Goal: Task Accomplishment & Management: Complete application form

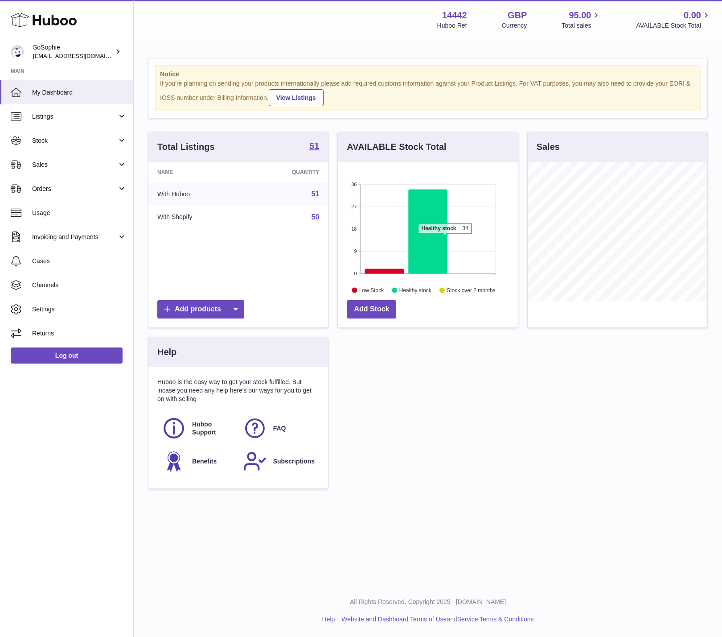
scroll to position [139, 180]
click at [67, 191] on span "Orders" at bounding box center [74, 189] width 85 height 8
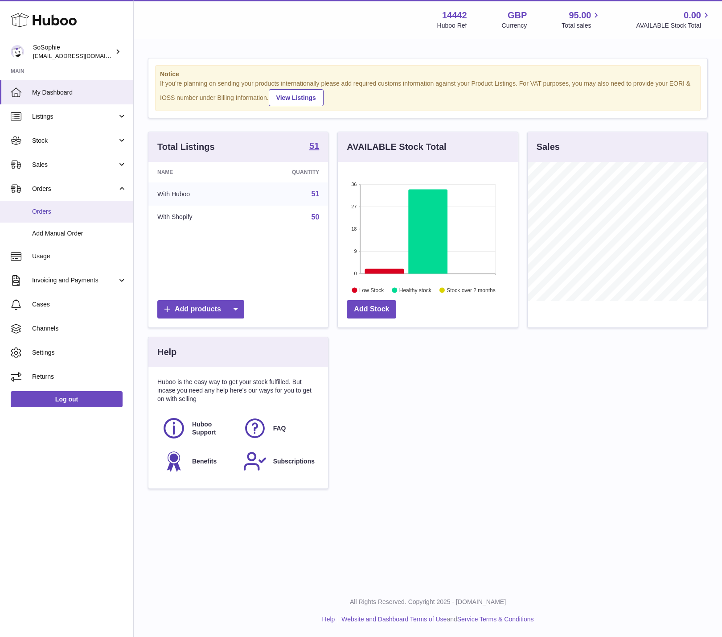
click at [62, 218] on link "Orders" at bounding box center [66, 212] width 133 height 22
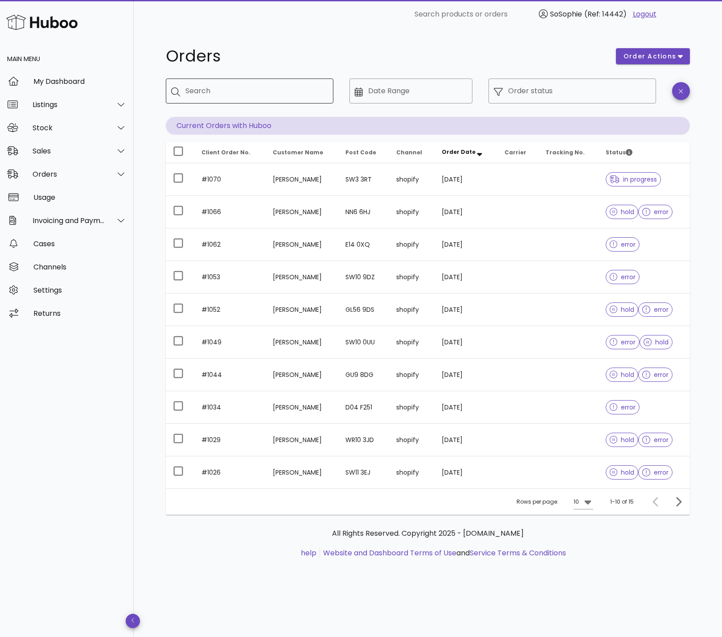
click at [246, 98] on input "Search" at bounding box center [255, 91] width 141 height 14
type input "****"
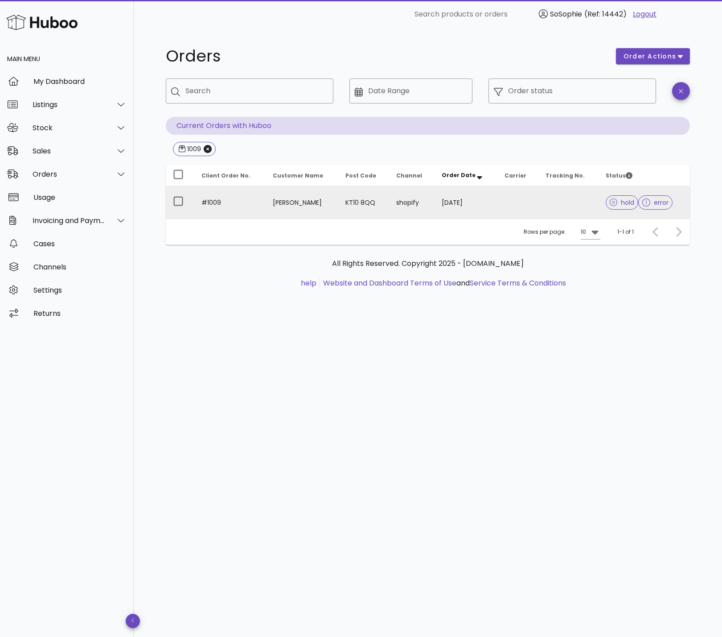
click at [435, 198] on td "05/09/2025" at bounding box center [466, 202] width 63 height 32
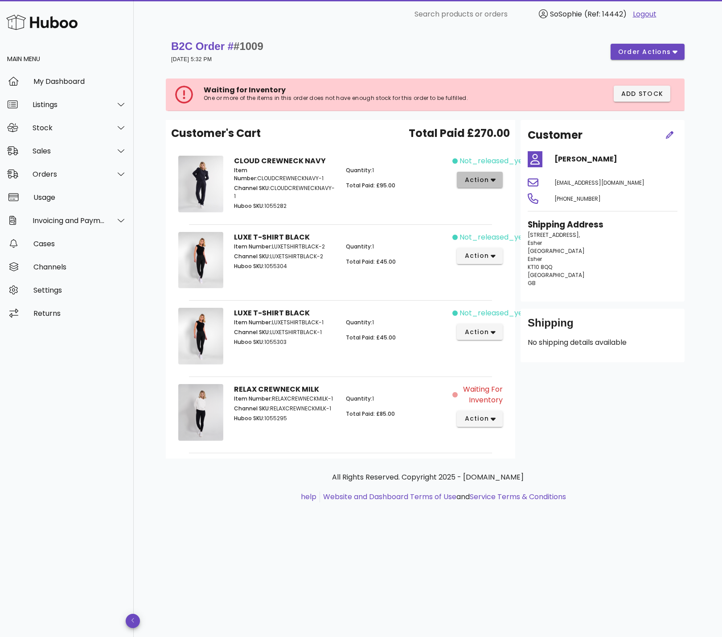
click at [477, 181] on span "action" at bounding box center [476, 179] width 25 height 9
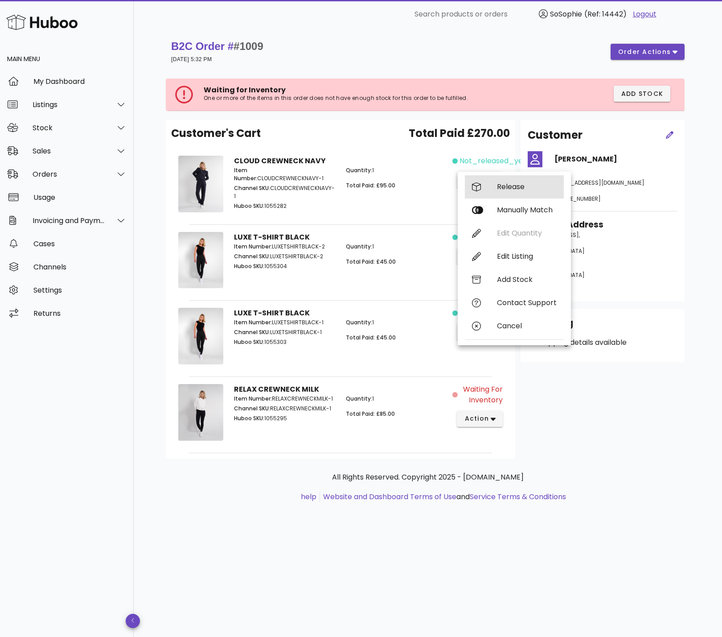
click at [498, 187] on div "Release" at bounding box center [527, 186] width 60 height 8
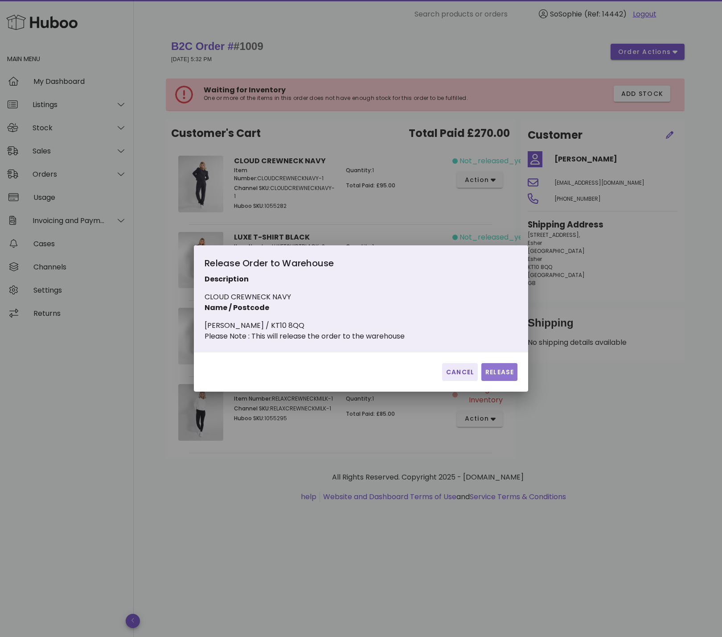
click at [502, 376] on span "Release" at bounding box center [499, 371] width 29 height 9
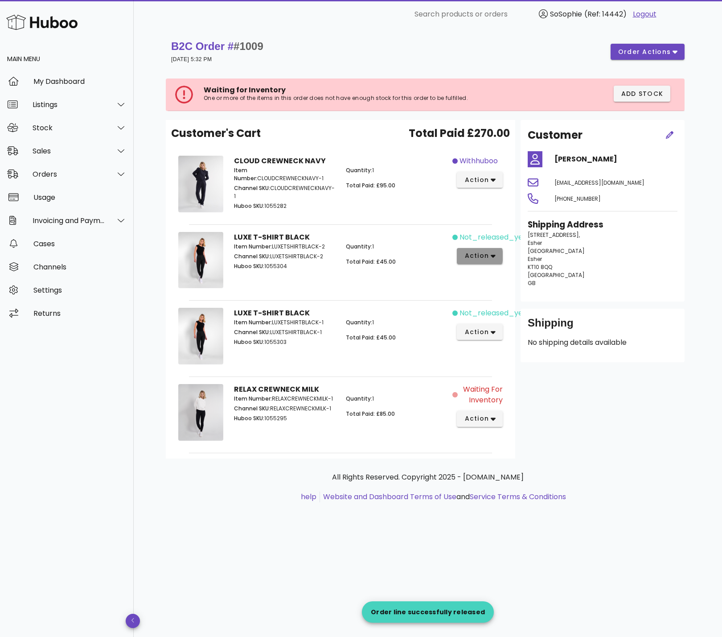
click at [467, 253] on span "action" at bounding box center [476, 255] width 25 height 9
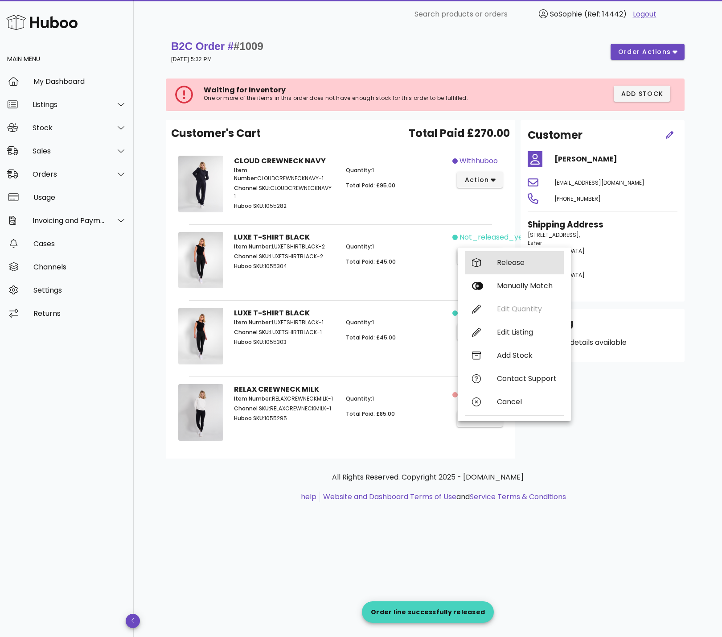
click at [511, 263] on div "Release" at bounding box center [527, 262] width 60 height 8
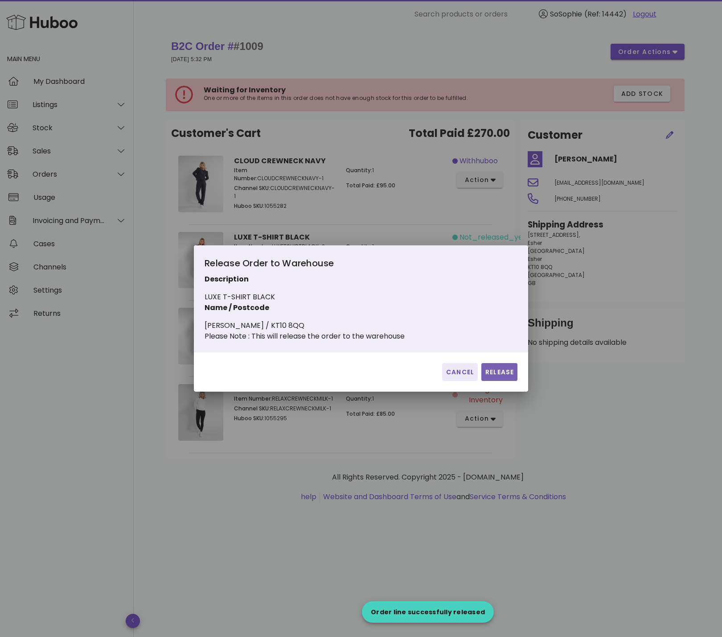
click at [510, 377] on span "Release" at bounding box center [499, 371] width 29 height 9
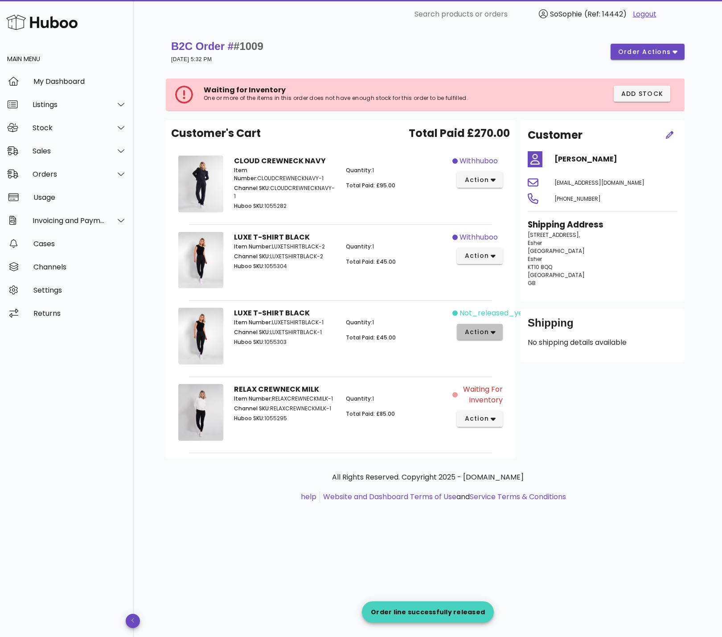
click at [484, 329] on span "action" at bounding box center [476, 331] width 25 height 9
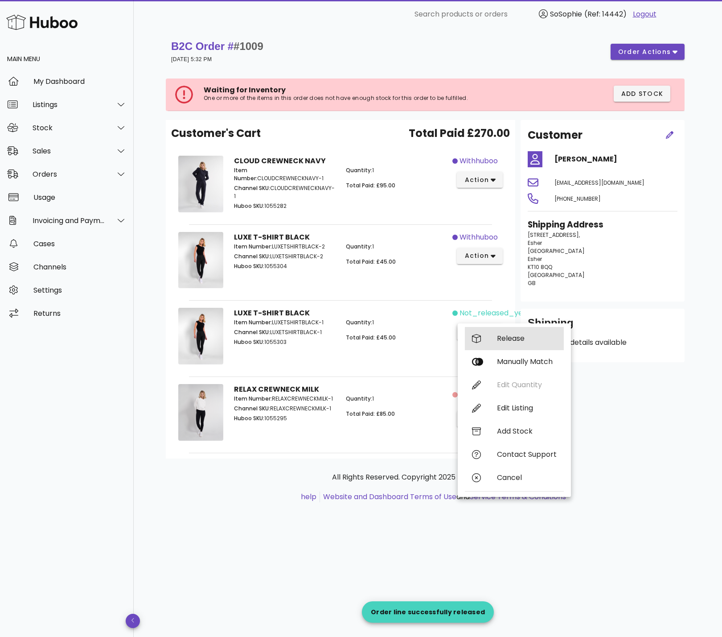
click at [513, 346] on div "Release" at bounding box center [514, 338] width 99 height 23
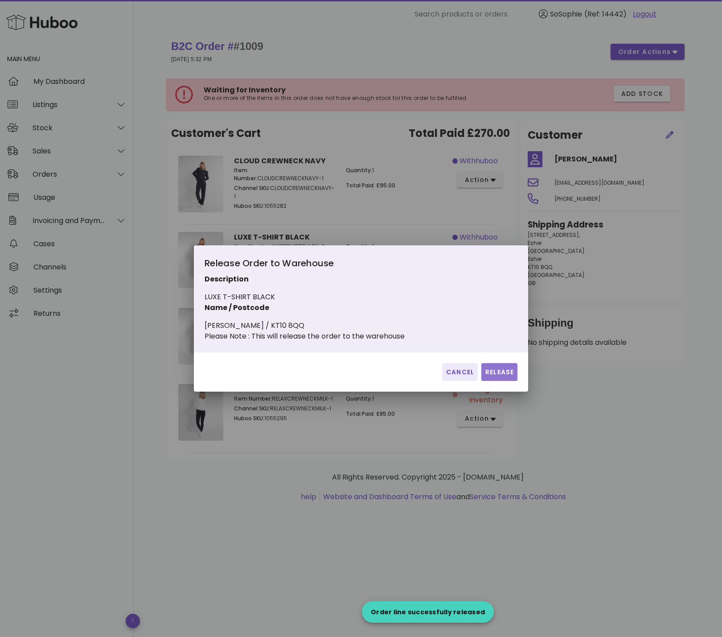
click at [506, 377] on span "Release" at bounding box center [499, 371] width 29 height 9
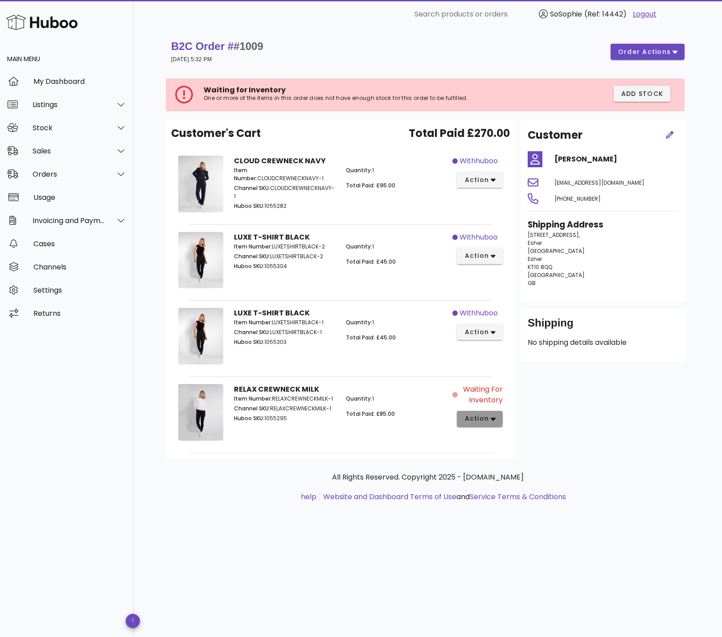
click at [478, 422] on span "action" at bounding box center [476, 418] width 25 height 9
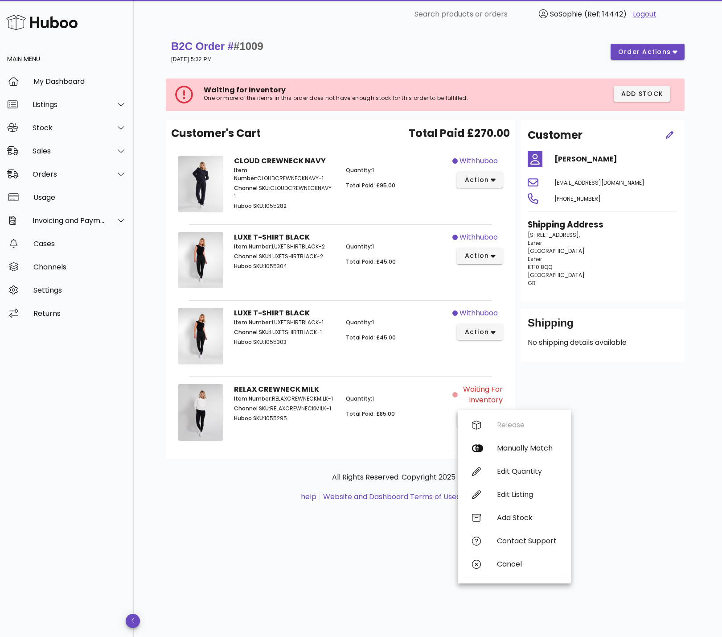
click at [576, 395] on div "Customer Nicola Gregory nicolagregory12@hotmail.com +447790386820 Shipping Addr…" at bounding box center [602, 289] width 175 height 338
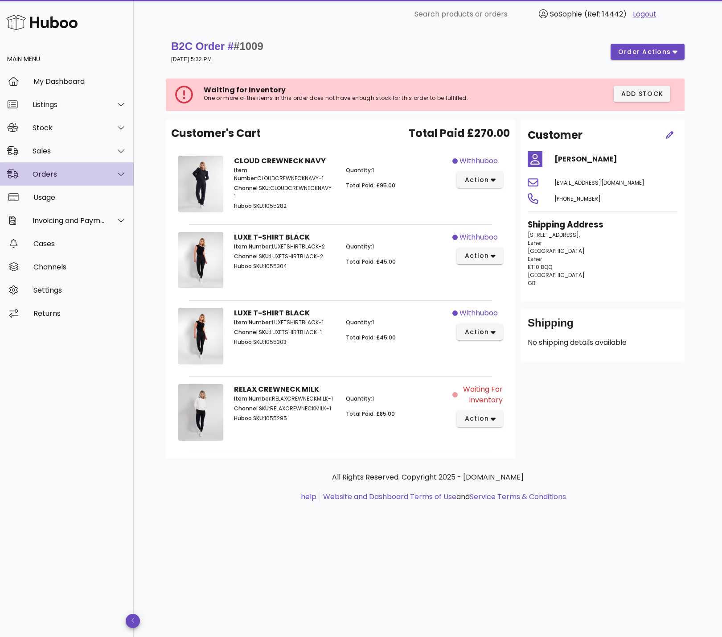
click at [57, 172] on div "Orders" at bounding box center [69, 174] width 73 height 8
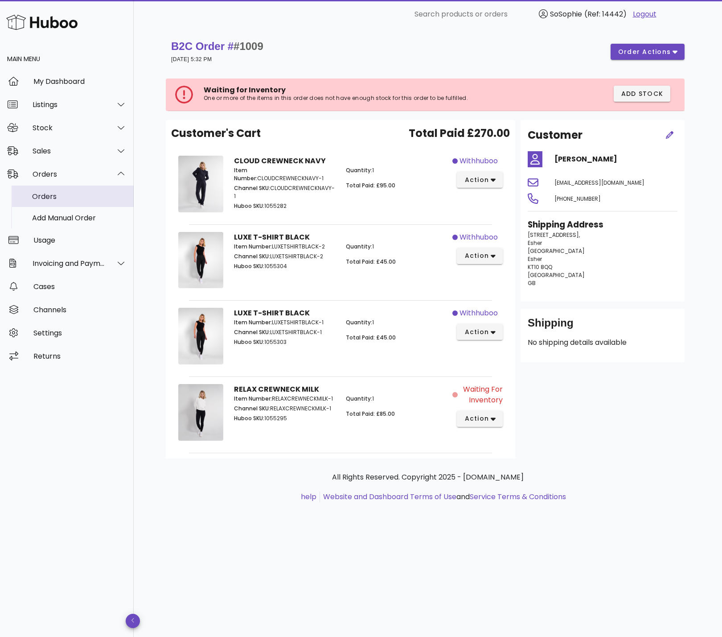
click at [53, 197] on div "Orders" at bounding box center [79, 196] width 95 height 8
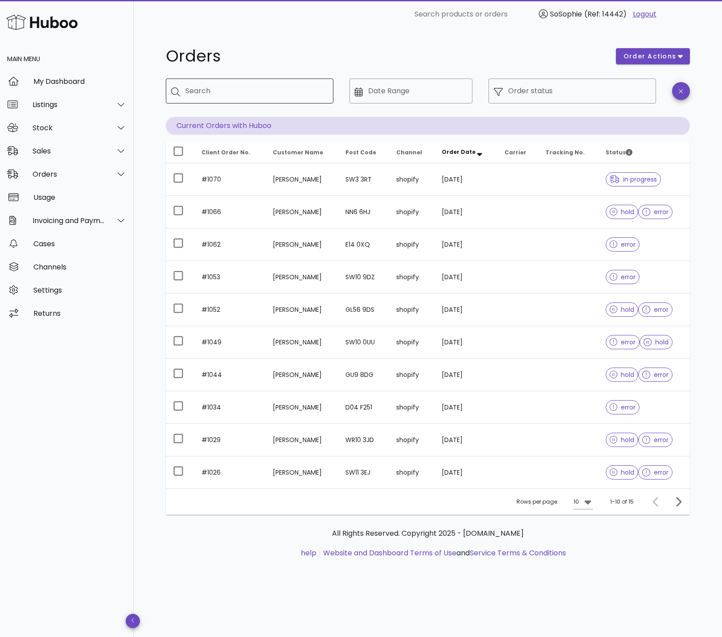
click at [243, 92] on input "Search" at bounding box center [255, 91] width 141 height 14
type input "****"
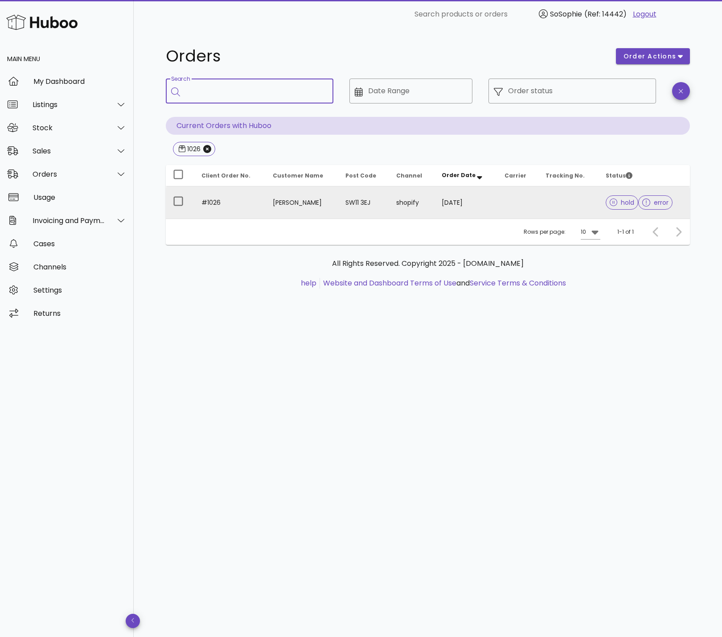
click at [419, 204] on td "shopify" at bounding box center [411, 202] width 45 height 32
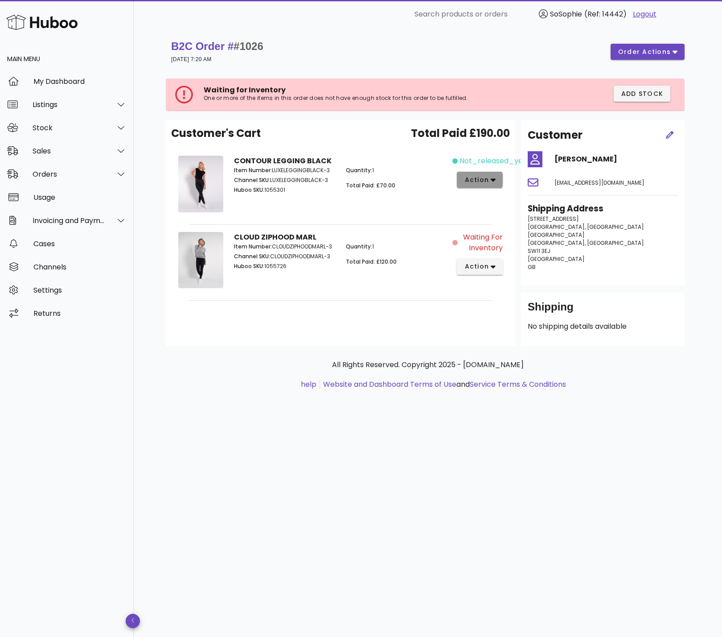
click at [490, 177] on span "action" at bounding box center [480, 179] width 32 height 9
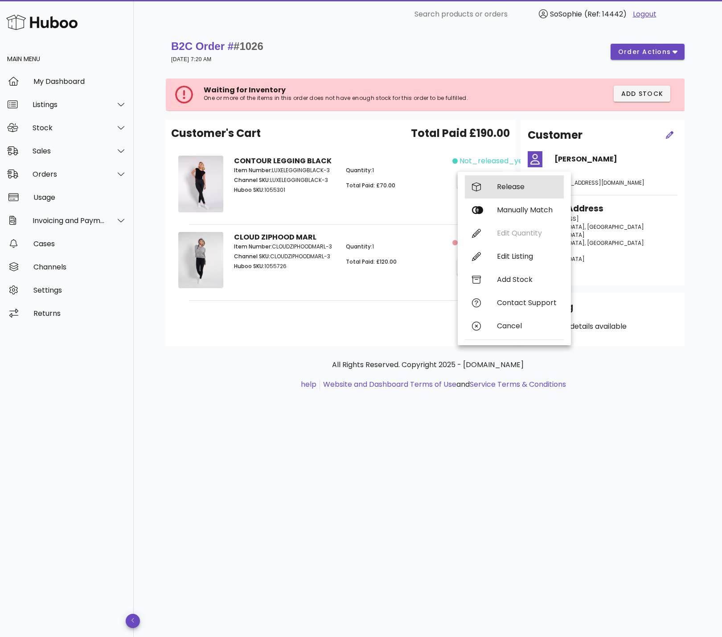
click at [511, 189] on div "Release" at bounding box center [527, 186] width 60 height 8
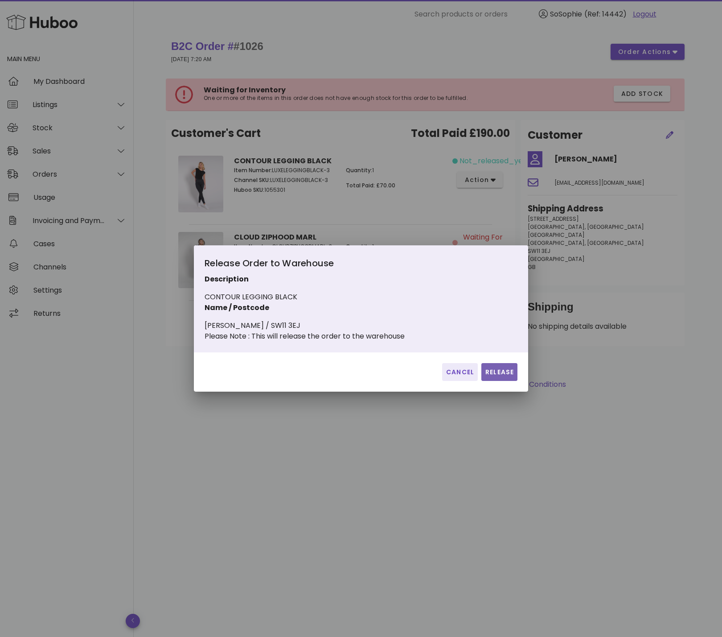
click at [497, 377] on span "Release" at bounding box center [499, 371] width 29 height 9
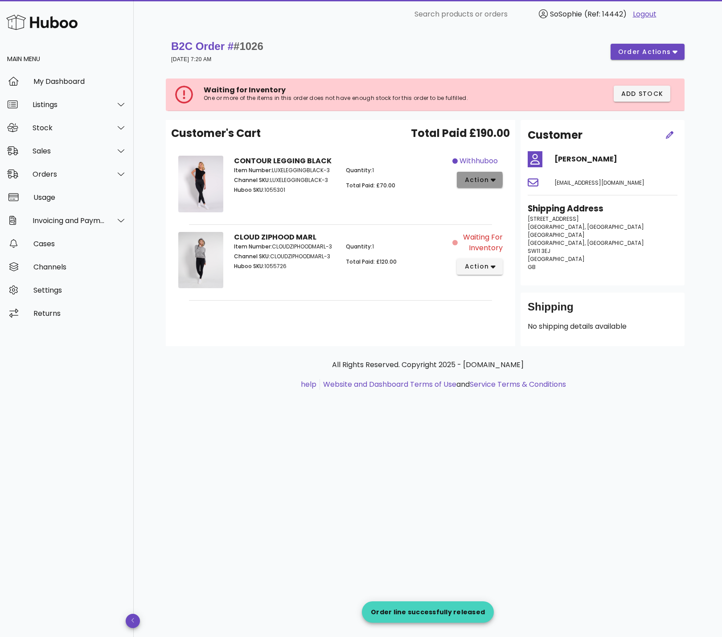
click at [478, 180] on span "action" at bounding box center [476, 179] width 25 height 9
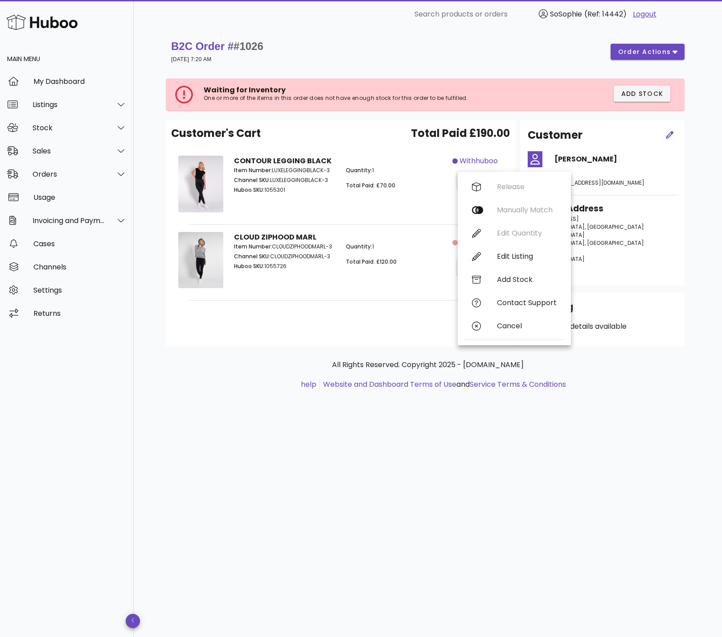
click at [403, 187] on p "Total Paid: £70.00" at bounding box center [396, 185] width 101 height 8
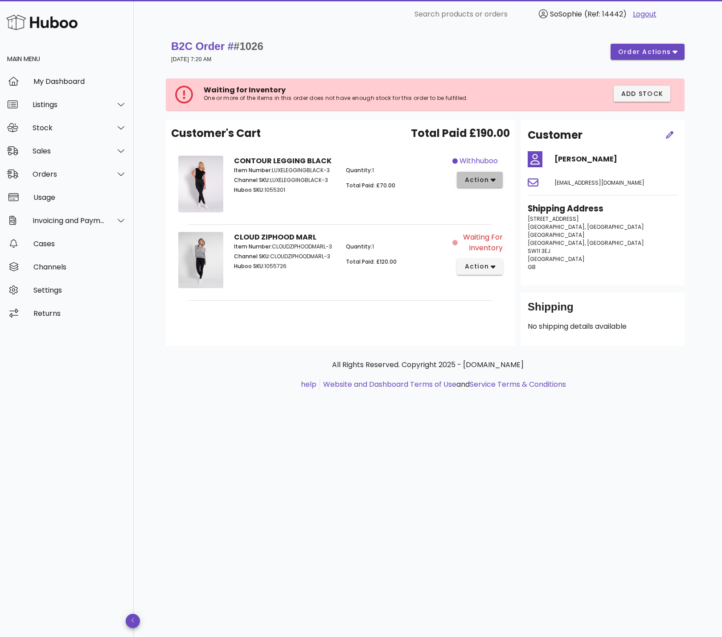
click at [480, 180] on span "action" at bounding box center [476, 179] width 25 height 9
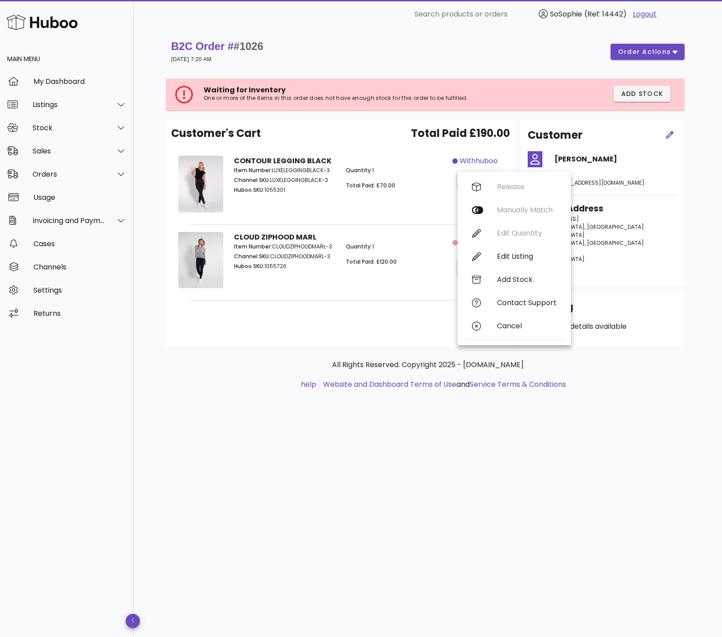
click at [495, 182] on div "Release Manually Match Edit Quantity Edit Listing Add Stock Contact Support Can…" at bounding box center [514, 258] width 99 height 166
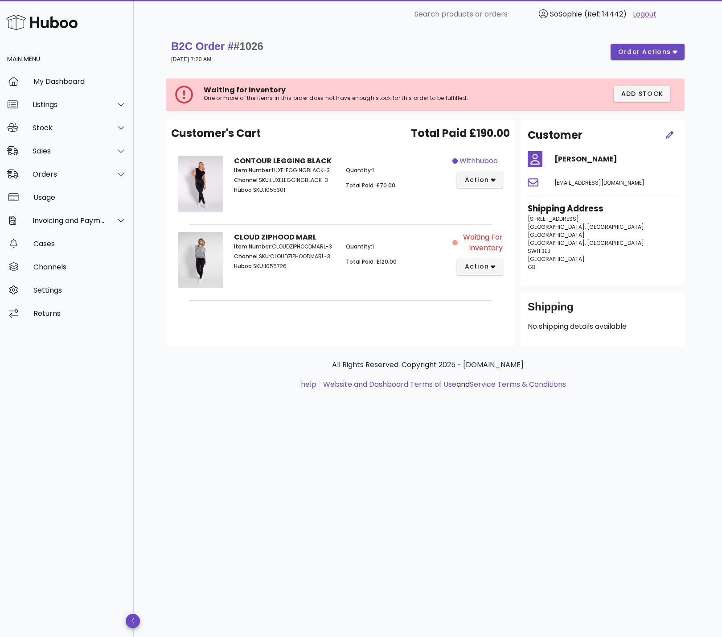
click at [315, 202] on div "CONTOUR LEGGING BLACK Item Number: LUXELEGGINGBLACK-3 Channel SKU: LUXELEGGINGB…" at bounding box center [340, 185] width 223 height 70
click at [489, 183] on span "action" at bounding box center [476, 179] width 25 height 9
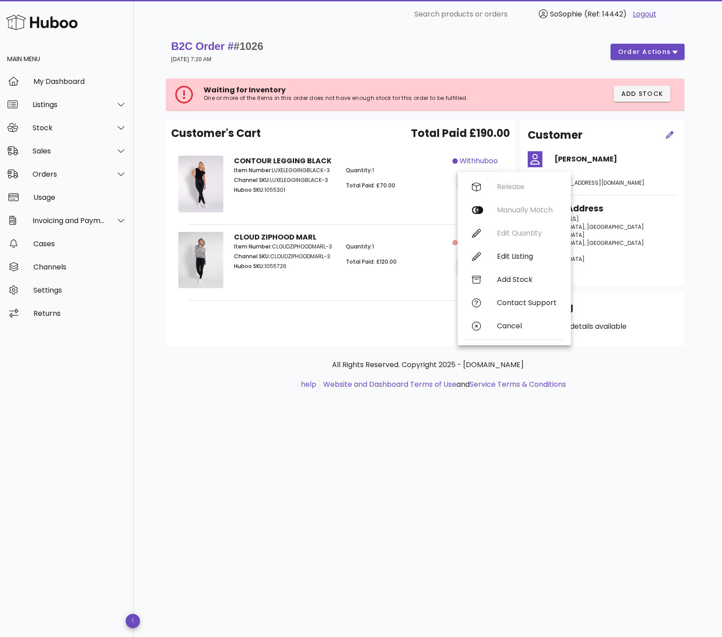
click at [337, 191] on div "Item Number: LUXELEGGINGBLACK-3 Channel SKU: LUXELEGGINGBLACK-3 Huboo SKU: 1055…" at bounding box center [285, 181] width 112 height 41
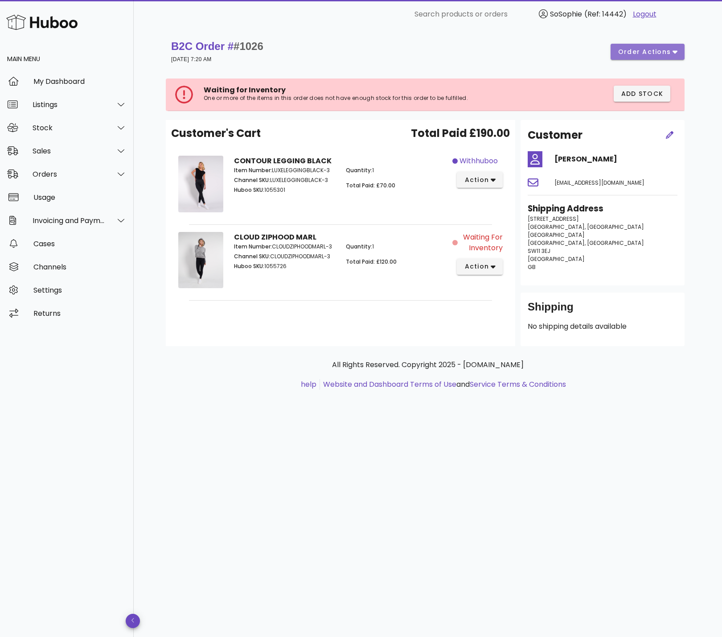
click at [647, 50] on span "order actions" at bounding box center [644, 51] width 53 height 9
click at [591, 52] on div "B2C Order # #1026 06 September 2025 at 7:20 AM order actions" at bounding box center [428, 51] width 514 height 25
click at [468, 183] on span "action" at bounding box center [476, 179] width 25 height 9
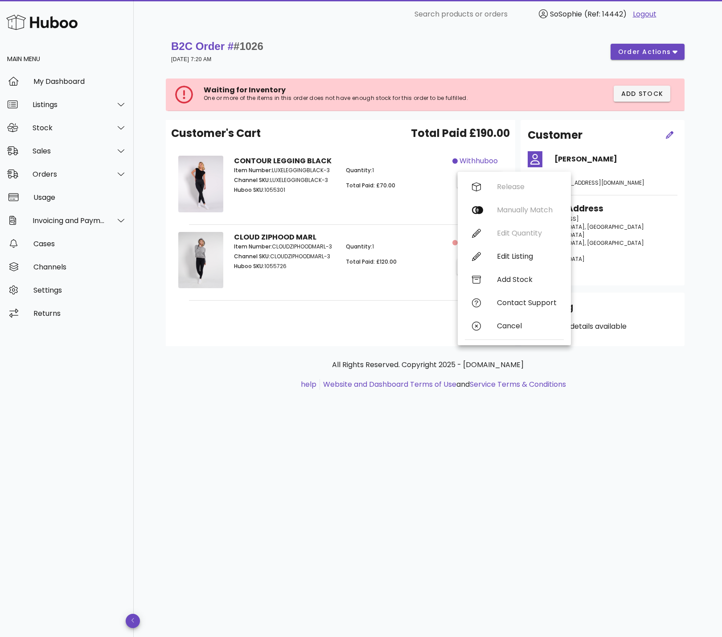
click at [419, 172] on p "Quantity: 1" at bounding box center [396, 170] width 101 height 8
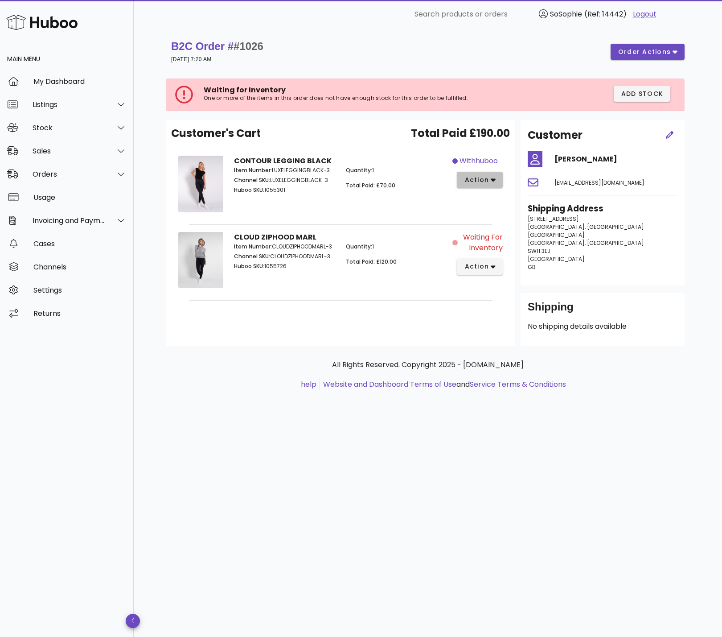
click at [473, 180] on span "action" at bounding box center [476, 179] width 25 height 9
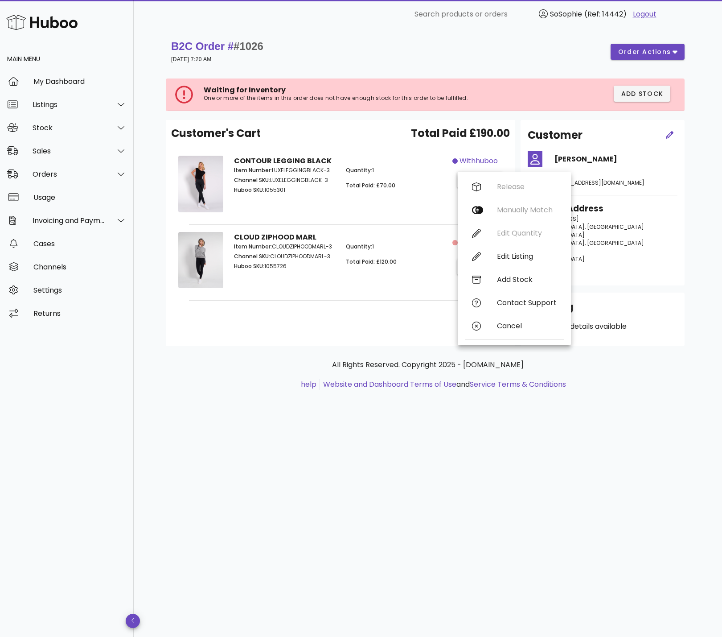
click at [522, 185] on div "Release Manually Match Edit Quantity Edit Listing Add Stock Contact Support Can…" at bounding box center [514, 258] width 99 height 166
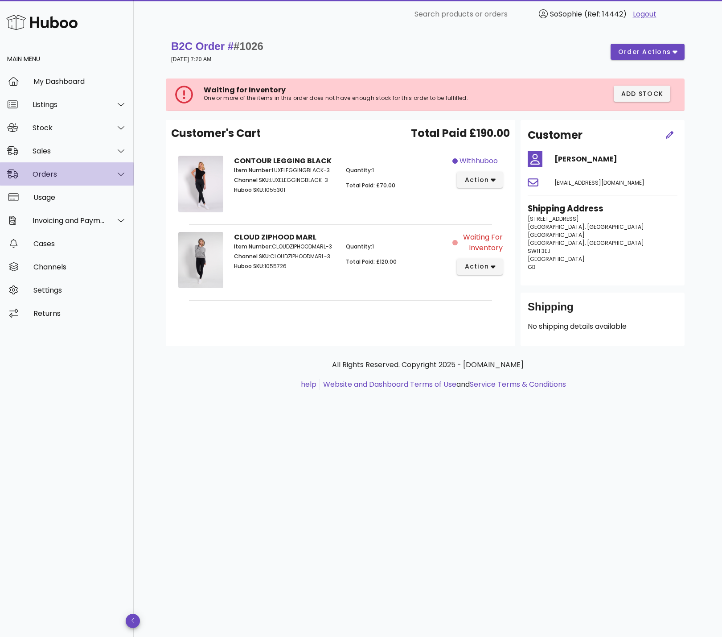
click at [49, 175] on div "Orders" at bounding box center [69, 174] width 73 height 8
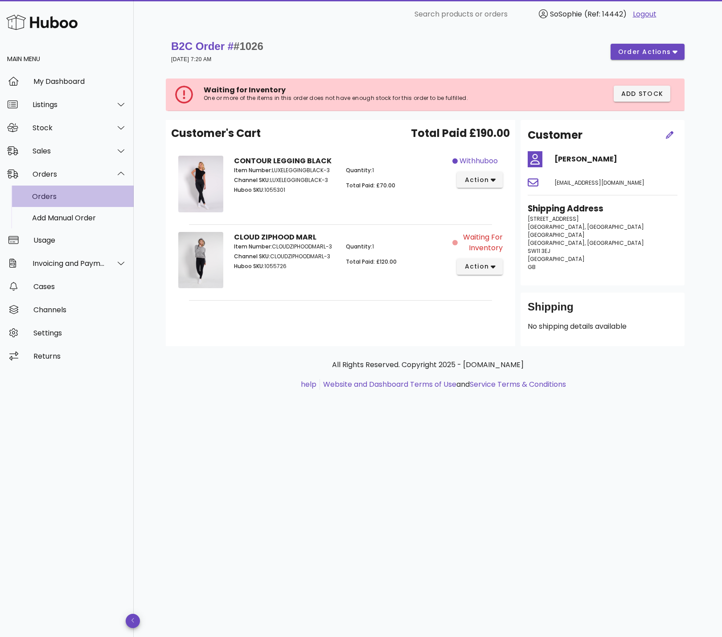
click at [55, 200] on div "Orders" at bounding box center [79, 196] width 95 height 8
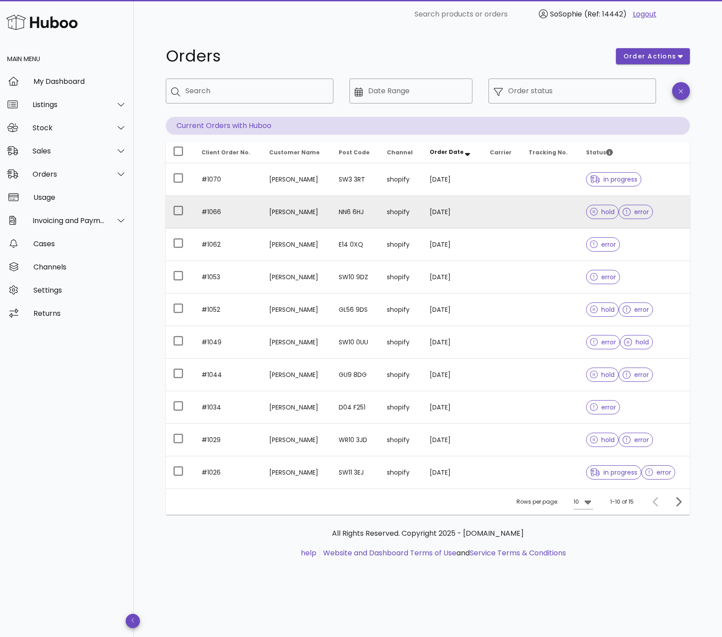
click at [321, 213] on td "[PERSON_NAME]" at bounding box center [296, 212] width 69 height 33
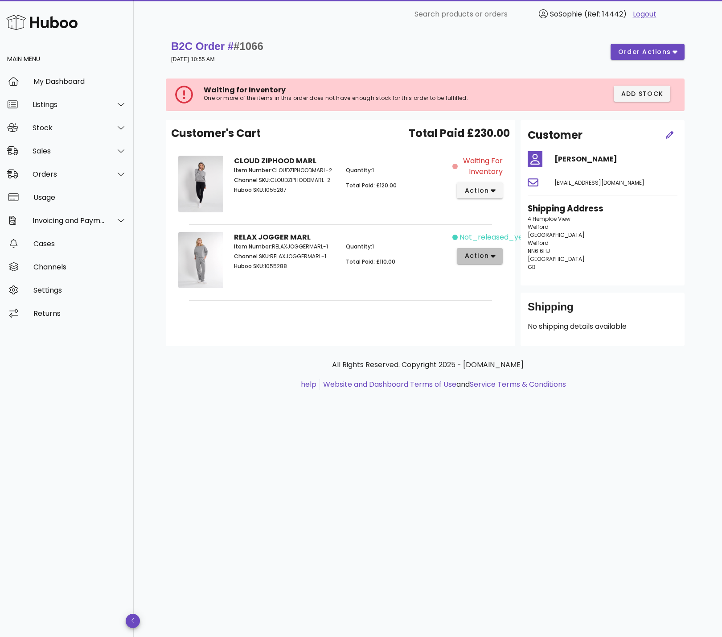
click at [489, 257] on span "action" at bounding box center [480, 255] width 32 height 9
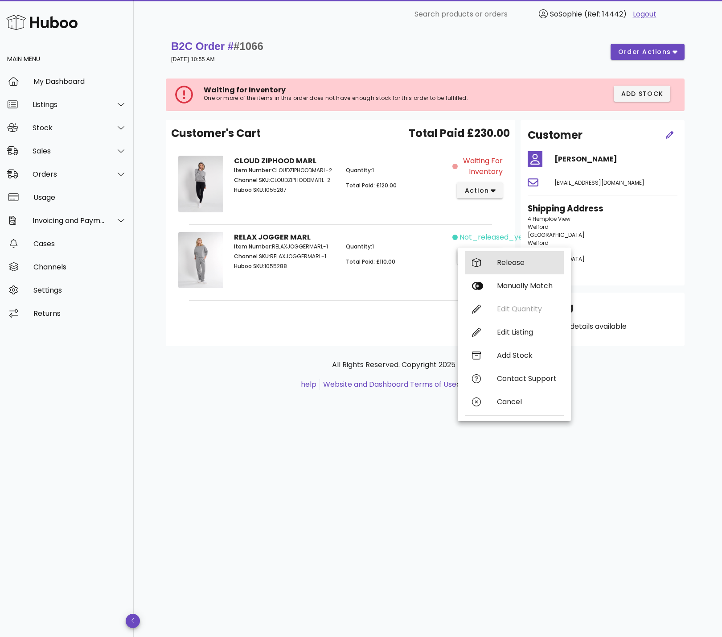
click at [511, 264] on div "Release" at bounding box center [527, 262] width 60 height 8
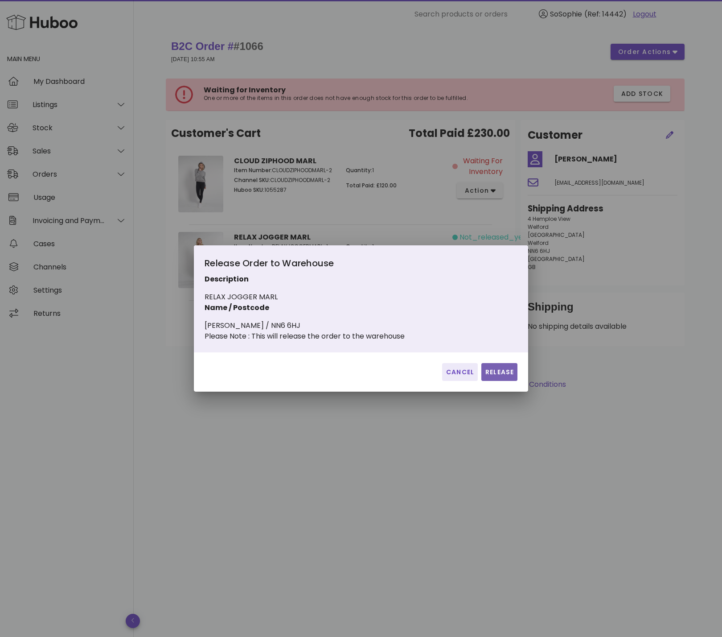
click at [506, 377] on span "Release" at bounding box center [499, 371] width 29 height 9
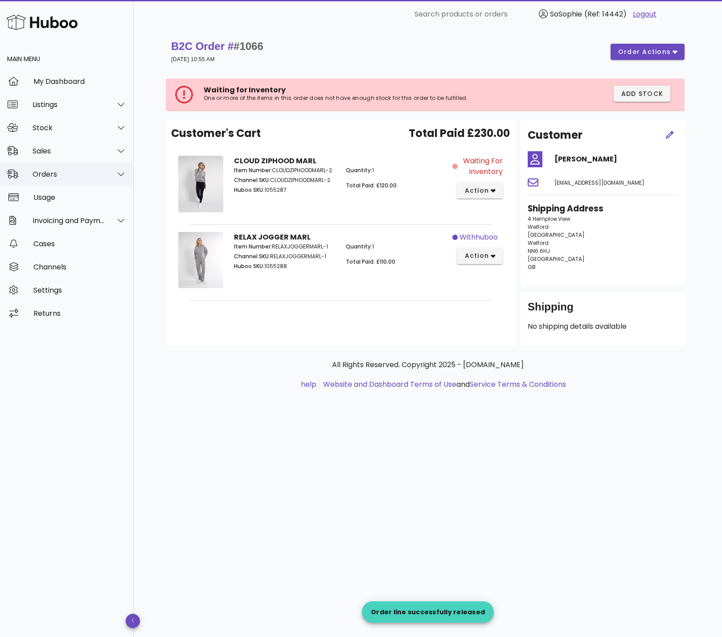
click at [51, 170] on div "Orders" at bounding box center [69, 174] width 73 height 8
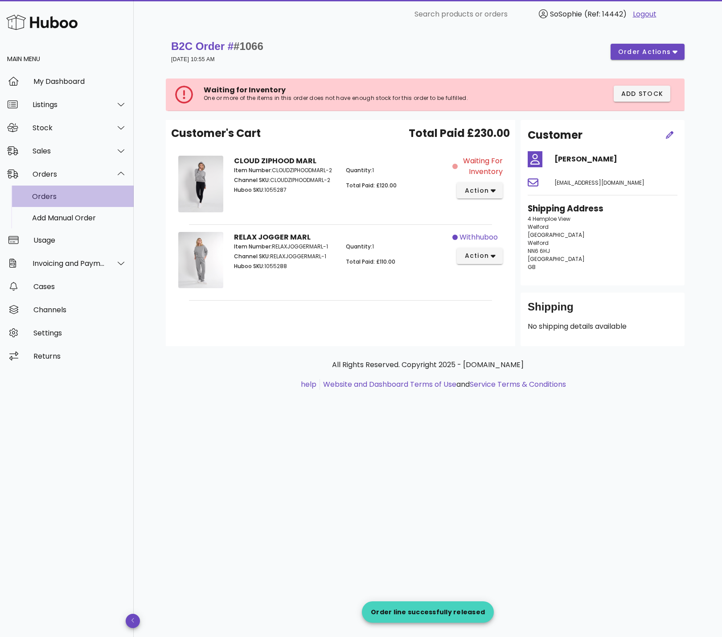
click at [64, 197] on div "Orders" at bounding box center [79, 196] width 95 height 8
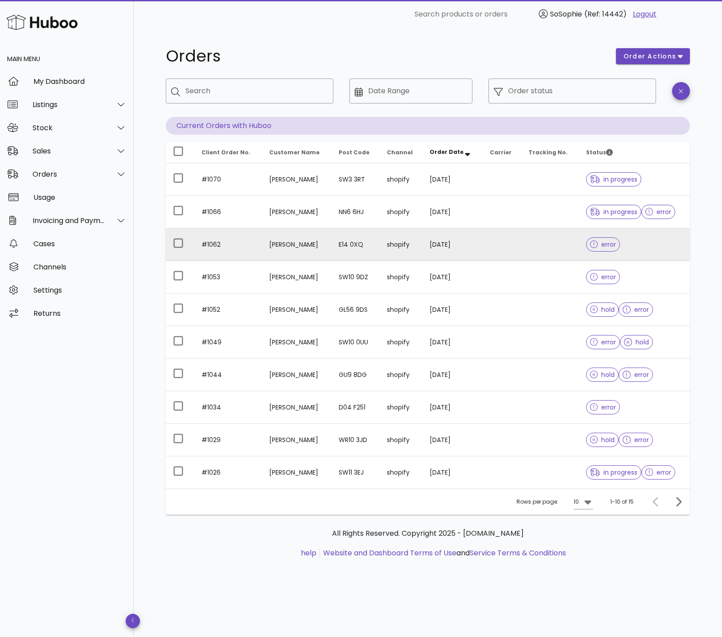
click at [300, 248] on td "[PERSON_NAME]" at bounding box center [296, 244] width 69 height 33
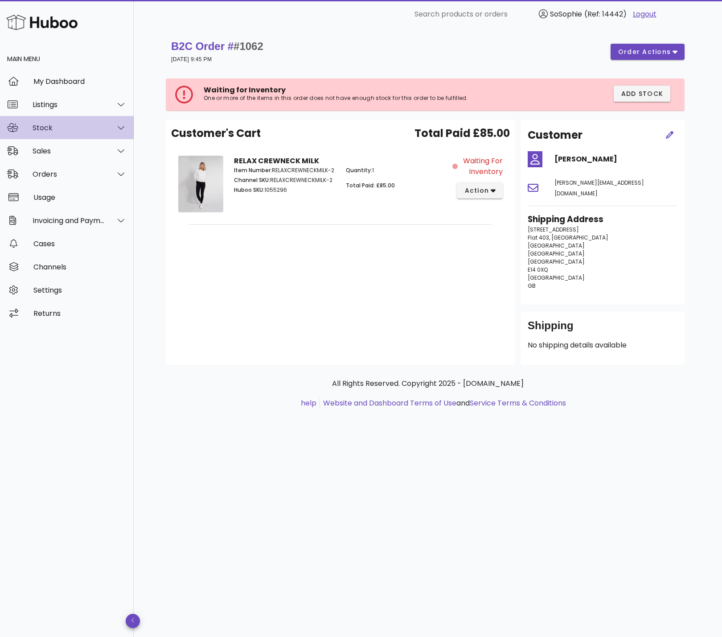
click at [62, 130] on div "Stock" at bounding box center [69, 127] width 73 height 8
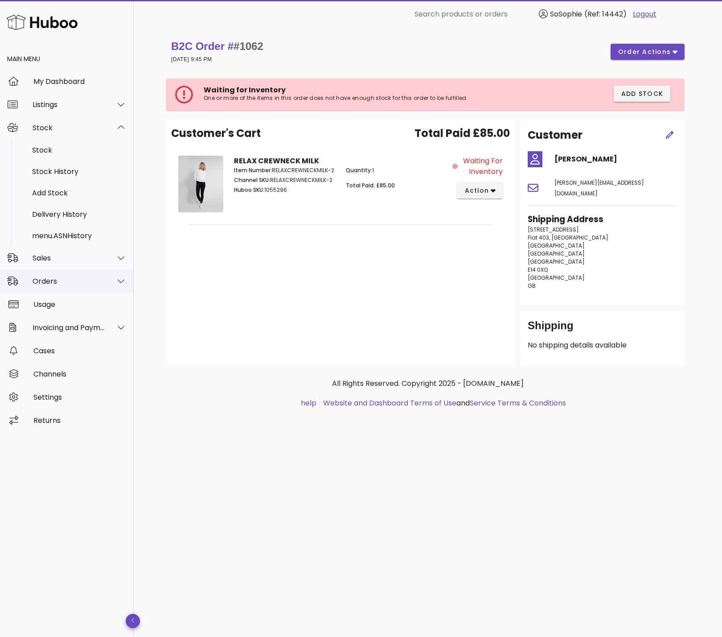
click at [61, 280] on div "Orders" at bounding box center [69, 281] width 73 height 8
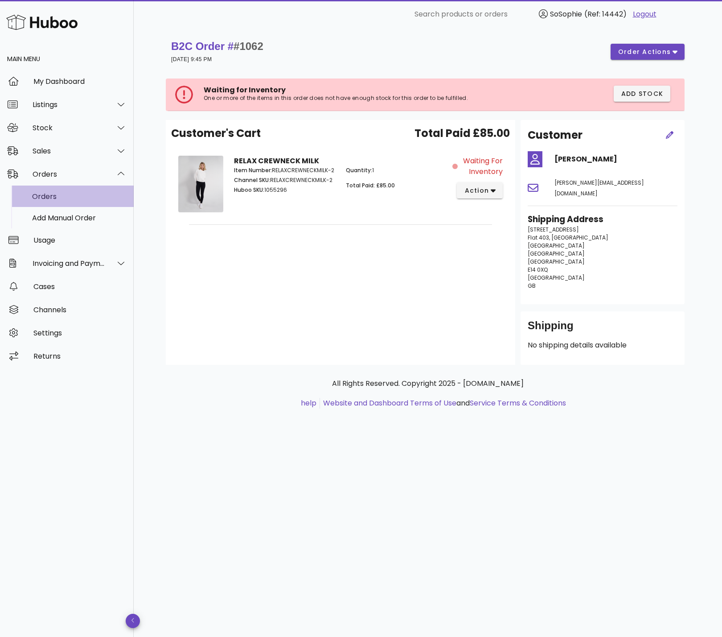
click at [41, 195] on div "Orders" at bounding box center [79, 196] width 95 height 8
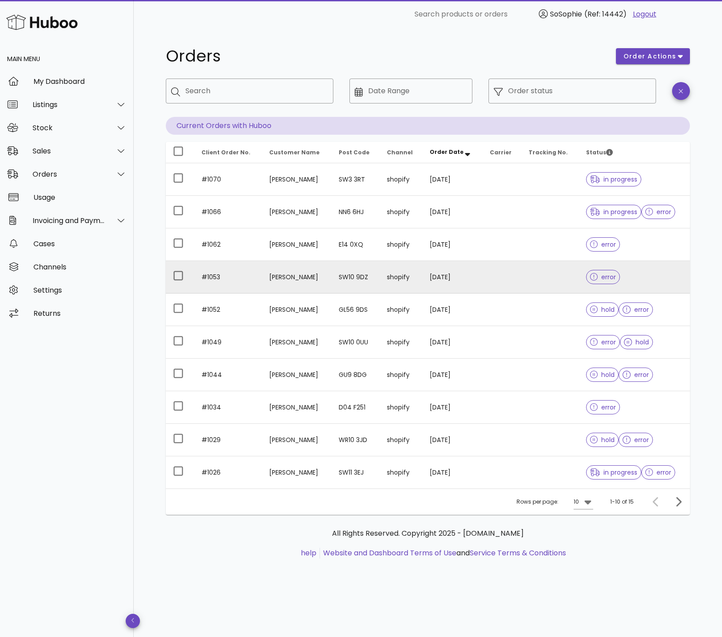
click at [340, 280] on td "SW10 9DZ" at bounding box center [356, 277] width 48 height 33
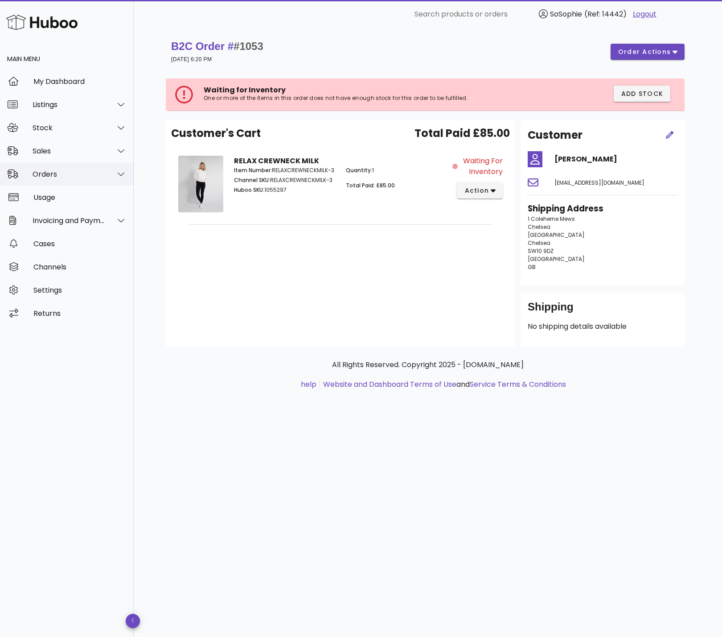
click at [63, 174] on div "Orders" at bounding box center [69, 174] width 73 height 8
click at [62, 196] on div "Orders" at bounding box center [79, 196] width 95 height 8
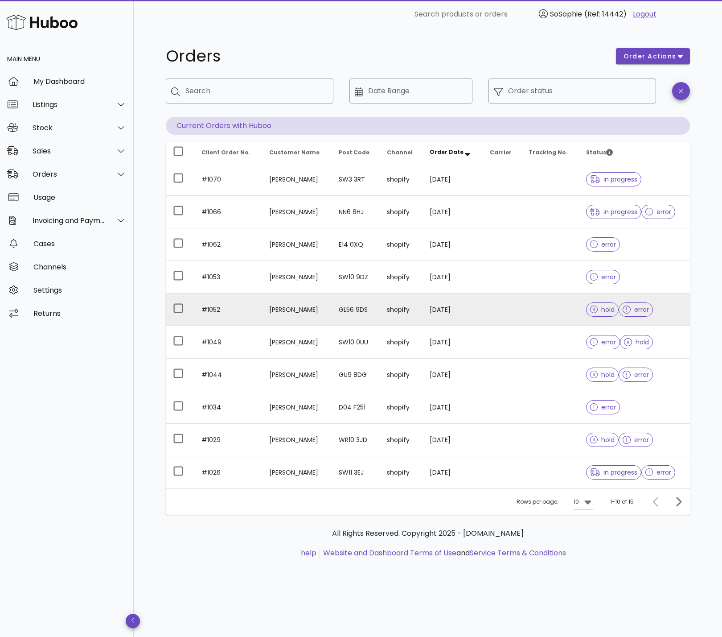
click at [309, 309] on td "[PERSON_NAME]" at bounding box center [296, 309] width 69 height 33
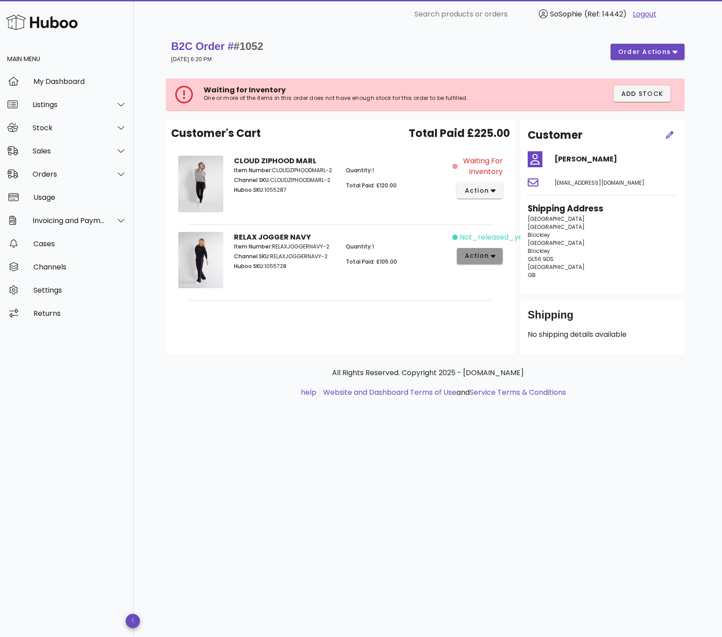
click at [484, 257] on span "action" at bounding box center [476, 255] width 25 height 9
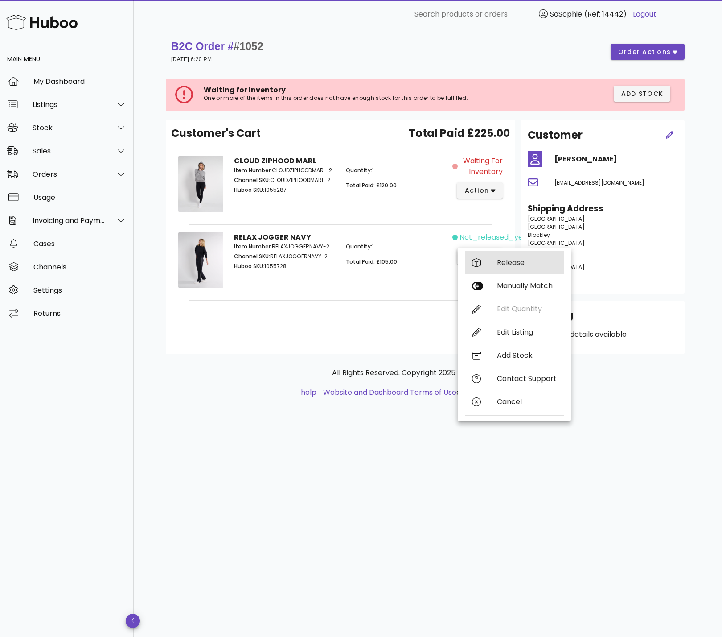
click at [502, 257] on div "Release" at bounding box center [514, 262] width 99 height 23
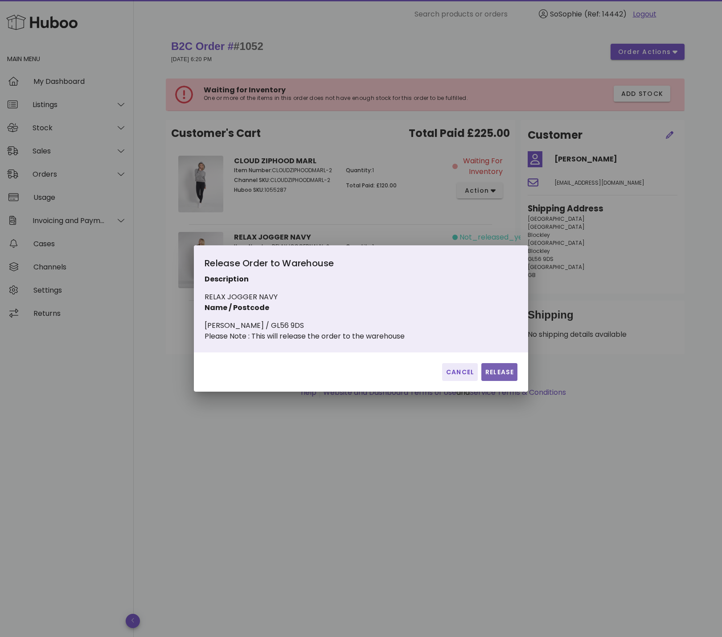
click at [495, 373] on span "Release" at bounding box center [499, 371] width 29 height 9
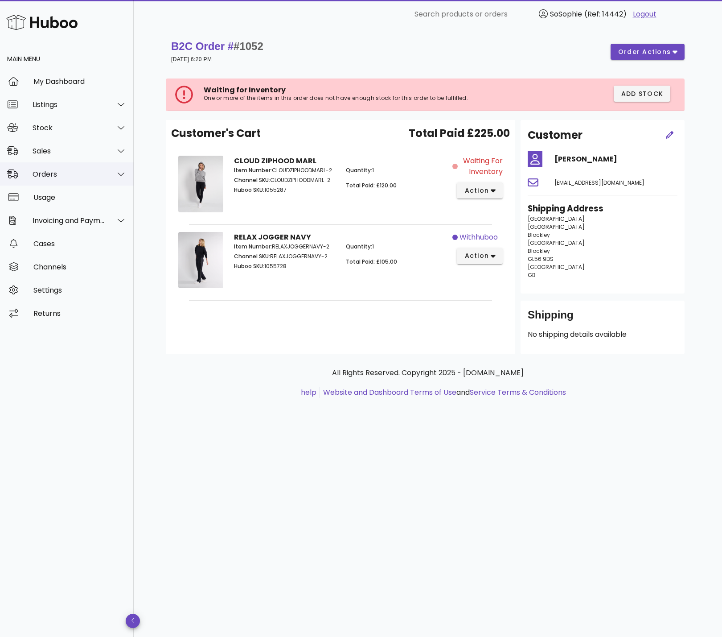
click at [59, 176] on div "Orders" at bounding box center [69, 174] width 73 height 8
click at [58, 198] on div "Orders" at bounding box center [79, 196] width 95 height 8
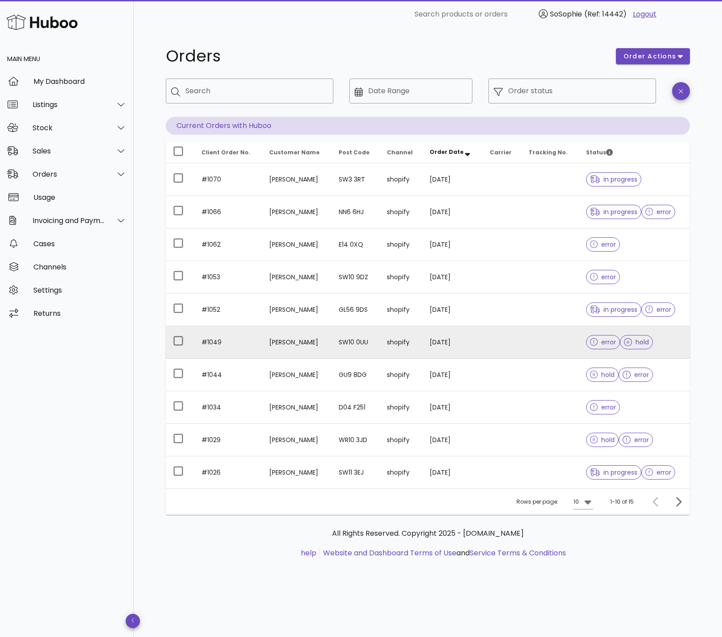
click at [294, 343] on td "[PERSON_NAME]" at bounding box center [296, 342] width 69 height 33
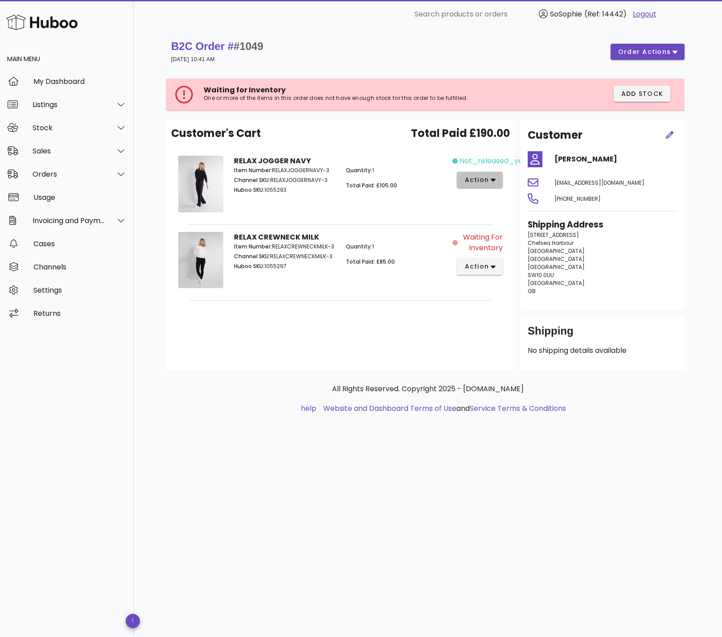
click at [486, 179] on span "action" at bounding box center [476, 179] width 25 height 9
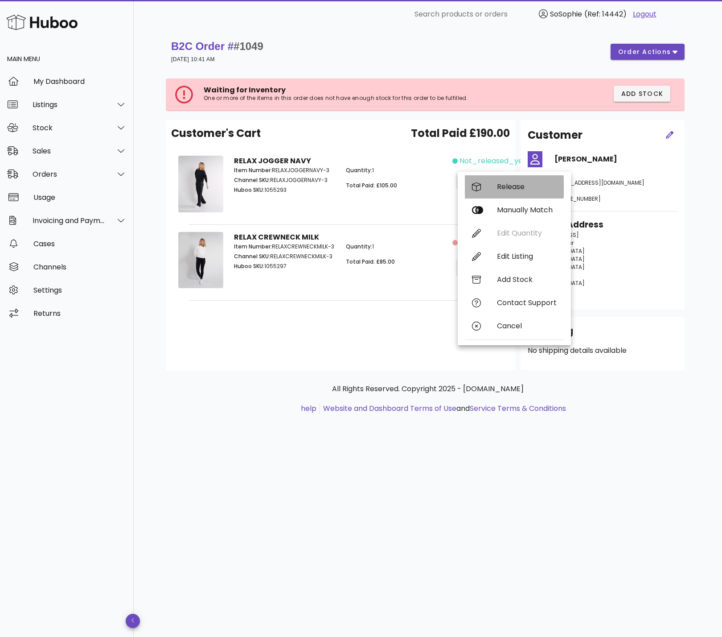
click at [492, 186] on div "Release" at bounding box center [514, 186] width 99 height 23
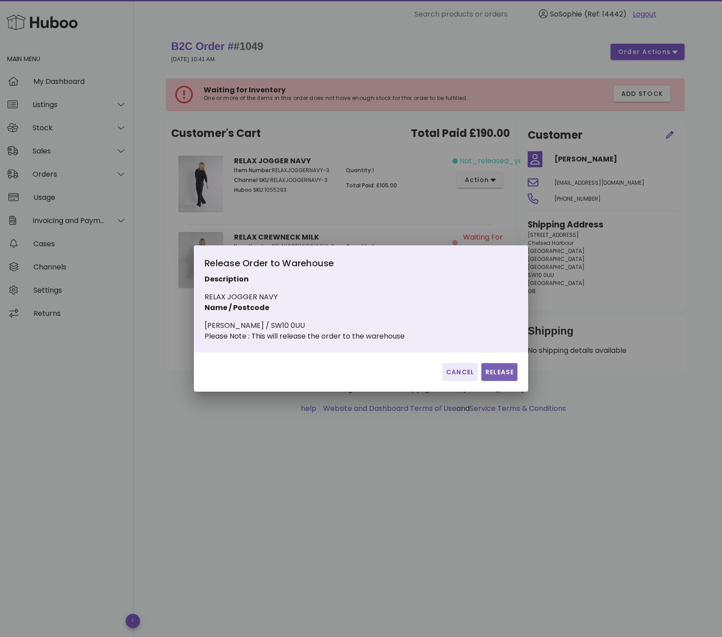
click at [498, 377] on span "Release" at bounding box center [499, 371] width 29 height 9
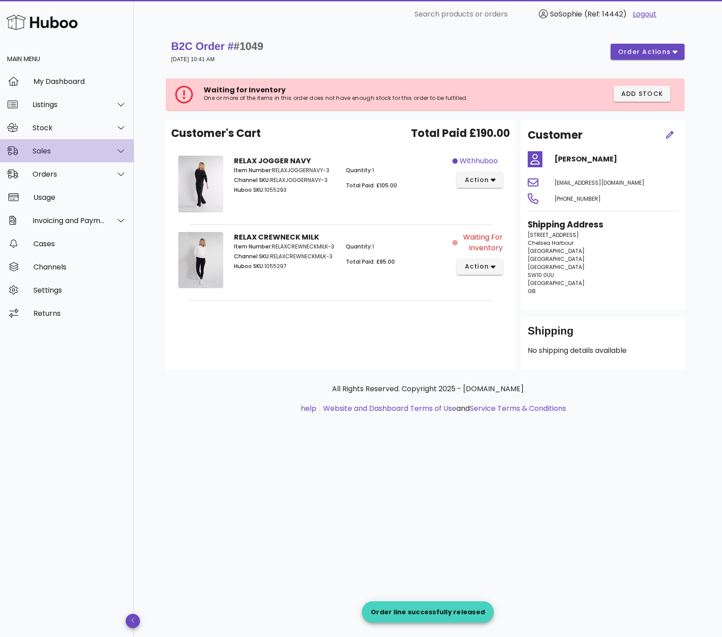
click at [37, 151] on div "Sales" at bounding box center [69, 151] width 73 height 8
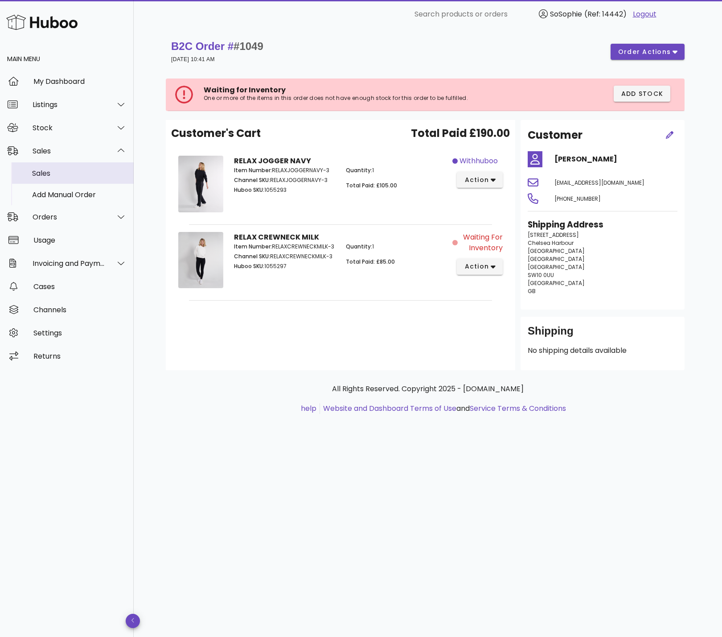
click at [41, 173] on div "Sales" at bounding box center [79, 173] width 95 height 8
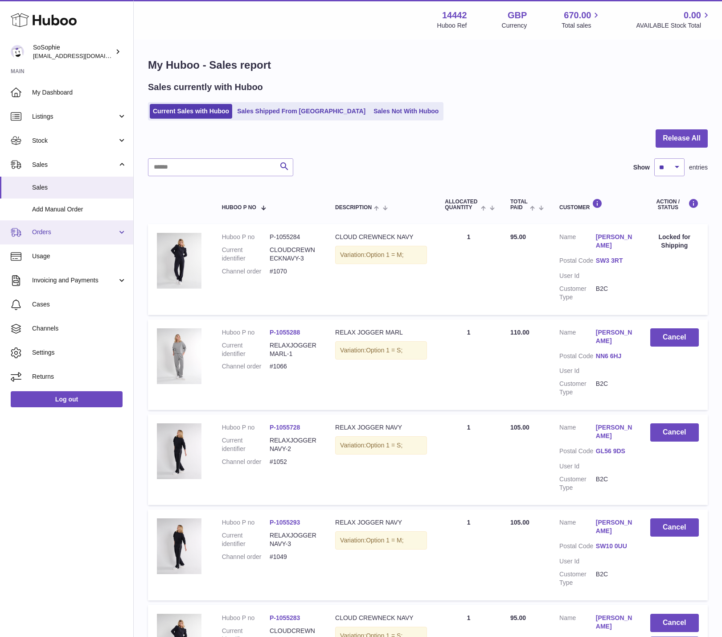
click at [50, 241] on link "Orders" at bounding box center [66, 232] width 133 height 24
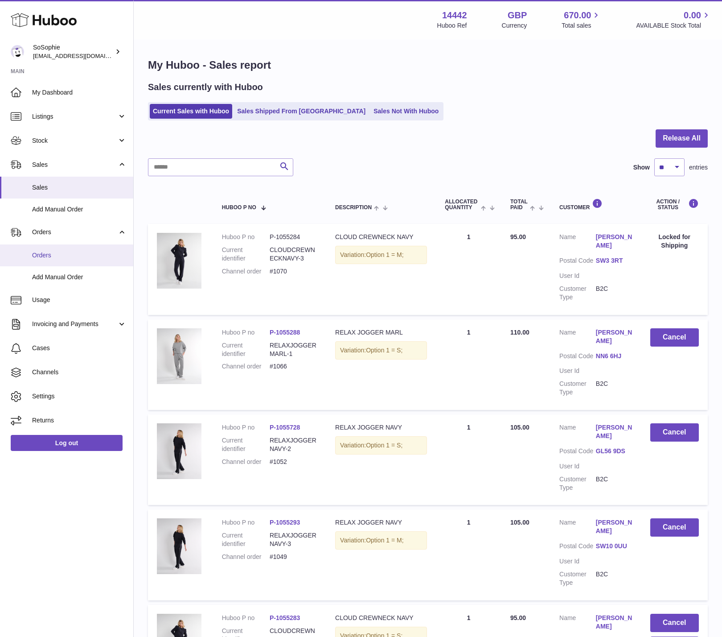
click at [54, 259] on span "Orders" at bounding box center [79, 255] width 95 height 8
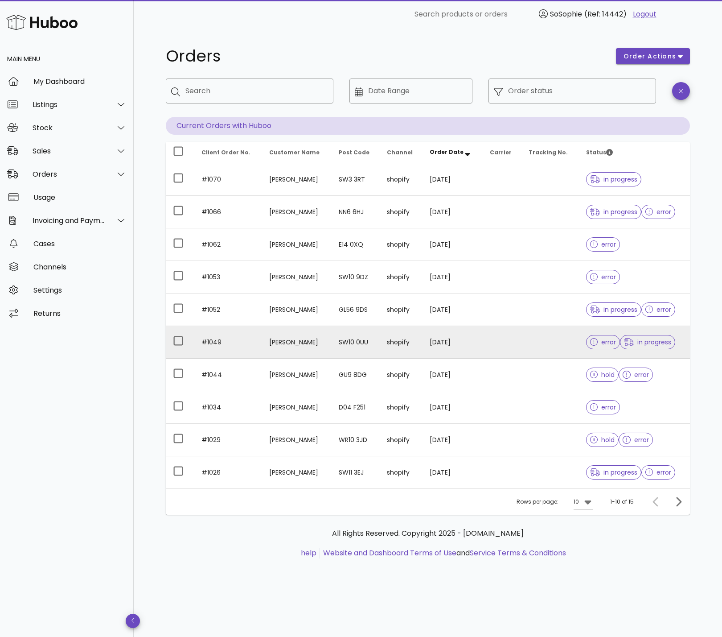
click at [292, 346] on td "[PERSON_NAME]" at bounding box center [296, 342] width 69 height 33
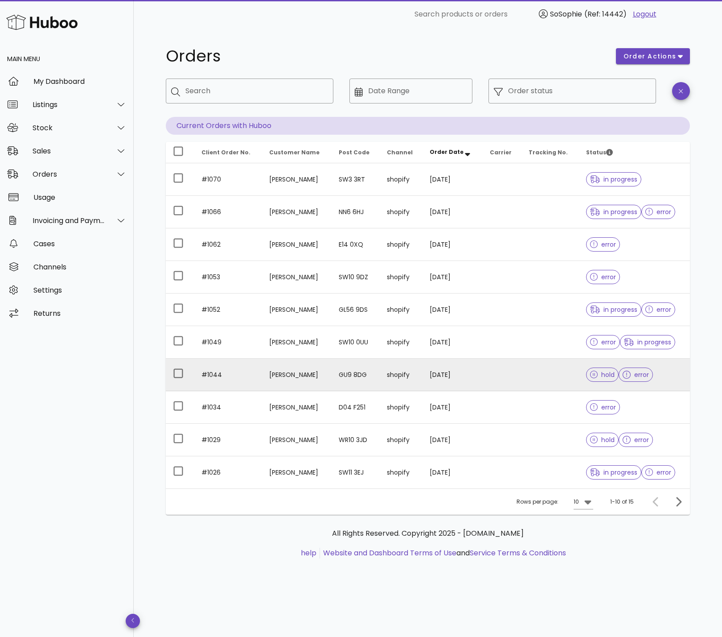
click at [274, 376] on td "[PERSON_NAME]" at bounding box center [296, 374] width 69 height 33
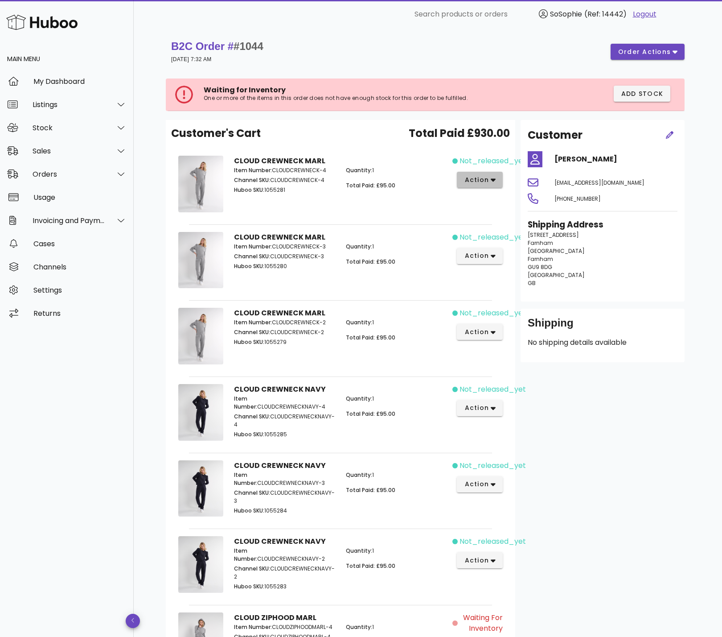
click at [477, 181] on span "action" at bounding box center [476, 179] width 25 height 9
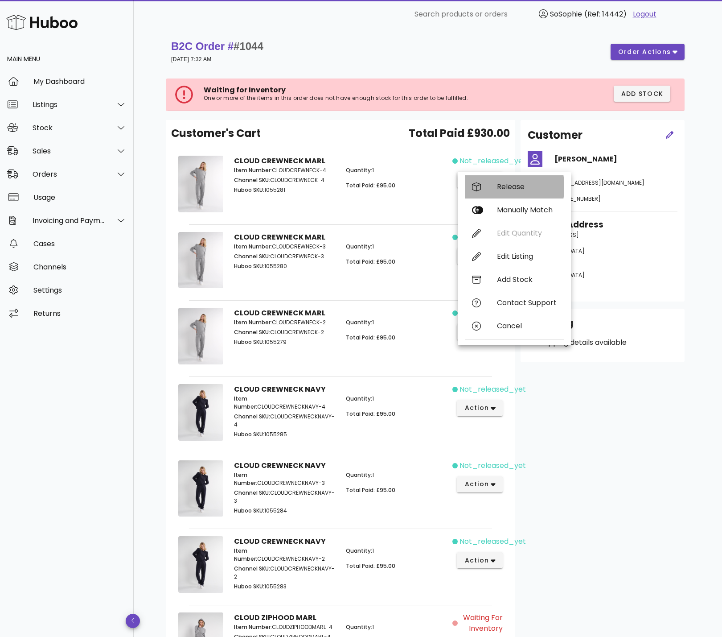
click at [502, 184] on div "Release" at bounding box center [527, 186] width 60 height 8
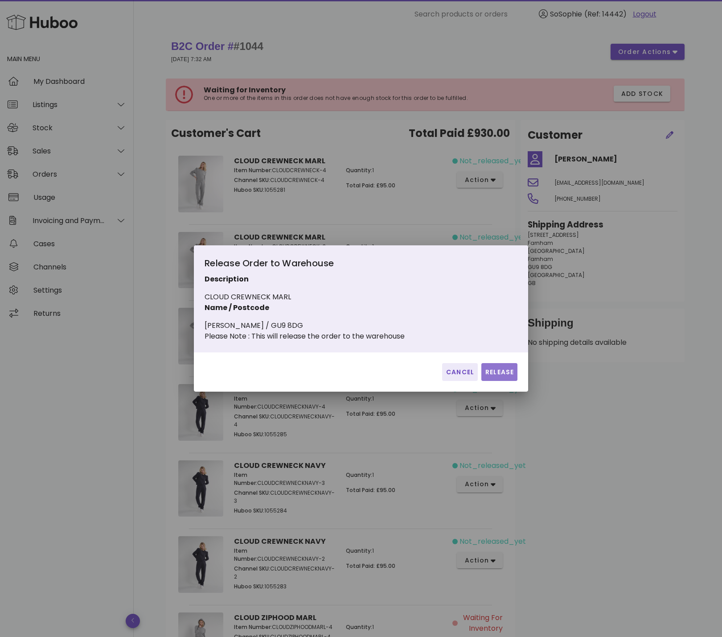
click at [492, 377] on span "Release" at bounding box center [499, 371] width 29 height 9
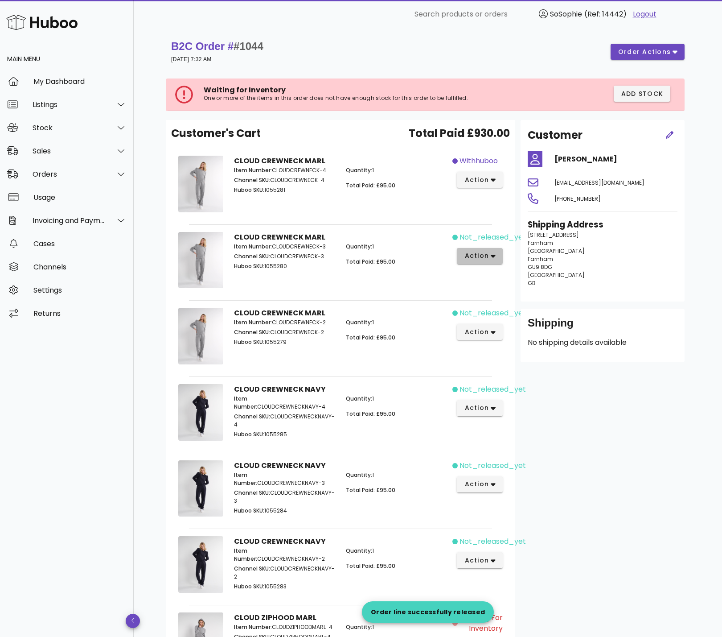
click at [475, 249] on button "action" at bounding box center [480, 256] width 46 height 16
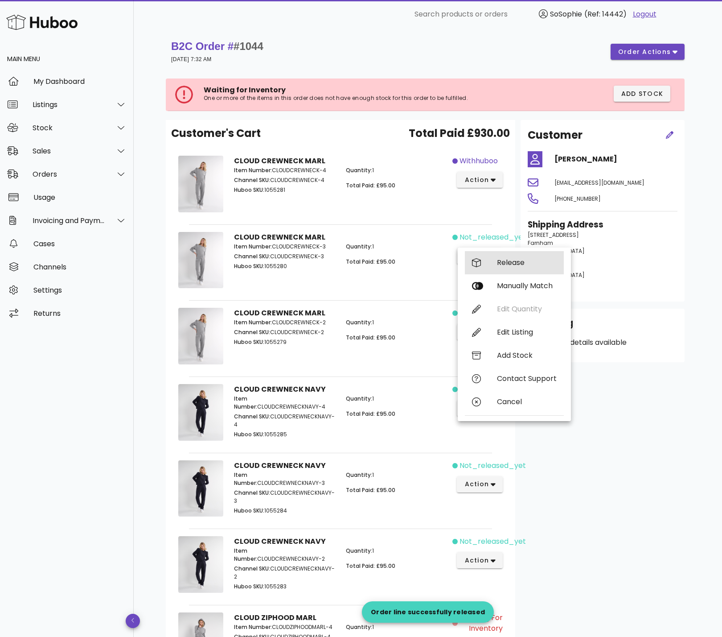
click at [505, 263] on div "Release" at bounding box center [527, 262] width 60 height 8
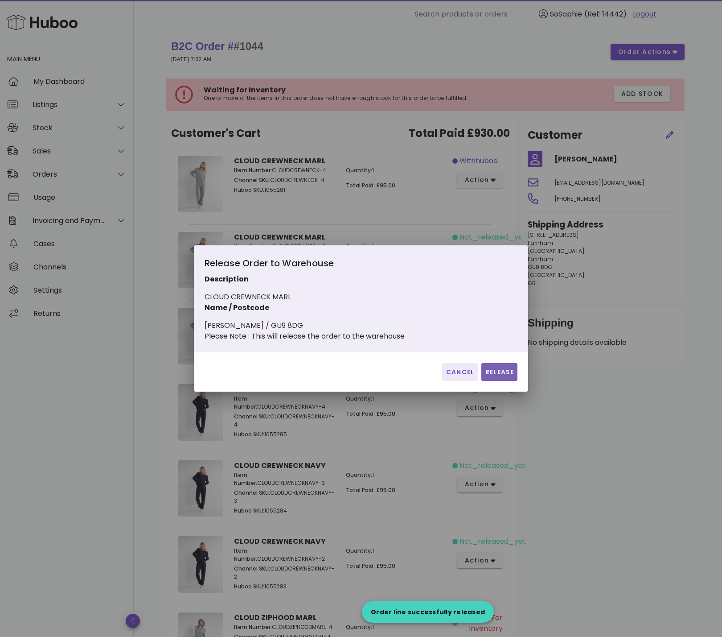
click at [505, 377] on span "Release" at bounding box center [499, 371] width 29 height 9
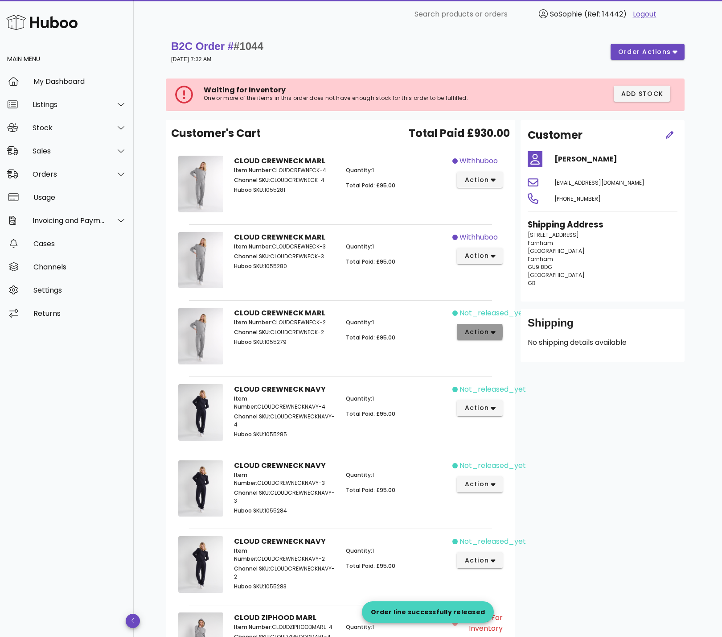
click at [481, 334] on span "action" at bounding box center [476, 331] width 25 height 9
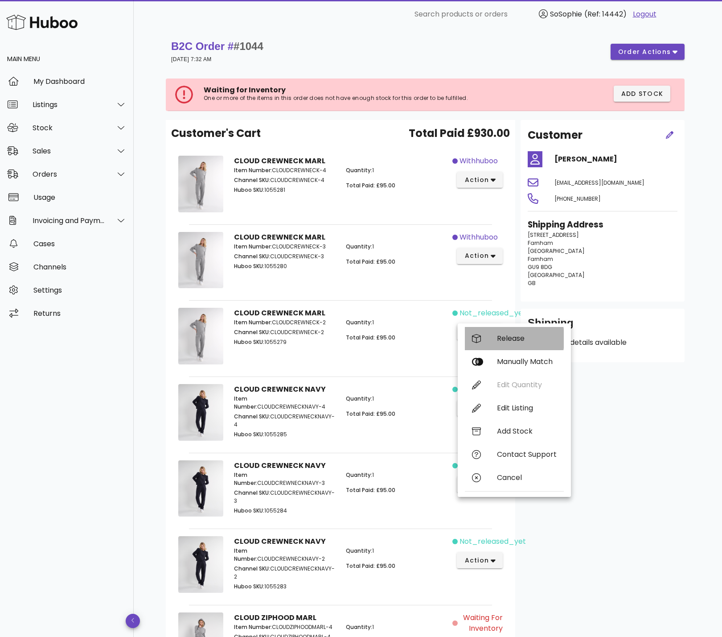
click at [502, 341] on div "Release" at bounding box center [527, 338] width 60 height 8
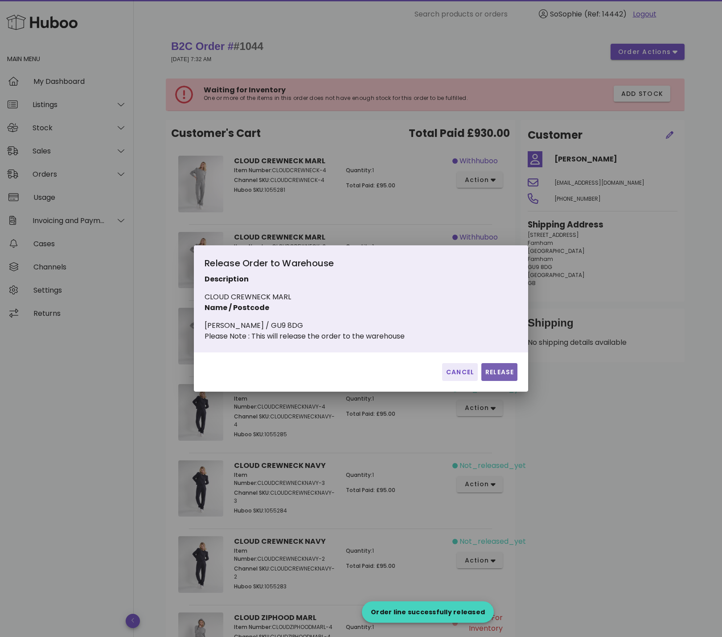
click at [499, 376] on span "Release" at bounding box center [499, 371] width 29 height 9
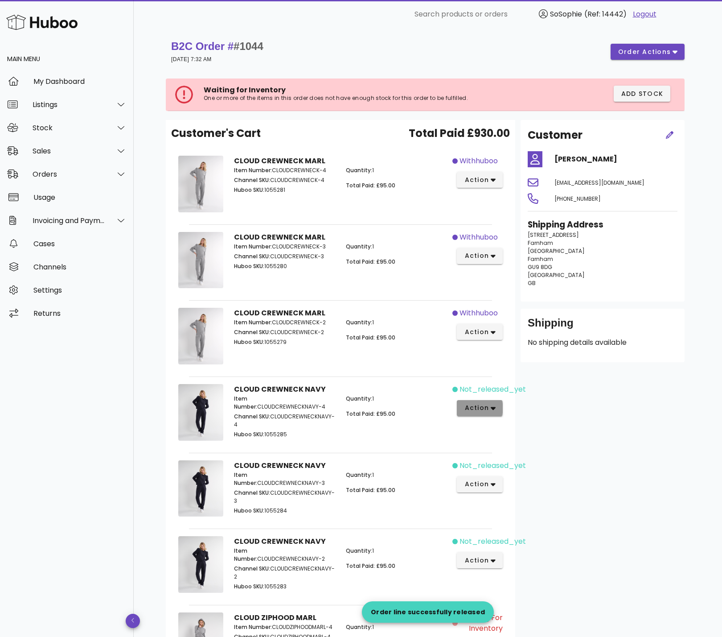
click at [483, 410] on span "action" at bounding box center [476, 407] width 25 height 9
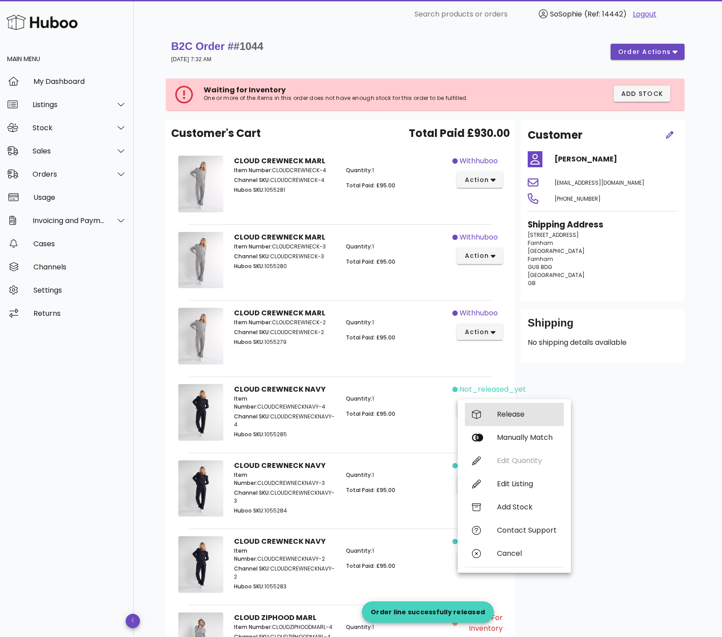
click at [519, 416] on div "Release" at bounding box center [527, 414] width 60 height 8
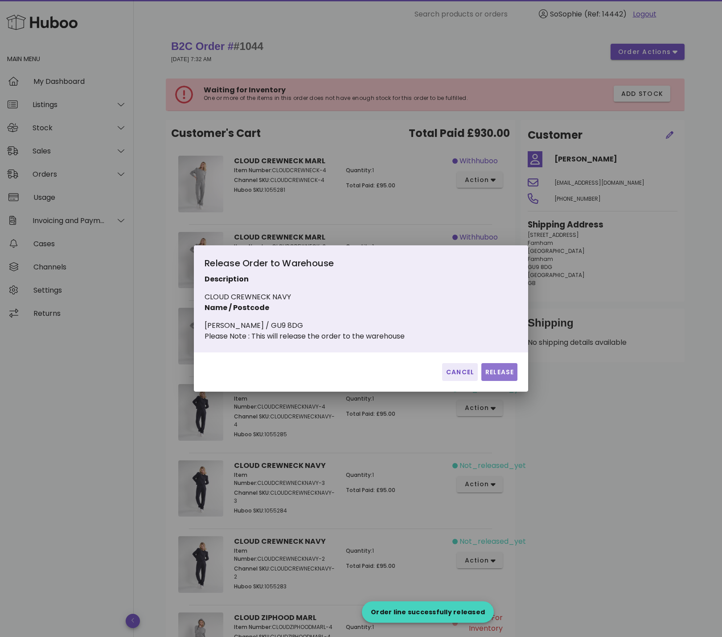
click at [499, 374] on span "Release" at bounding box center [499, 371] width 29 height 9
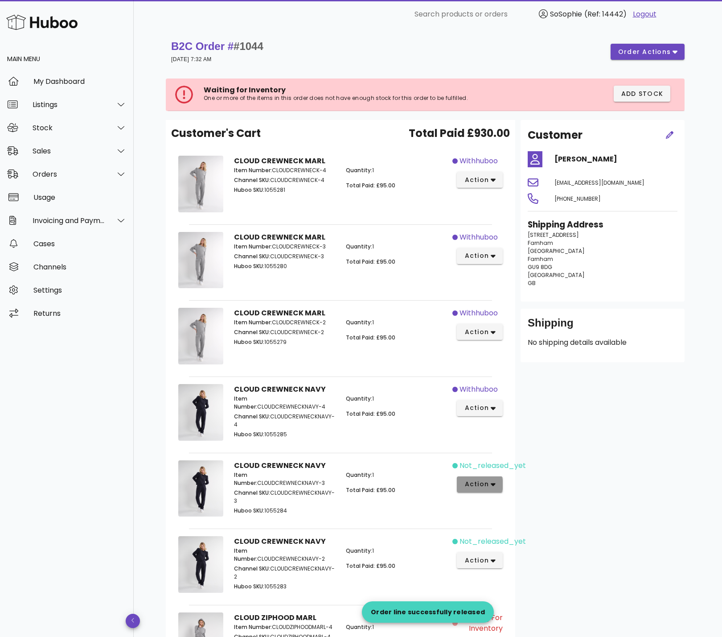
click at [486, 484] on span "action" at bounding box center [476, 483] width 25 height 9
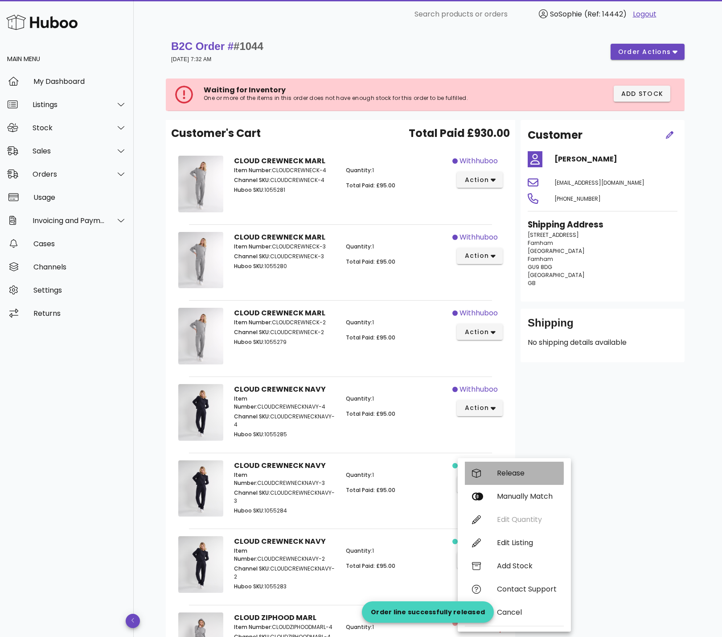
click at [504, 470] on div "Release" at bounding box center [527, 473] width 60 height 8
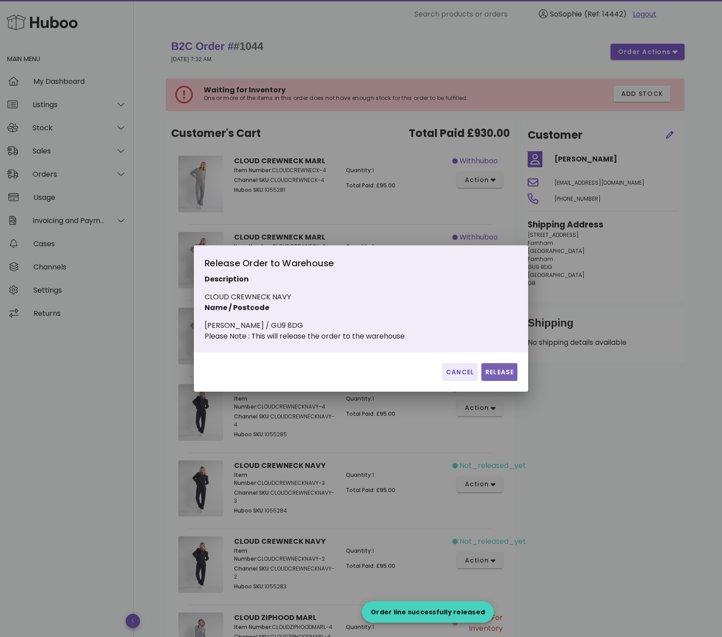
click at [493, 377] on span "Release" at bounding box center [499, 371] width 29 height 9
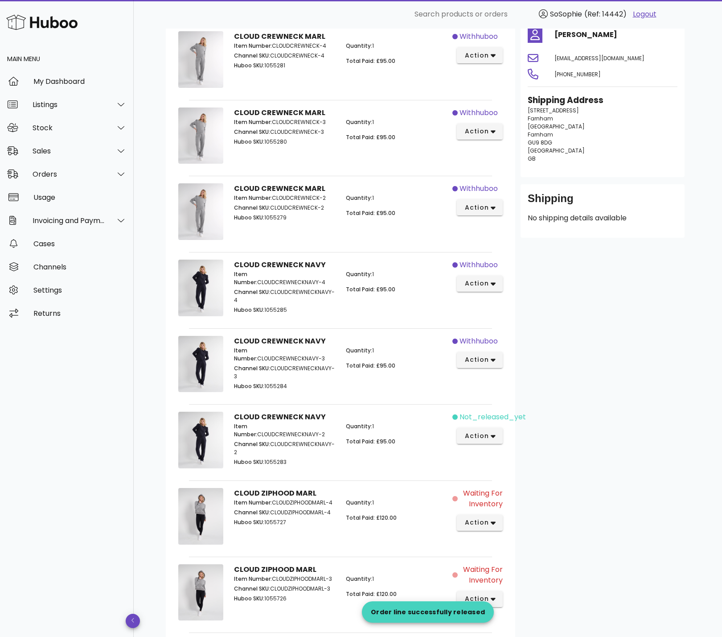
scroll to position [128, 0]
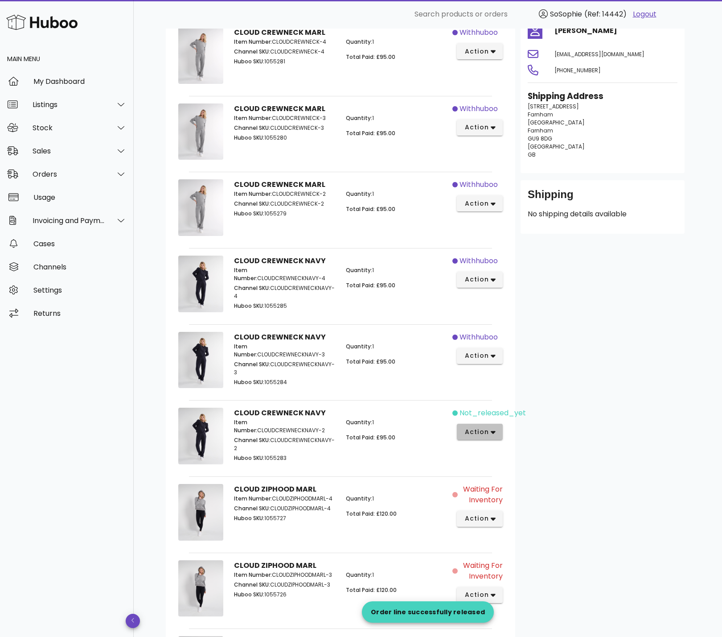
click at [472, 432] on span "action" at bounding box center [476, 431] width 25 height 9
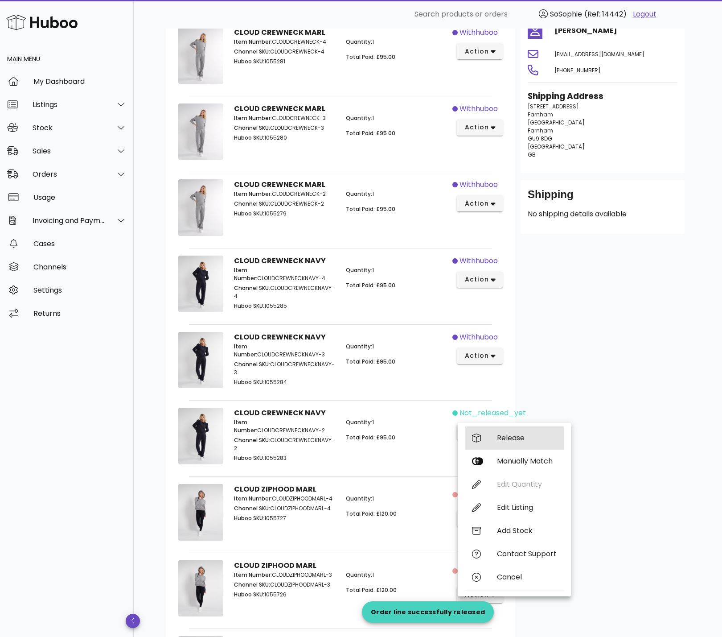
click at [524, 437] on div "Release" at bounding box center [527, 437] width 60 height 8
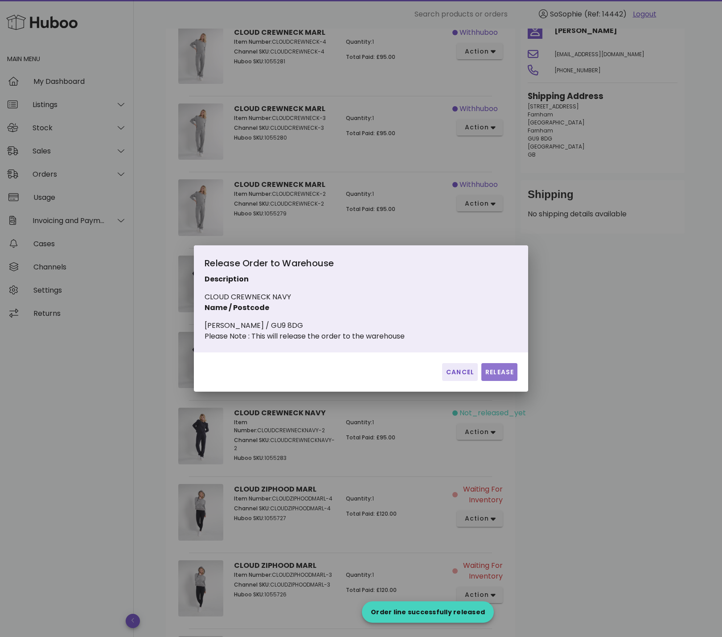
click at [503, 377] on span "Release" at bounding box center [499, 371] width 29 height 9
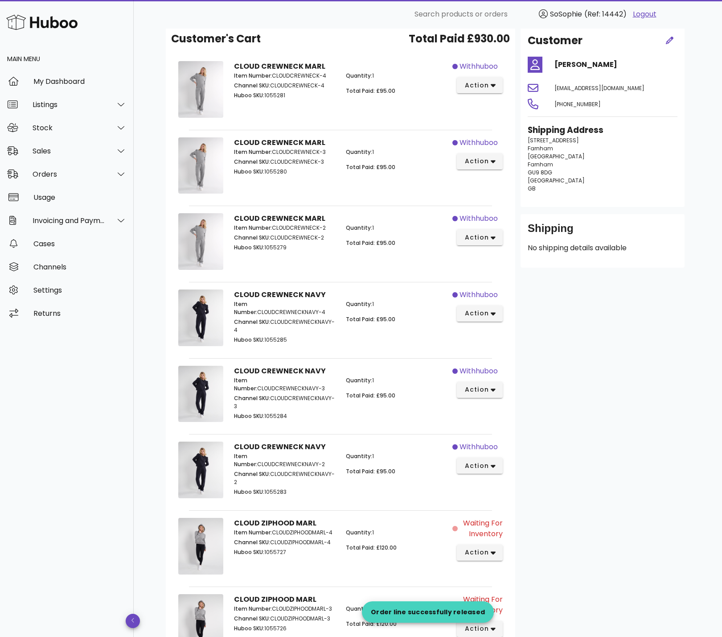
scroll to position [90, 0]
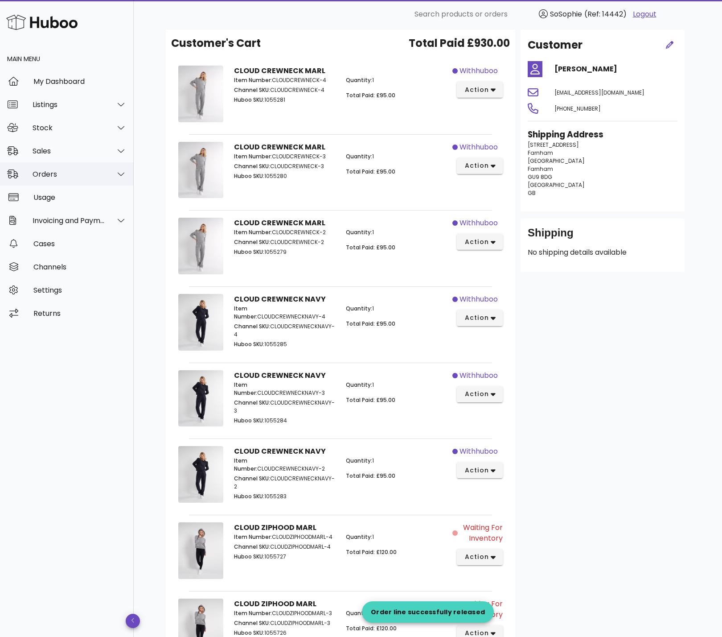
click at [47, 174] on div "Orders" at bounding box center [69, 174] width 73 height 8
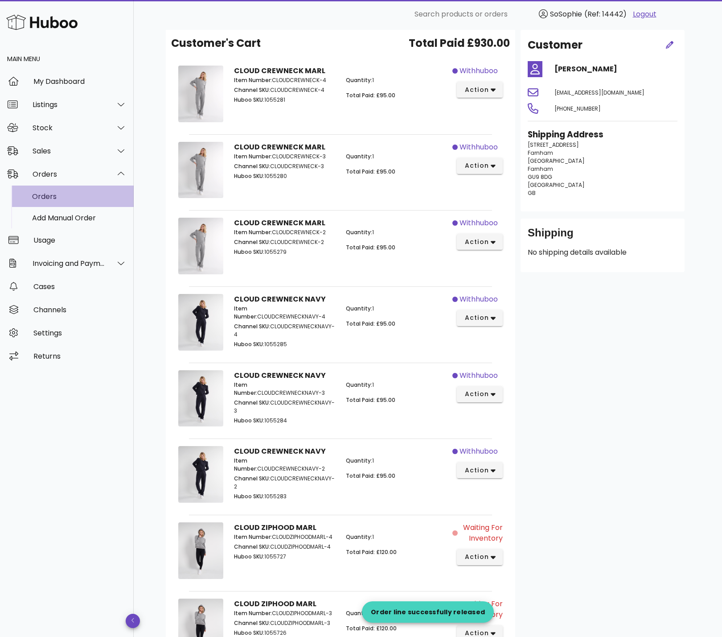
click at [48, 195] on div "Orders" at bounding box center [79, 196] width 95 height 8
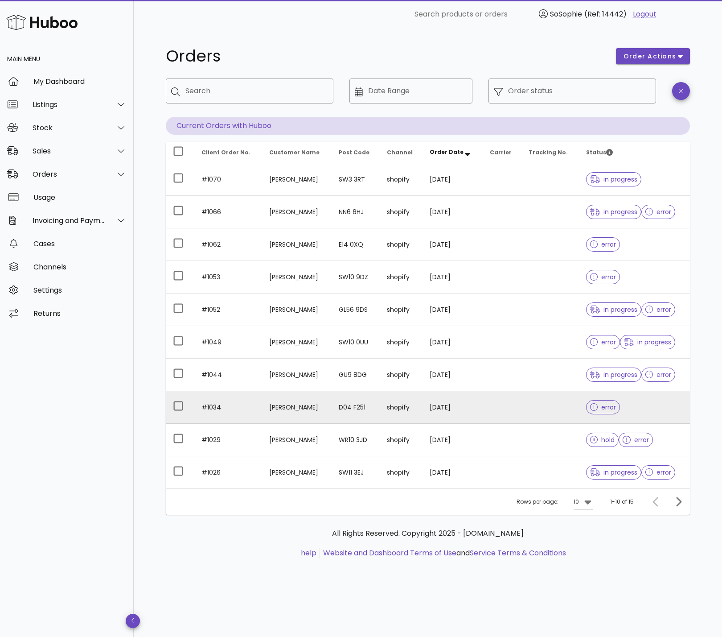
click at [316, 405] on td "[PERSON_NAME]" at bounding box center [296, 407] width 69 height 33
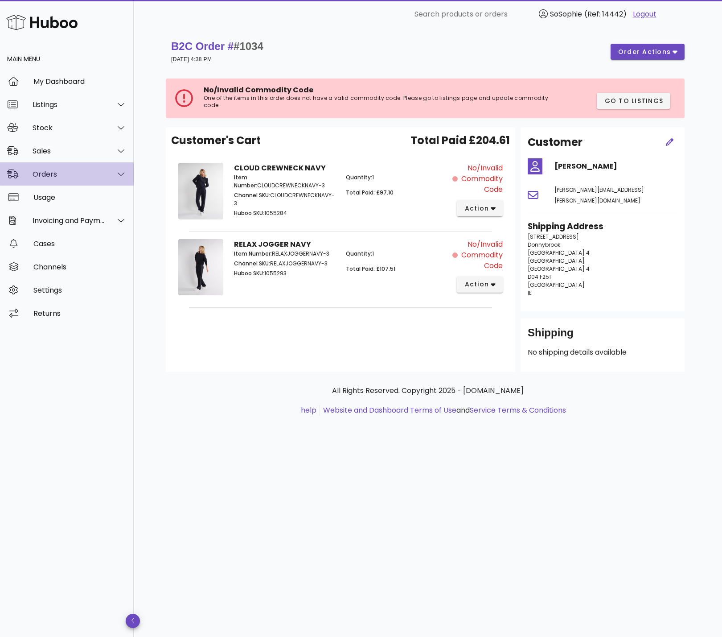
click at [42, 173] on div "Orders" at bounding box center [69, 174] width 73 height 8
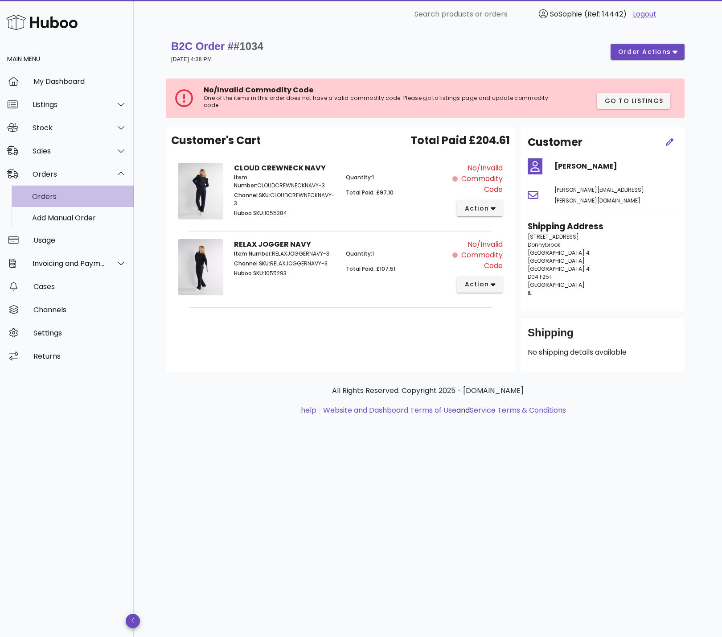
click at [48, 196] on div "Orders" at bounding box center [79, 196] width 95 height 8
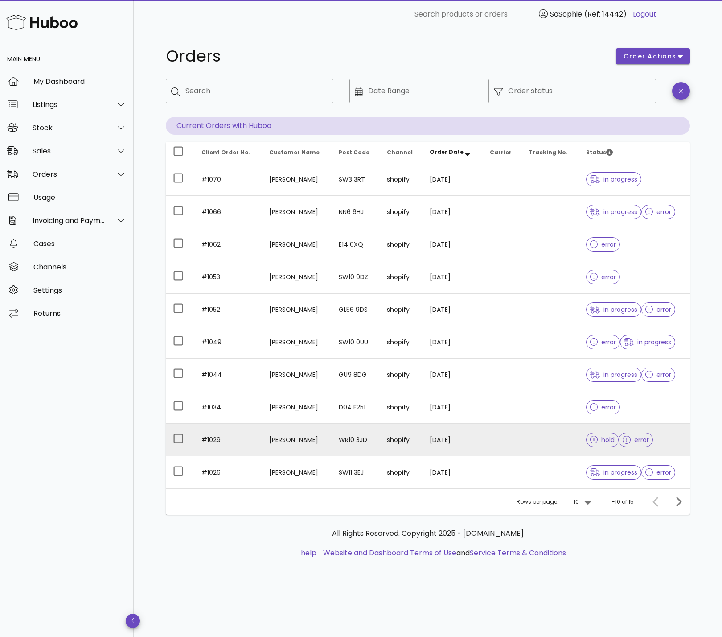
click at [267, 440] on td "[PERSON_NAME]" at bounding box center [296, 440] width 69 height 33
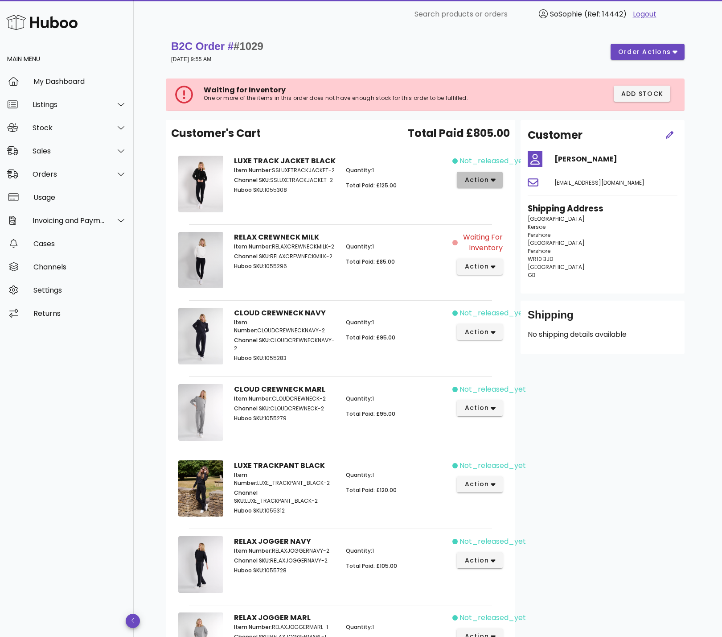
click at [479, 177] on span "action" at bounding box center [476, 179] width 25 height 9
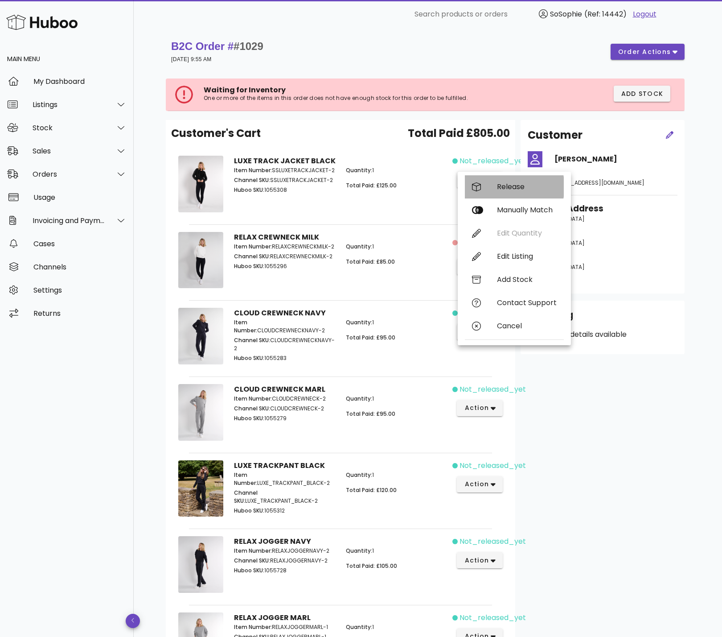
click at [501, 188] on div "Release" at bounding box center [527, 186] width 60 height 8
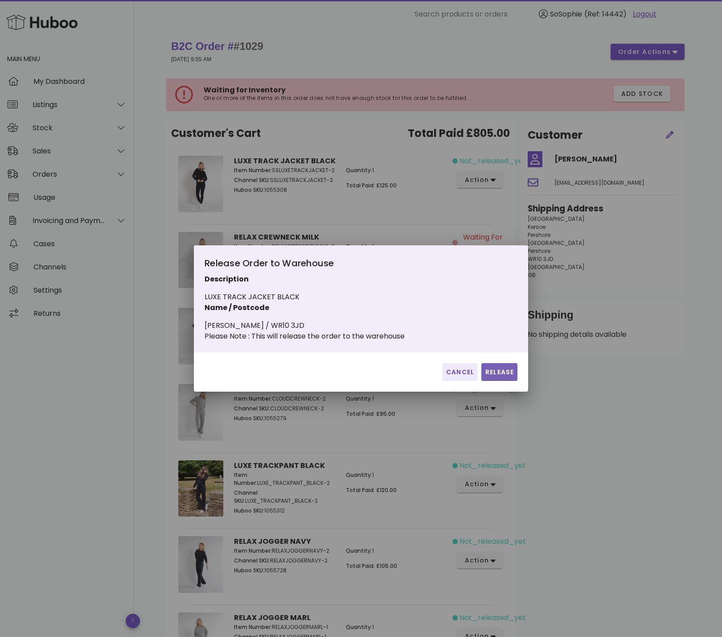
click at [504, 377] on span "Release" at bounding box center [499, 371] width 29 height 9
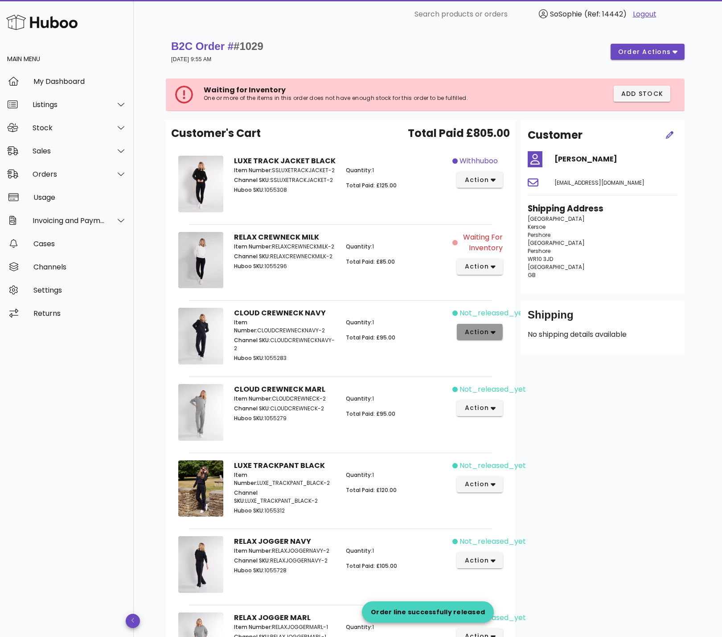
click at [480, 334] on span "action" at bounding box center [476, 331] width 25 height 9
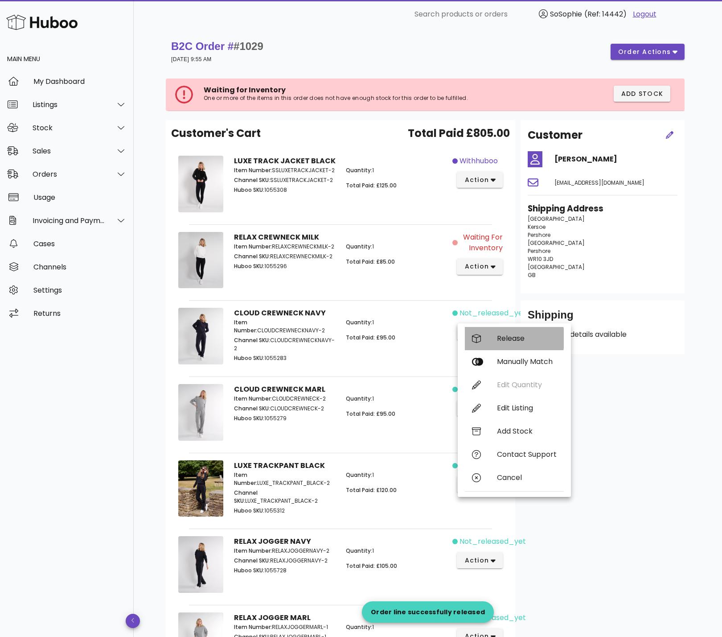
click at [511, 336] on div "Release" at bounding box center [527, 338] width 60 height 8
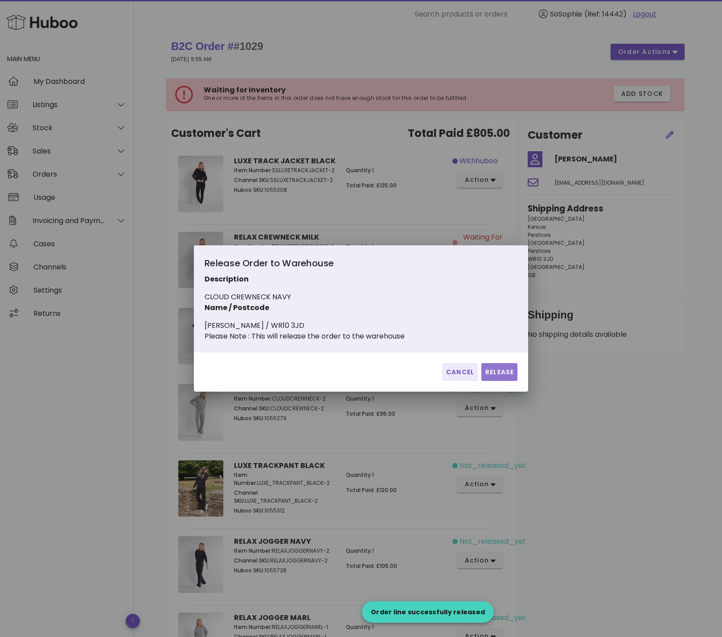
click at [491, 374] on span "Release" at bounding box center [499, 371] width 29 height 9
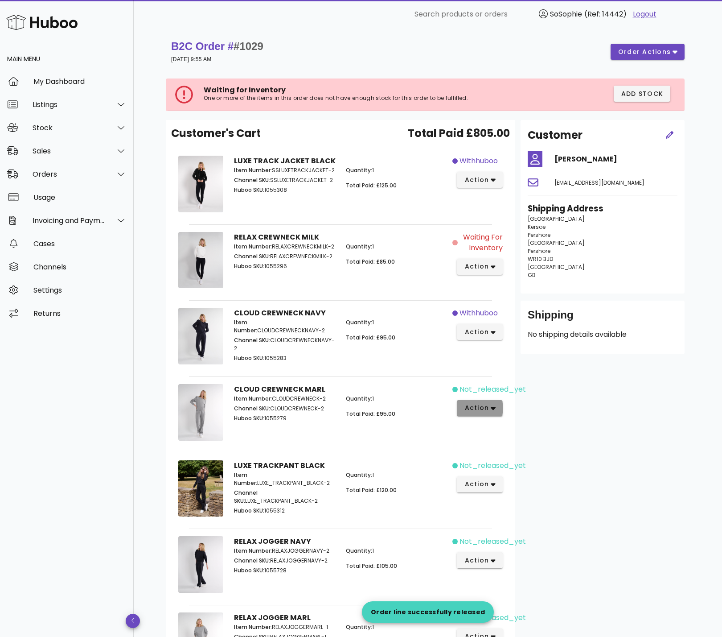
click at [486, 409] on span "action" at bounding box center [476, 407] width 25 height 9
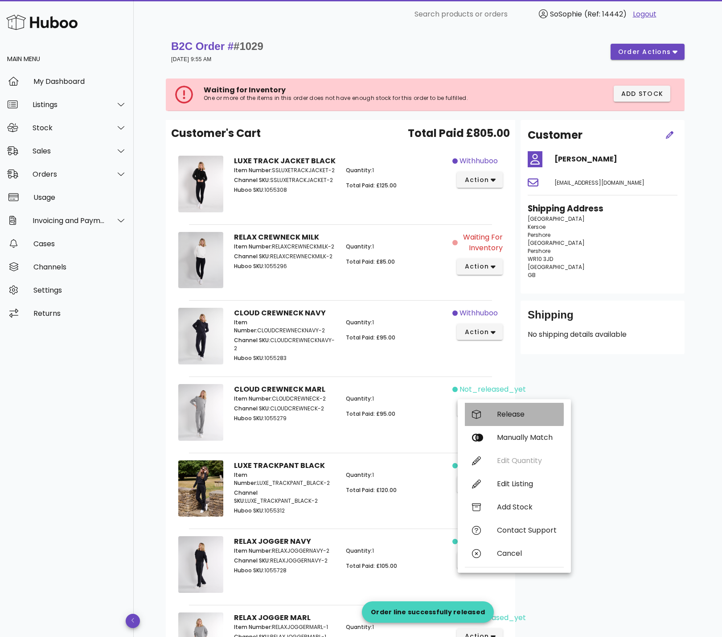
click at [514, 418] on div "Release" at bounding box center [527, 414] width 60 height 8
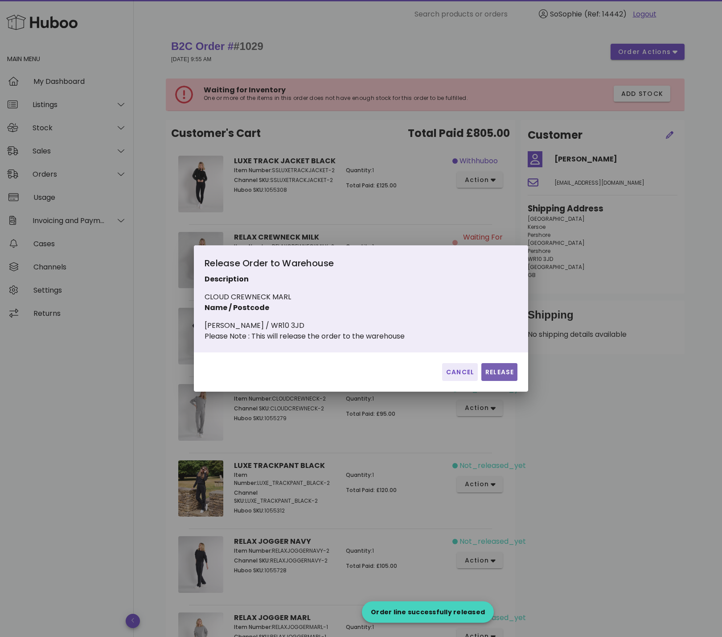
click at [506, 377] on span "Release" at bounding box center [499, 371] width 29 height 9
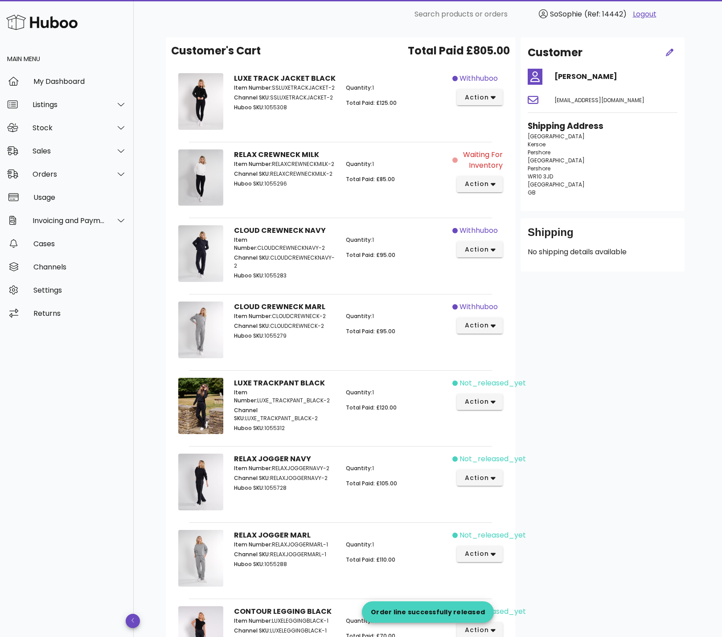
scroll to position [93, 0]
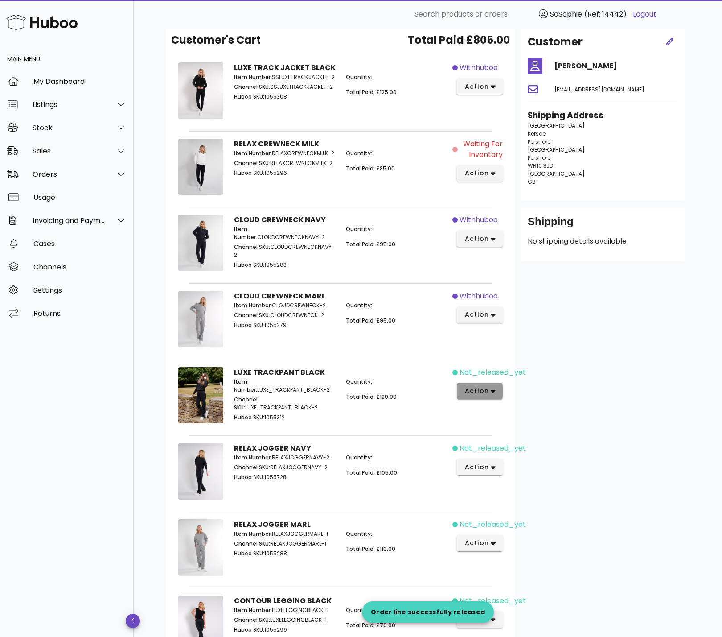
click at [479, 387] on span "action" at bounding box center [476, 390] width 25 height 9
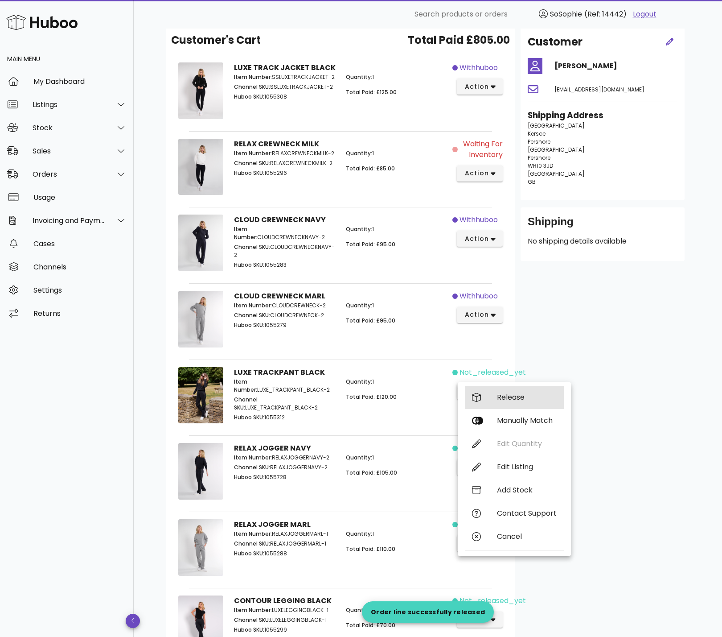
click at [499, 397] on div "Release" at bounding box center [527, 397] width 60 height 8
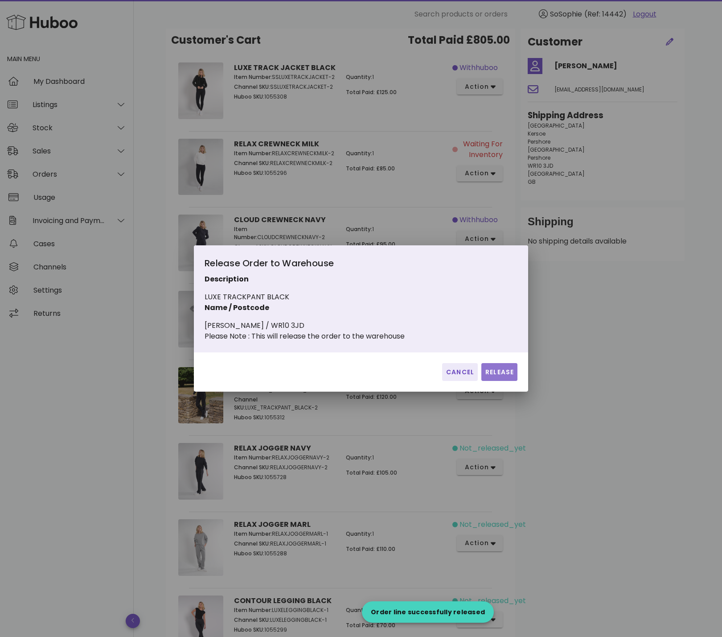
click at [491, 373] on span "Release" at bounding box center [499, 371] width 29 height 9
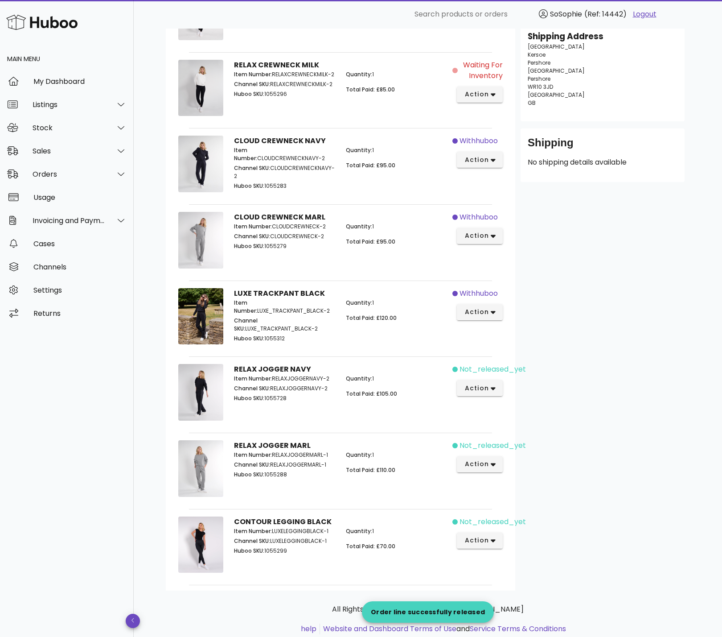
scroll to position [196, 0]
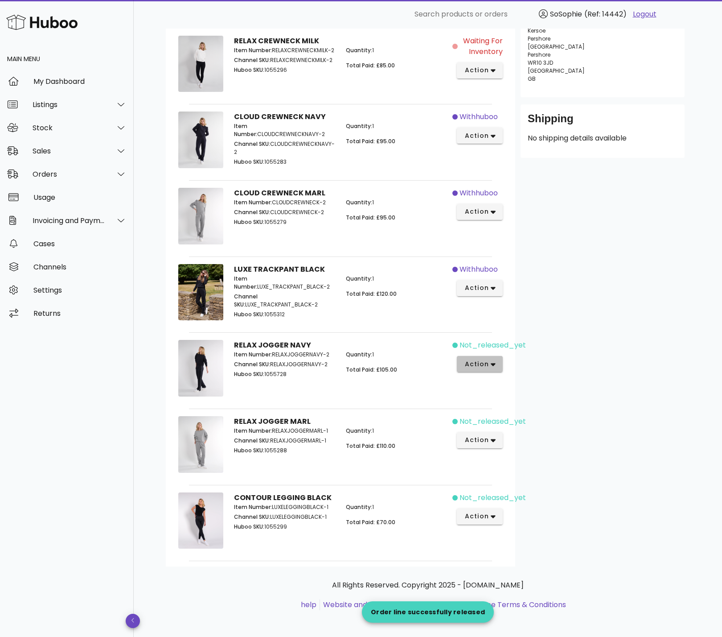
click at [491, 364] on icon "button" at bounding box center [493, 364] width 5 height 8
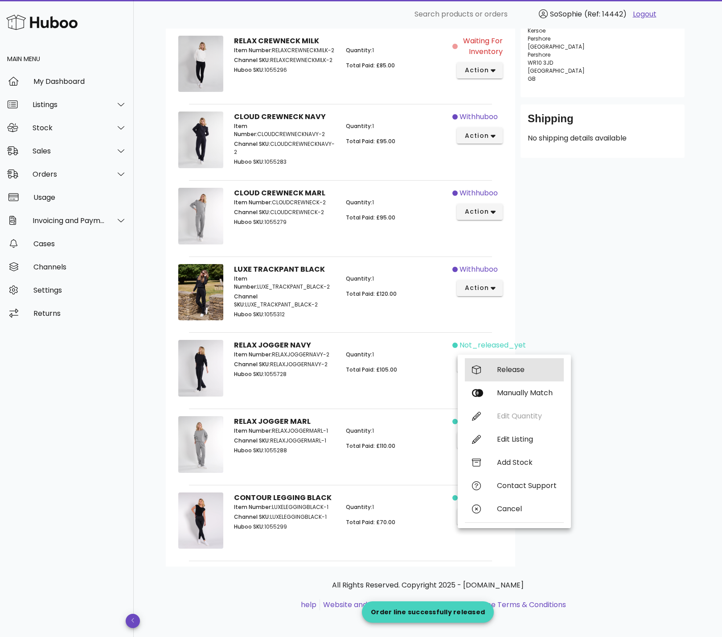
click at [502, 377] on div "Release" at bounding box center [514, 369] width 99 height 23
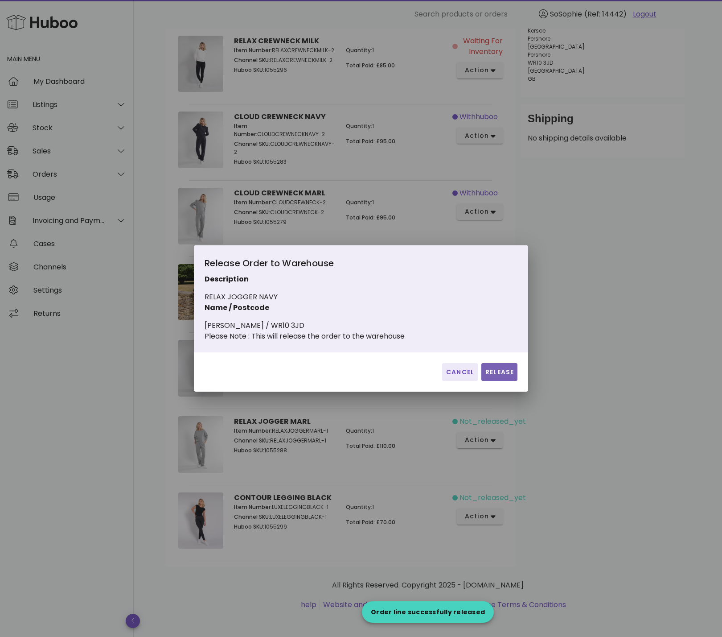
click at [502, 377] on span "Release" at bounding box center [499, 371] width 29 height 9
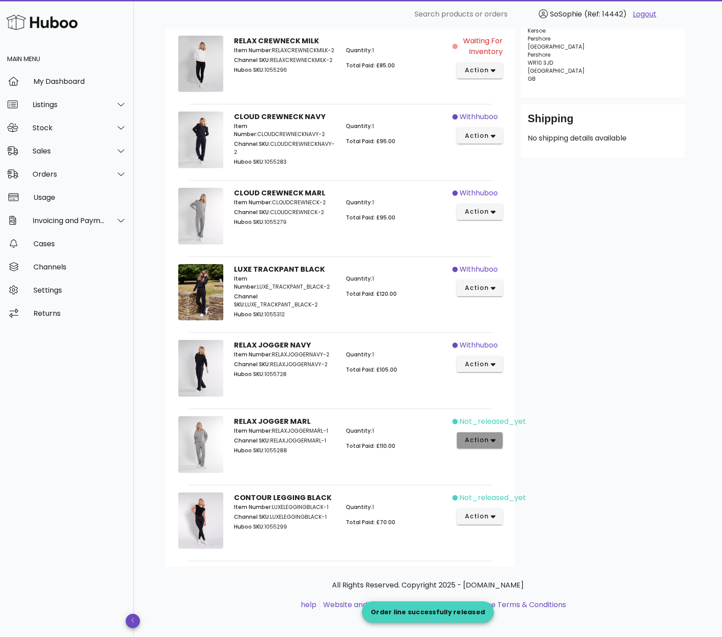
click at [483, 440] on span "action" at bounding box center [476, 439] width 25 height 9
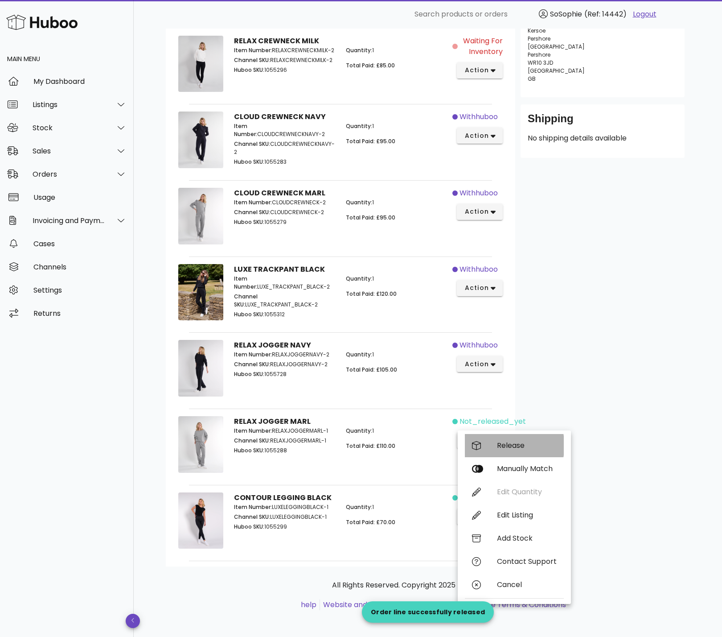
click at [517, 445] on div "Release" at bounding box center [527, 445] width 60 height 8
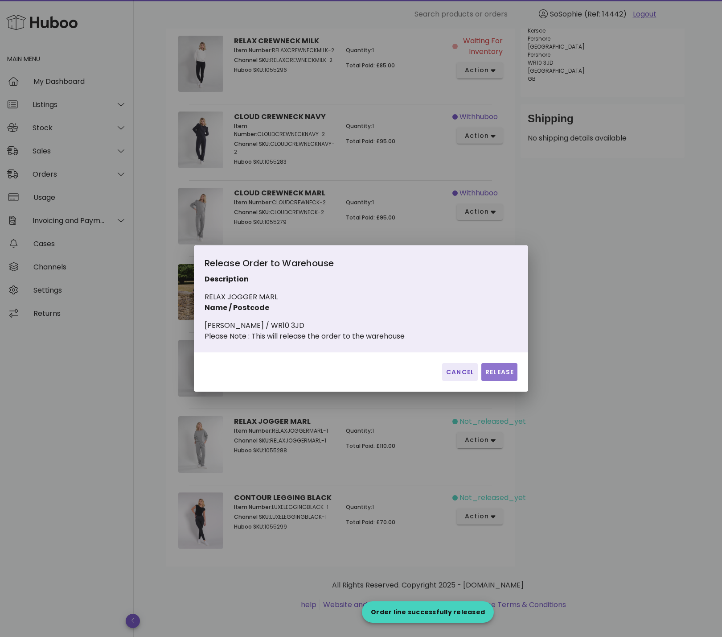
click at [504, 374] on span "Release" at bounding box center [499, 371] width 29 height 9
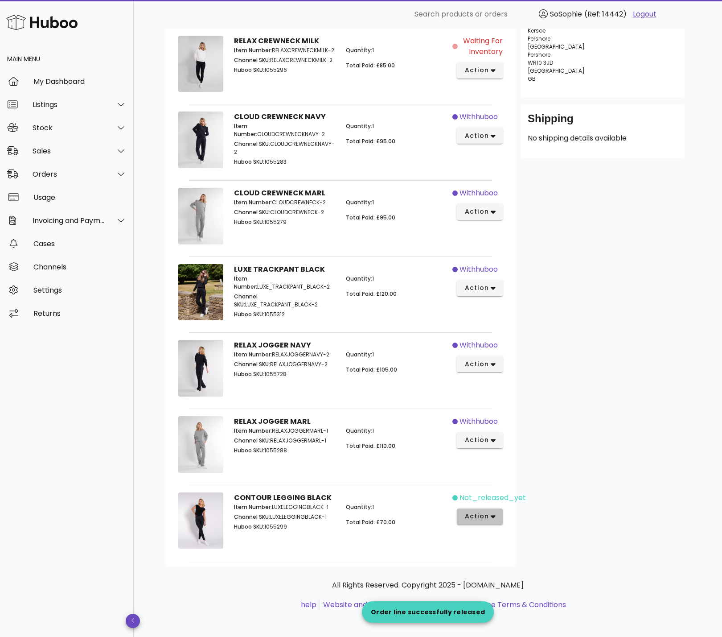
click at [481, 515] on span "action" at bounding box center [476, 515] width 25 height 9
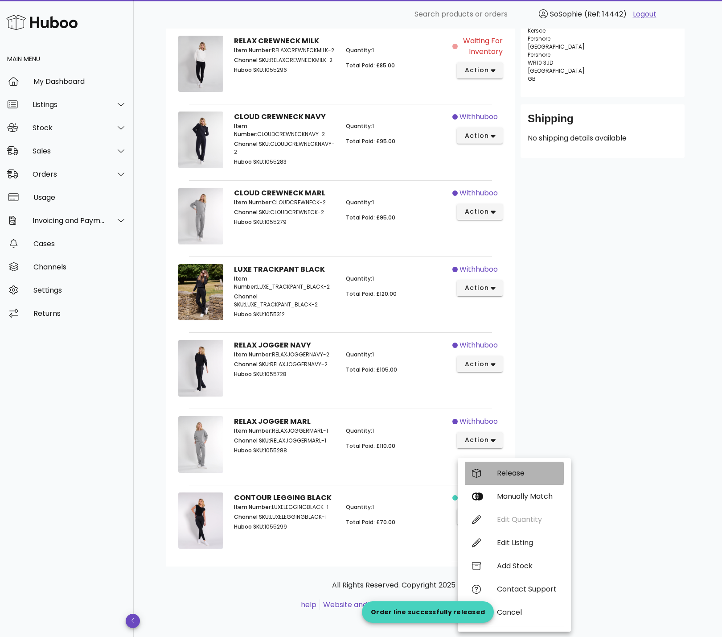
click at [513, 473] on div "Release" at bounding box center [527, 473] width 60 height 8
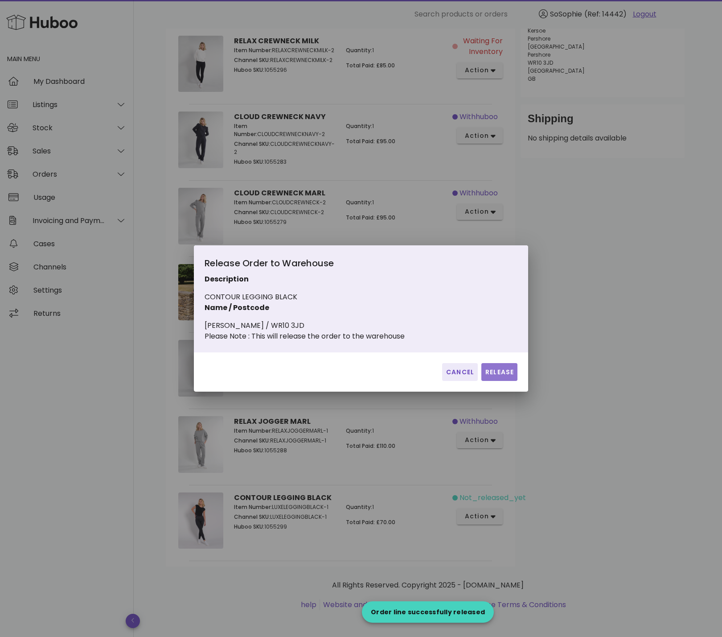
click at [499, 374] on span "Release" at bounding box center [499, 371] width 29 height 9
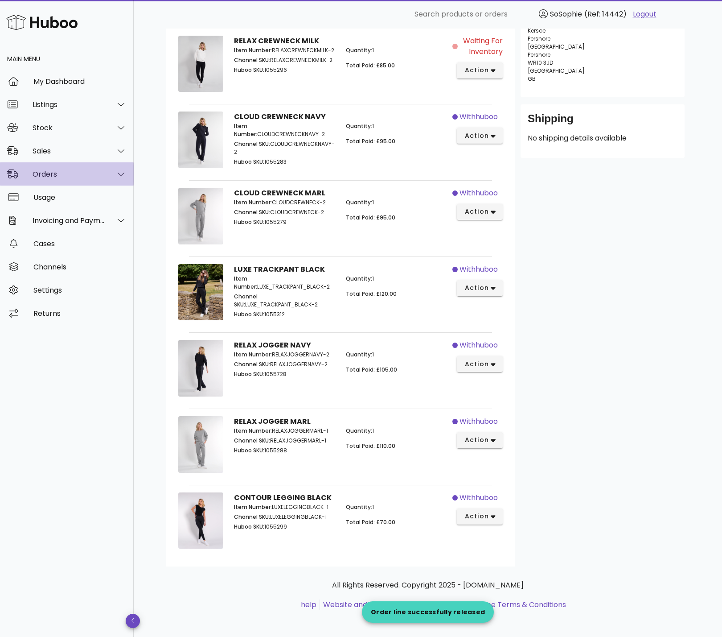
click at [54, 179] on div "Orders" at bounding box center [67, 173] width 134 height 23
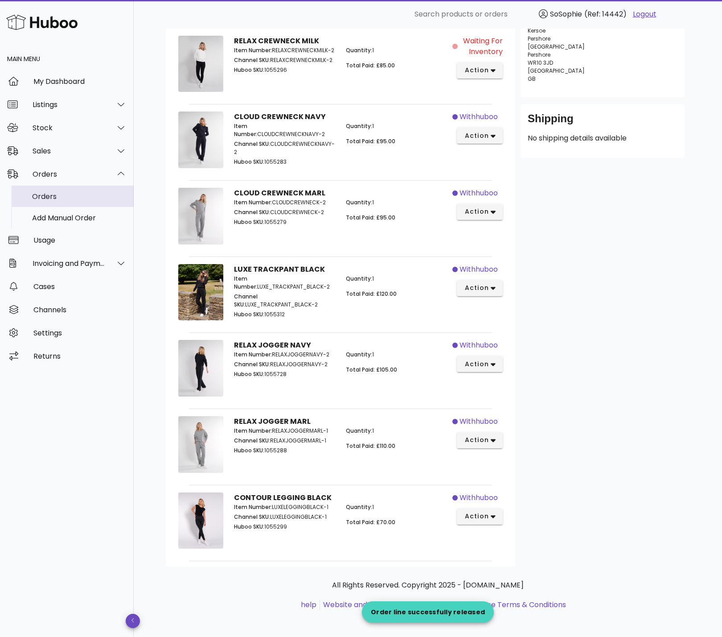
click at [56, 195] on div "Orders" at bounding box center [79, 196] width 95 height 8
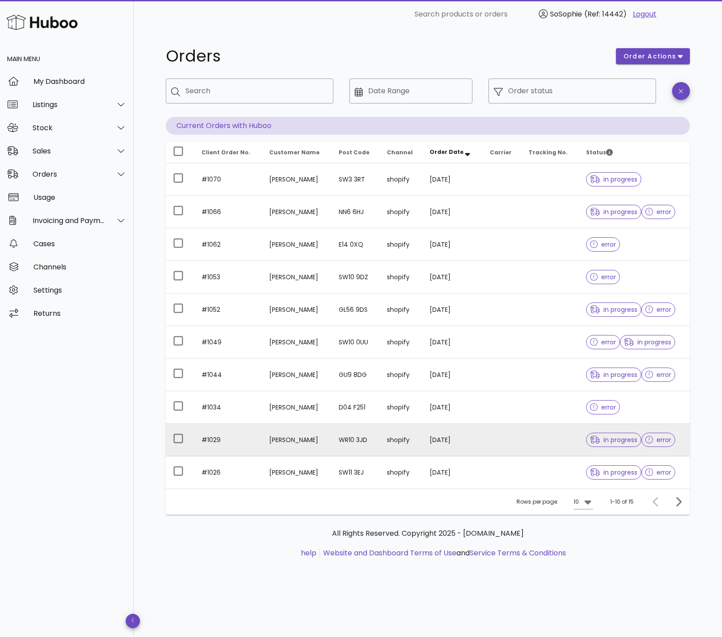
click at [287, 444] on td "[PERSON_NAME]" at bounding box center [296, 440] width 69 height 33
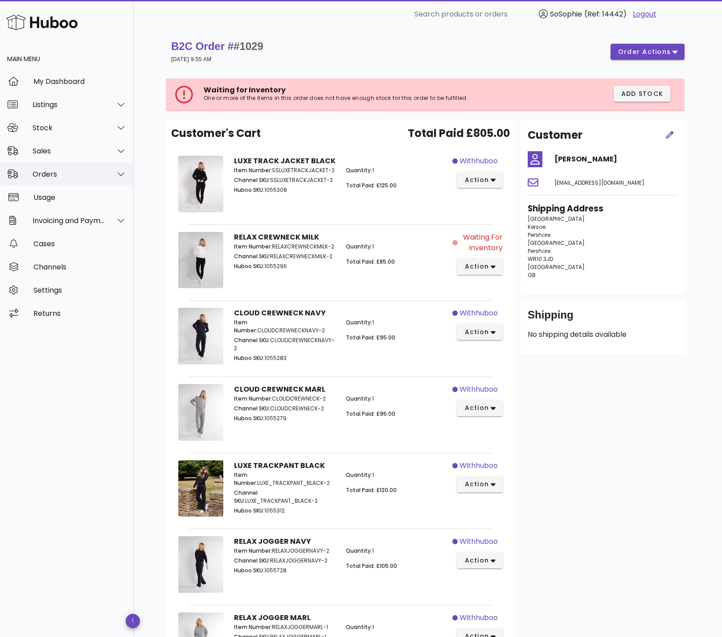
click at [52, 175] on div "Orders" at bounding box center [69, 174] width 73 height 8
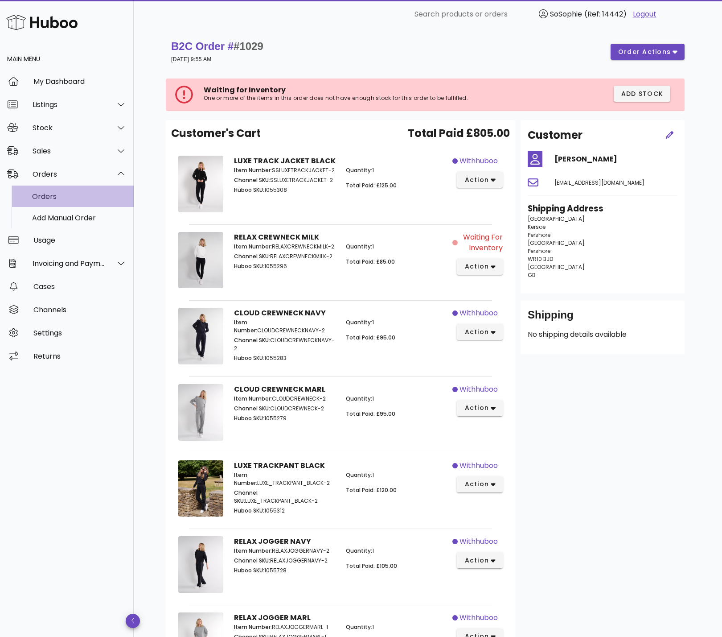
click at [51, 200] on div "Orders" at bounding box center [79, 196] width 95 height 8
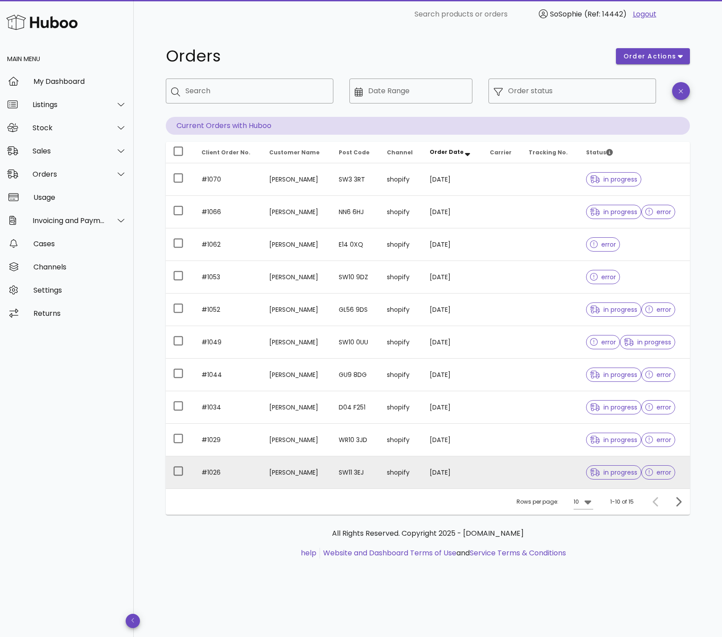
click at [280, 474] on td "[PERSON_NAME]" at bounding box center [296, 472] width 69 height 32
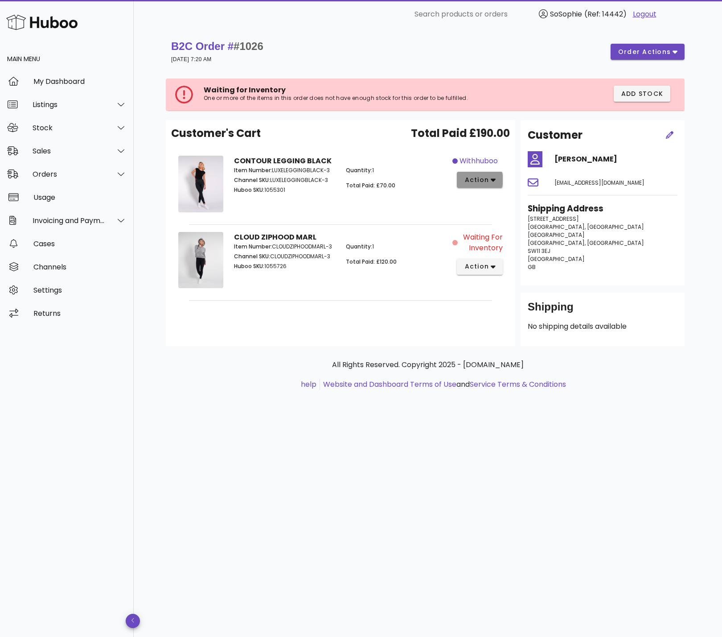
click at [481, 180] on span "action" at bounding box center [476, 179] width 25 height 9
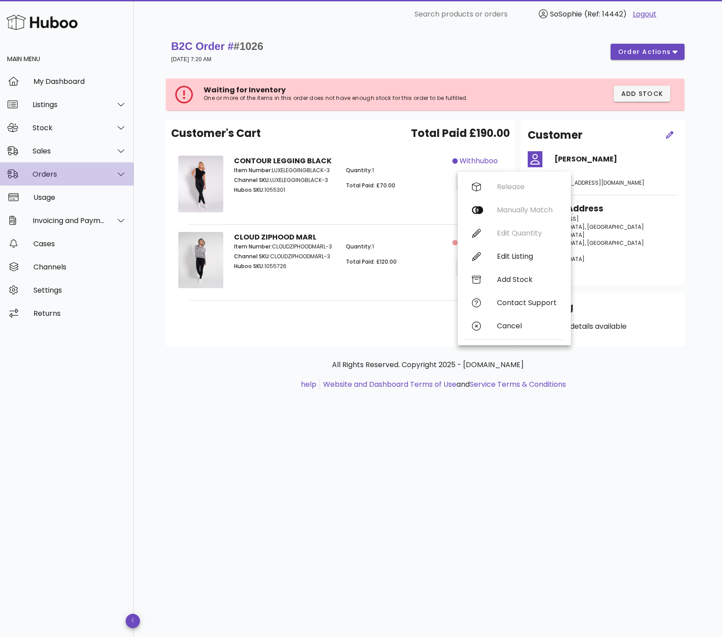
click at [54, 171] on div "Orders" at bounding box center [69, 174] width 73 height 8
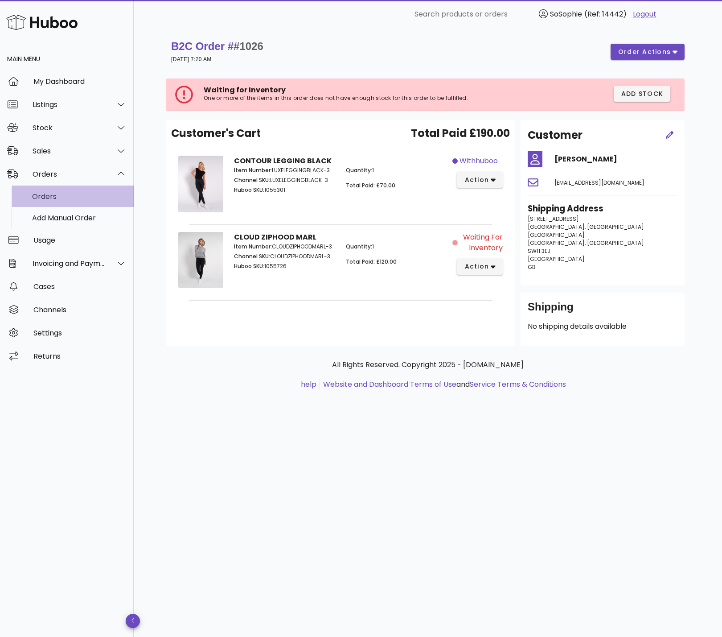
click at [55, 199] on div "Orders" at bounding box center [79, 196] width 95 height 8
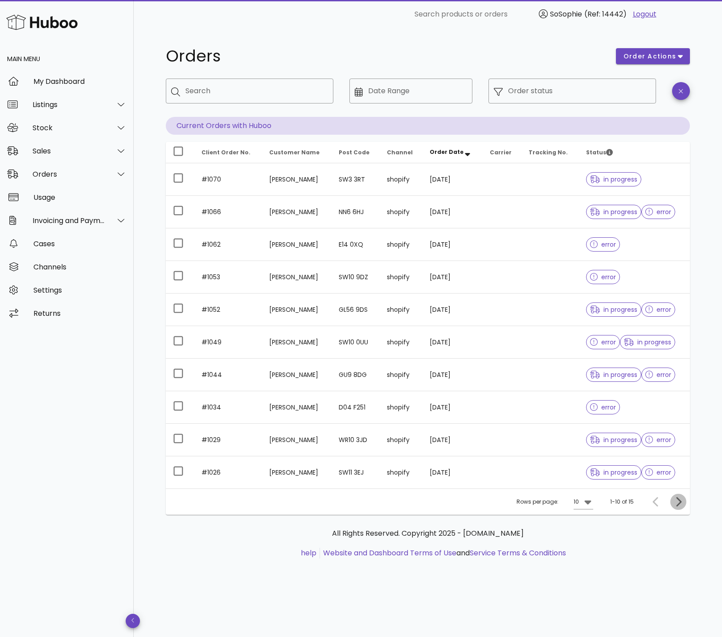
click at [680, 503] on icon "Next page" at bounding box center [678, 501] width 5 height 9
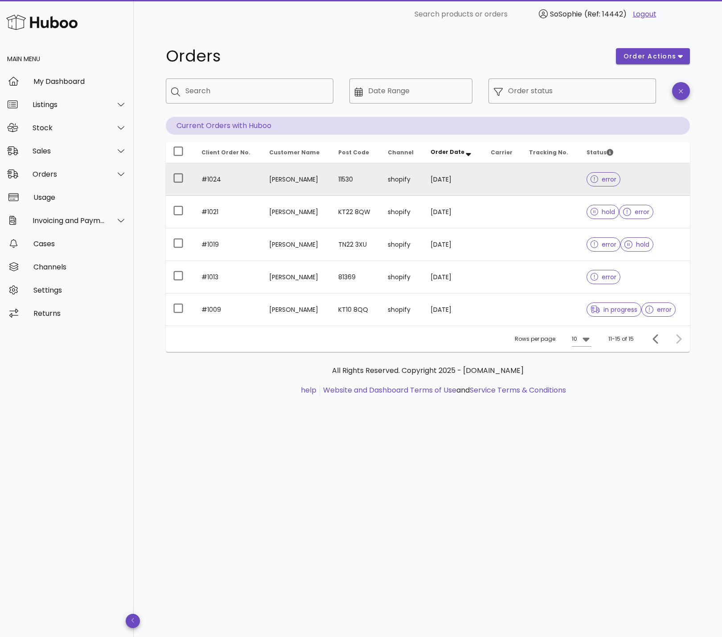
click at [278, 180] on td "[PERSON_NAME]" at bounding box center [296, 179] width 69 height 33
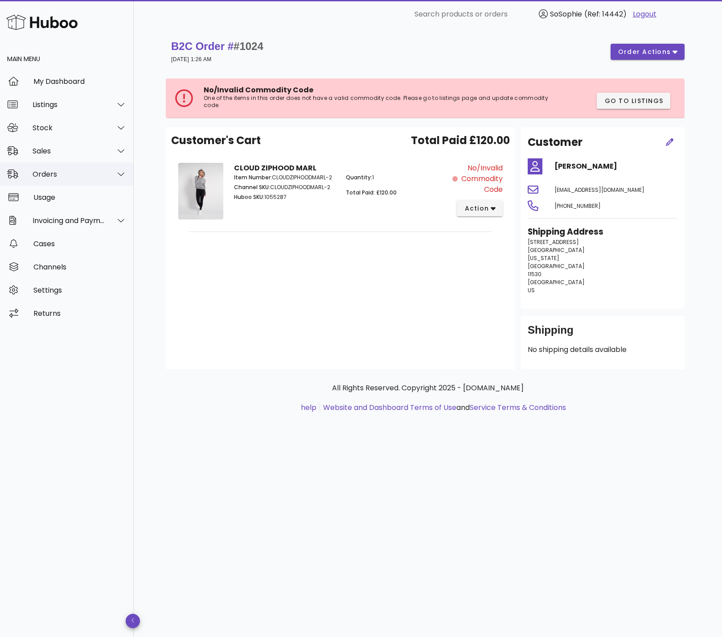
click at [66, 176] on div "Orders" at bounding box center [69, 174] width 73 height 8
click at [70, 202] on div "Orders" at bounding box center [79, 196] width 95 height 19
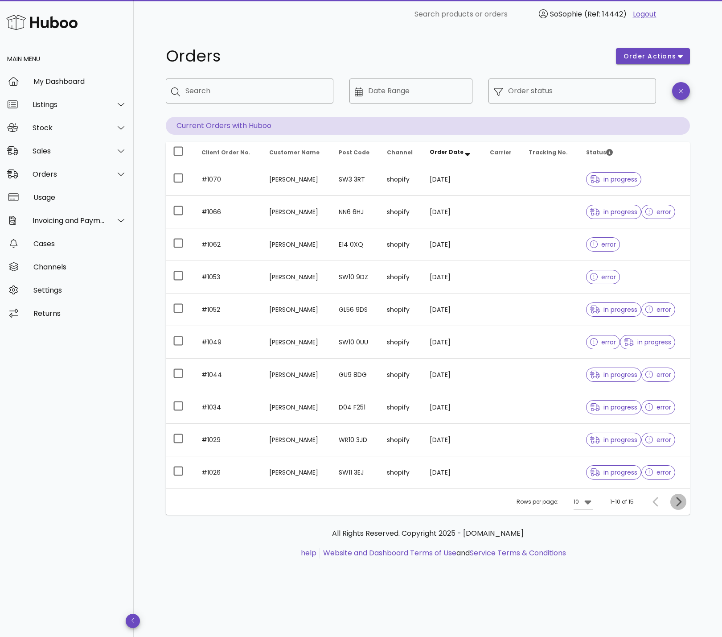
click at [680, 502] on icon "Next page" at bounding box center [678, 501] width 5 height 9
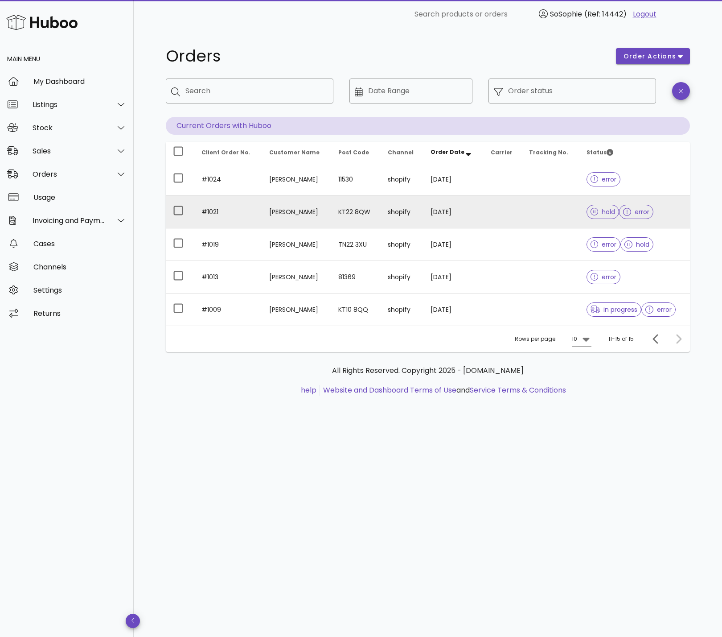
click at [307, 211] on td "[PERSON_NAME]" at bounding box center [296, 212] width 69 height 33
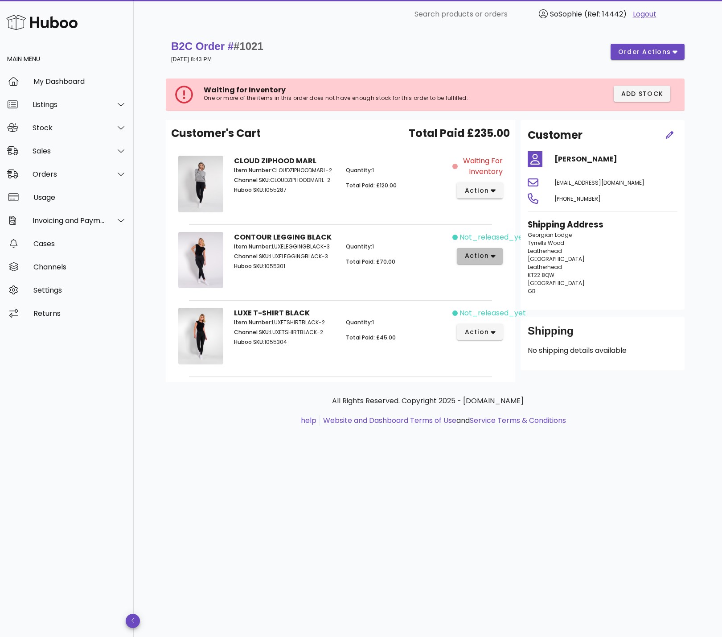
click at [488, 254] on span "action" at bounding box center [476, 255] width 25 height 9
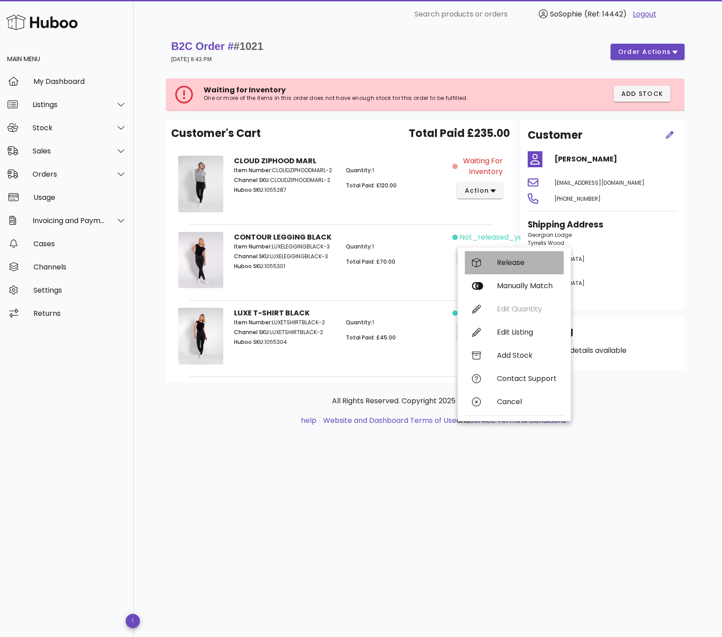
click at [499, 266] on div "Release" at bounding box center [527, 262] width 60 height 8
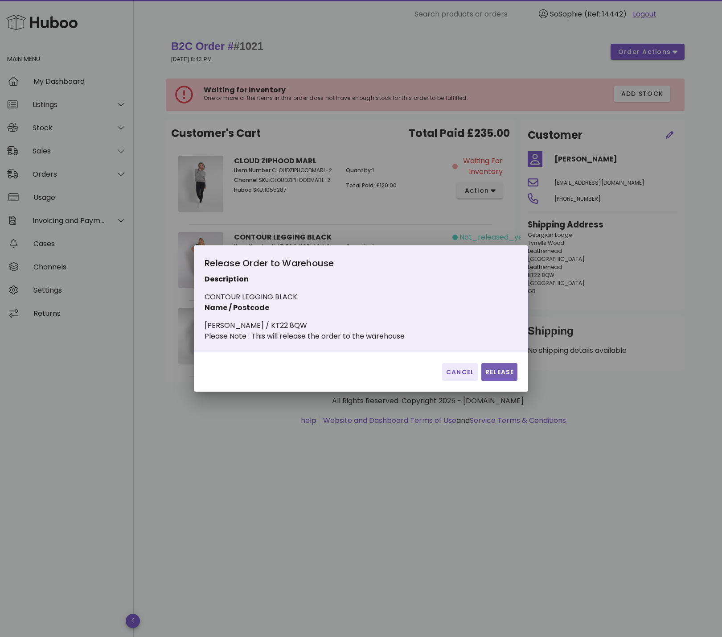
click at [498, 377] on span "Release" at bounding box center [499, 371] width 29 height 9
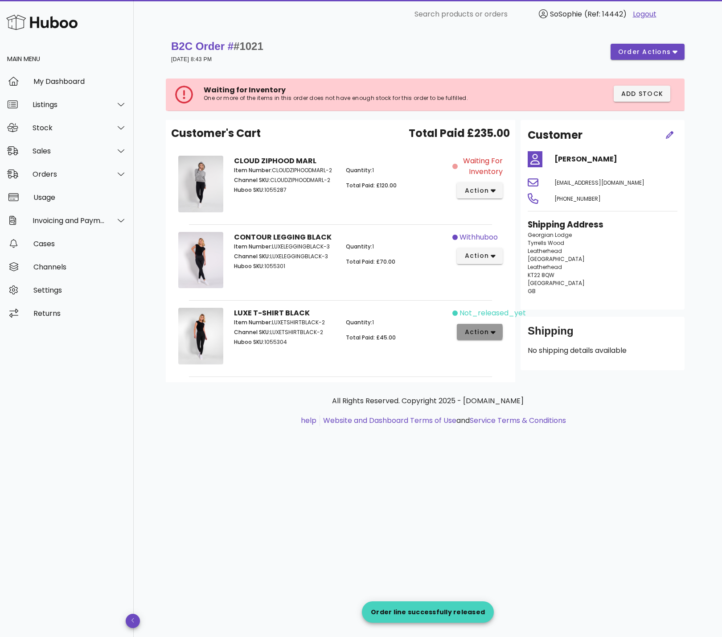
click at [482, 332] on span "action" at bounding box center [476, 331] width 25 height 9
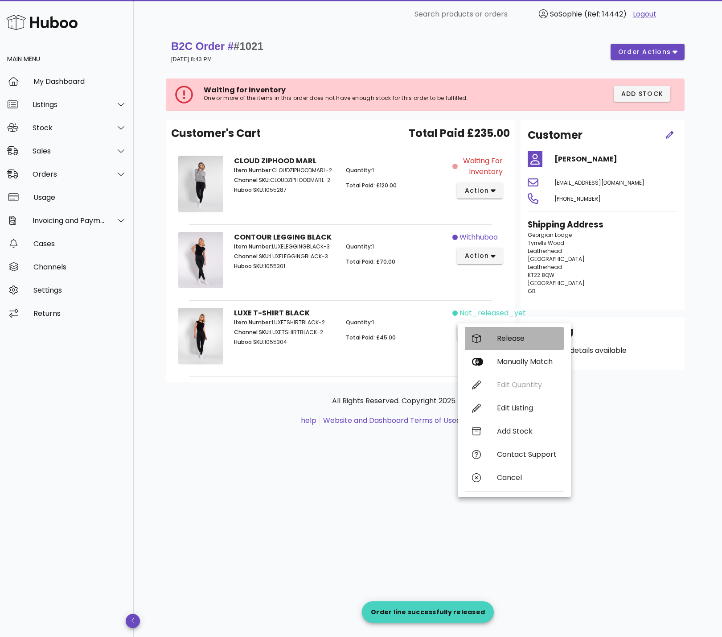
click at [498, 343] on div "Release" at bounding box center [514, 338] width 99 height 23
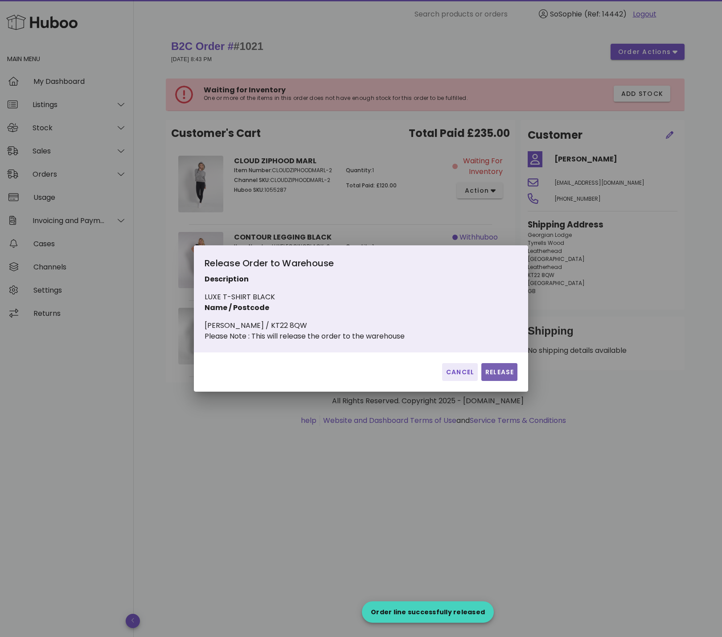
click at [495, 381] on button "Release" at bounding box center [499, 372] width 36 height 18
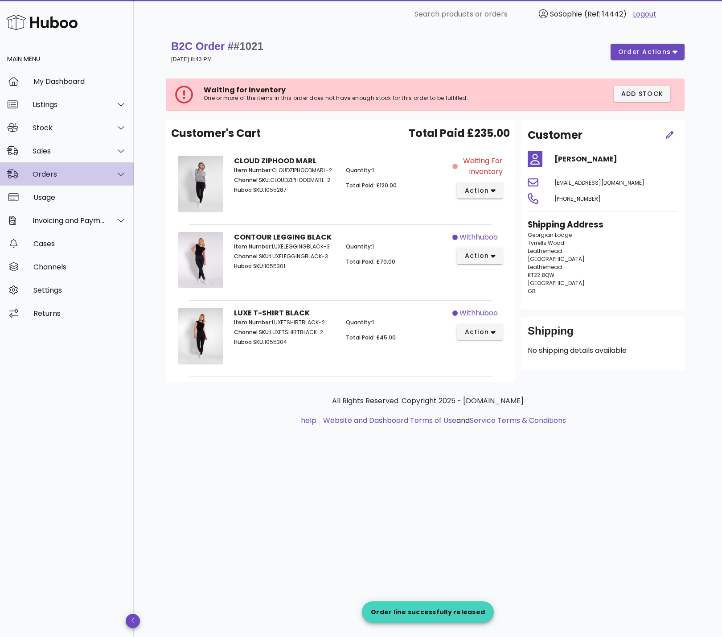
click at [61, 177] on div "Orders" at bounding box center [69, 174] width 73 height 8
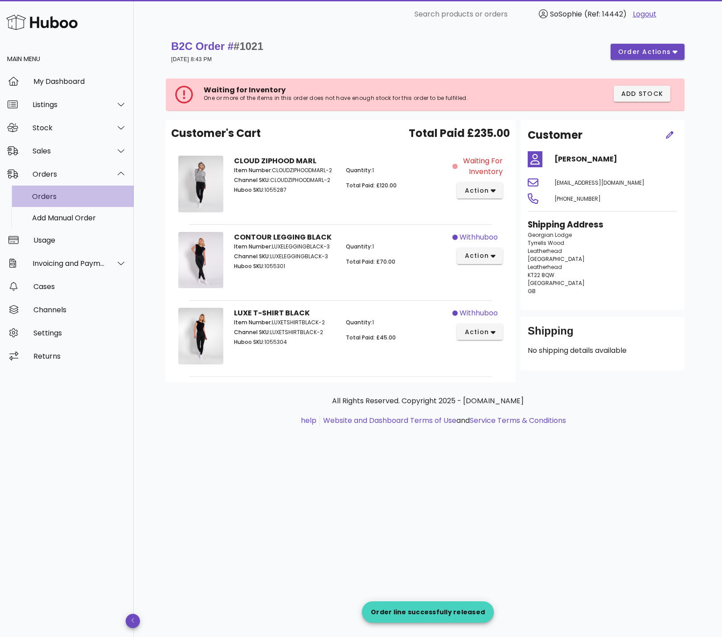
click at [62, 197] on div "Orders" at bounding box center [79, 196] width 95 height 8
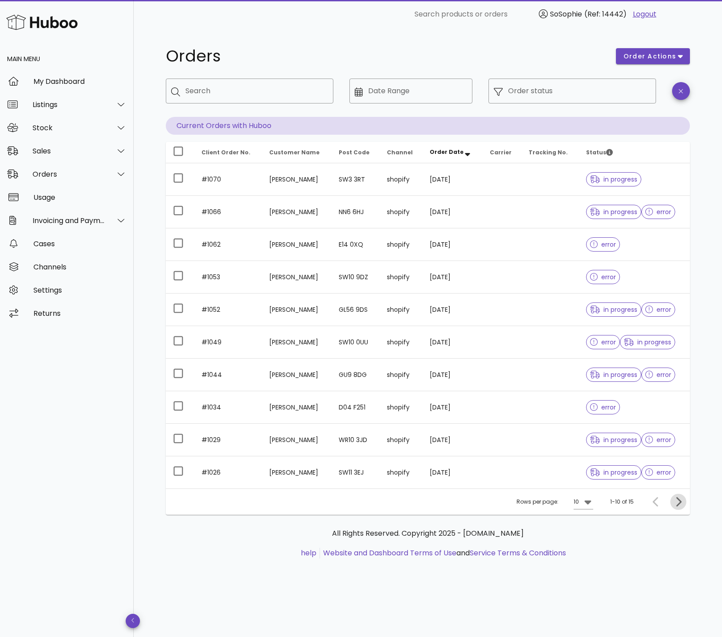
click at [681, 502] on icon "Next page" at bounding box center [678, 501] width 5 height 9
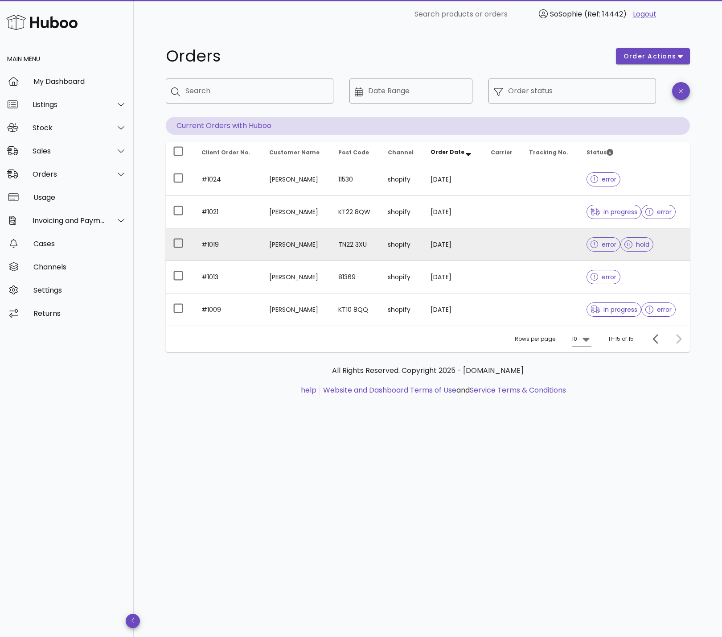
click at [285, 248] on td "[PERSON_NAME]" at bounding box center [296, 244] width 69 height 33
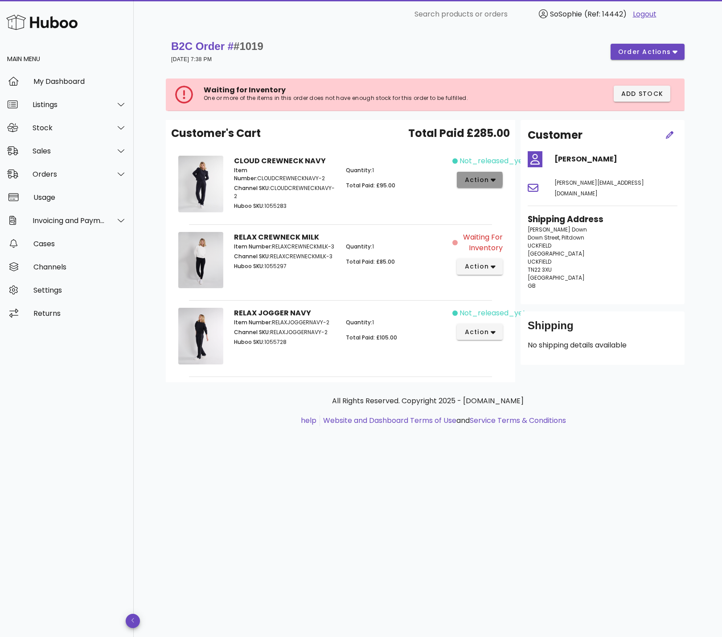
click at [489, 183] on span "action" at bounding box center [476, 179] width 25 height 9
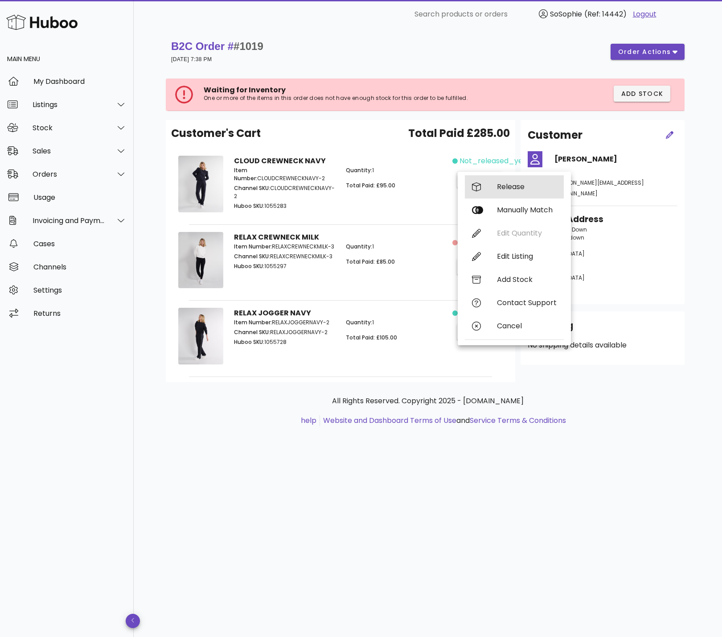
click at [494, 189] on div "Release" at bounding box center [514, 186] width 99 height 23
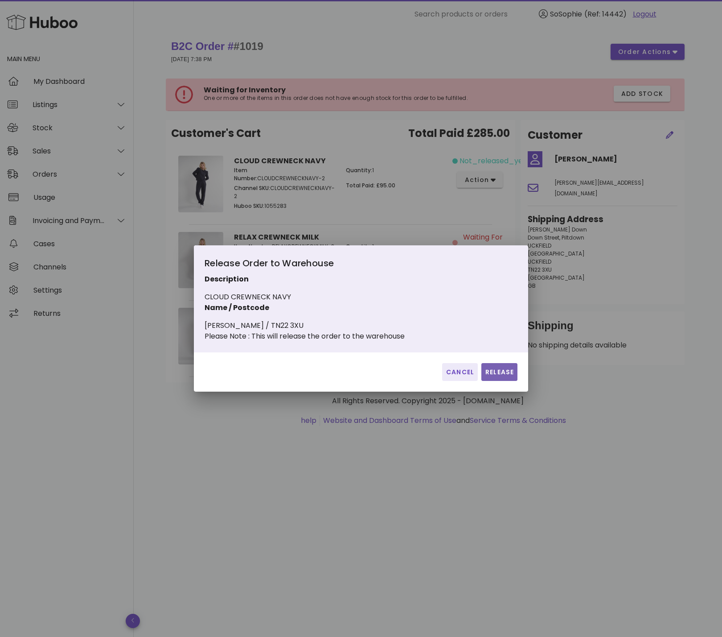
click at [514, 377] on span "Release" at bounding box center [499, 371] width 29 height 9
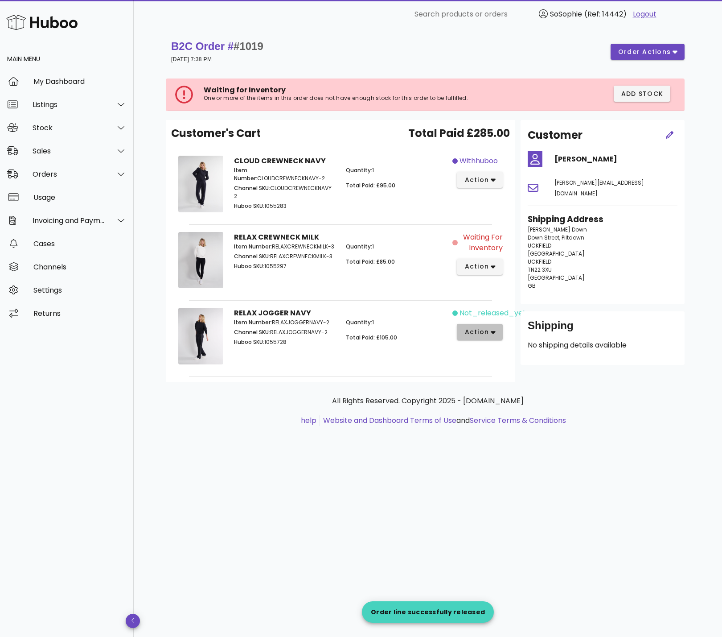
click at [482, 330] on span "action" at bounding box center [476, 331] width 25 height 9
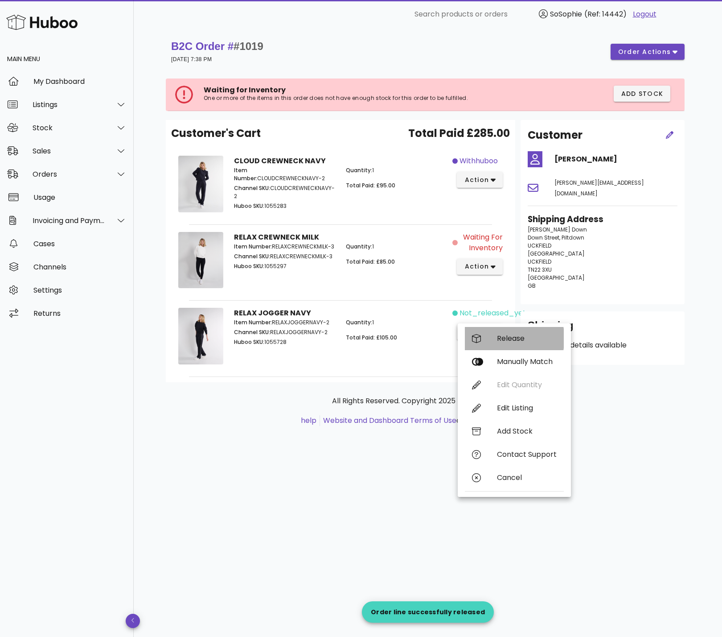
click at [500, 344] on div "Release" at bounding box center [514, 338] width 99 height 23
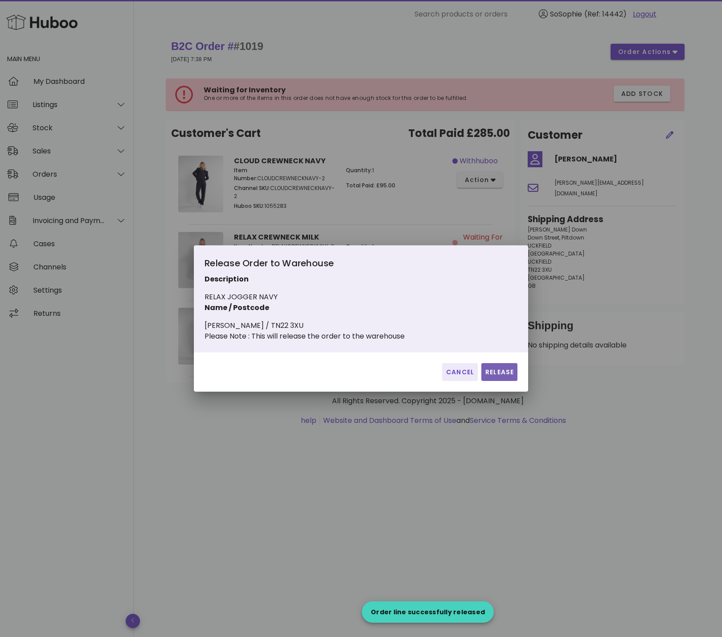
click at [504, 377] on span "Release" at bounding box center [499, 371] width 29 height 9
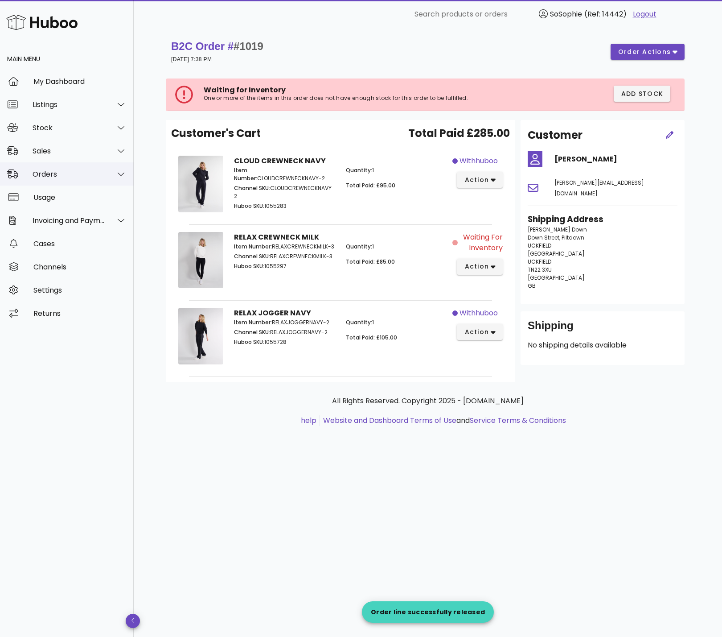
click at [49, 173] on div "Orders" at bounding box center [69, 174] width 73 height 8
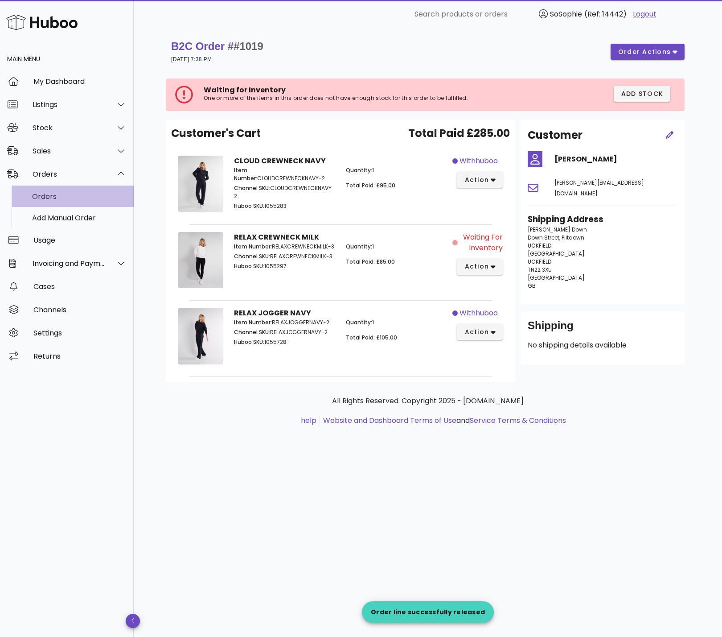
click at [48, 201] on div "Orders" at bounding box center [79, 196] width 95 height 19
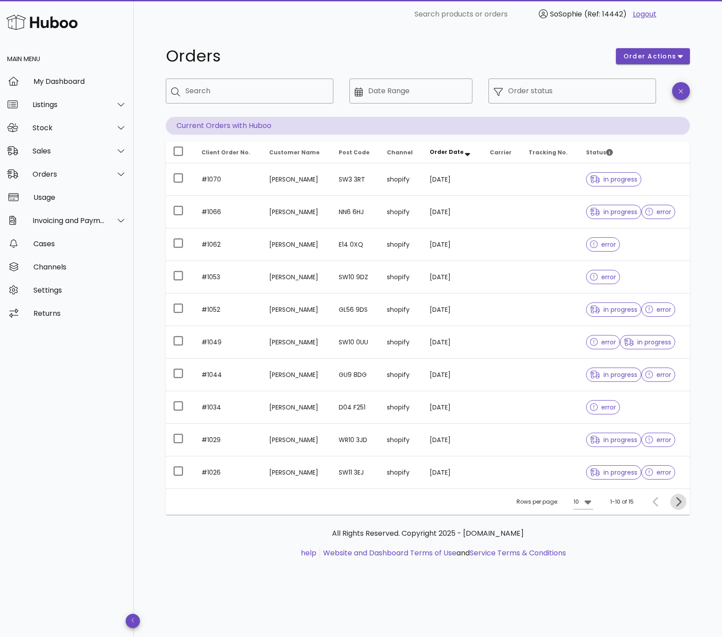
click at [677, 500] on icon "Next page" at bounding box center [678, 501] width 11 height 11
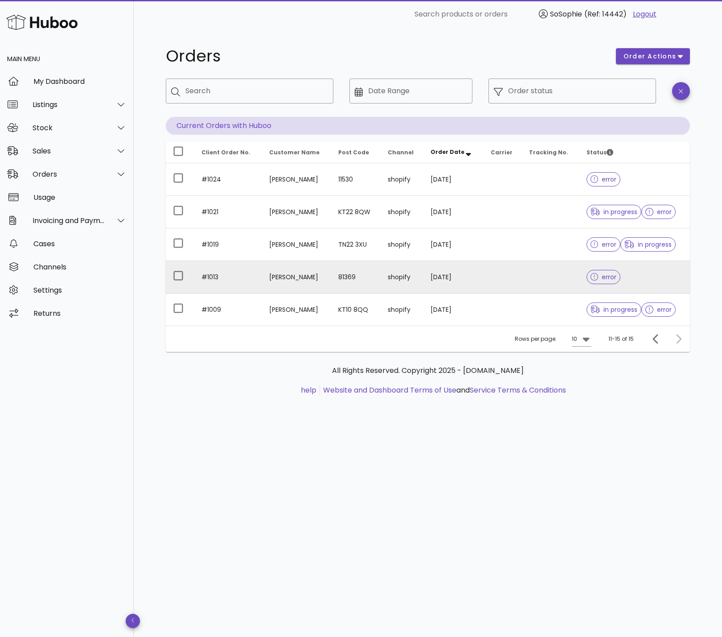
click at [322, 273] on td "[PERSON_NAME]" at bounding box center [296, 277] width 69 height 33
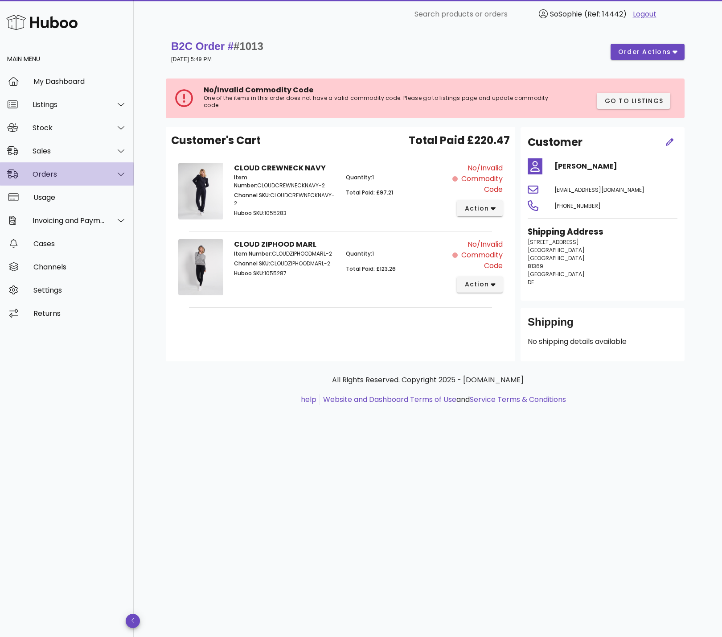
click at [69, 179] on div "Orders" at bounding box center [67, 173] width 134 height 23
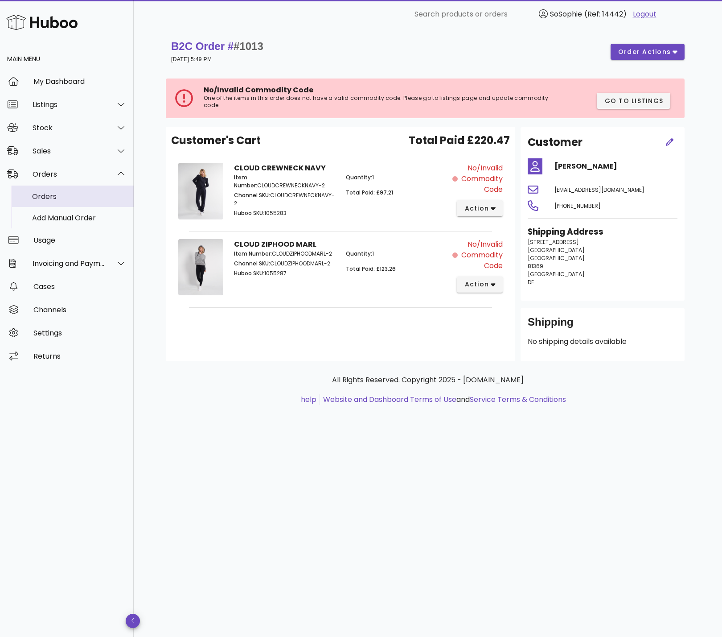
click at [66, 201] on div "Orders" at bounding box center [79, 196] width 95 height 19
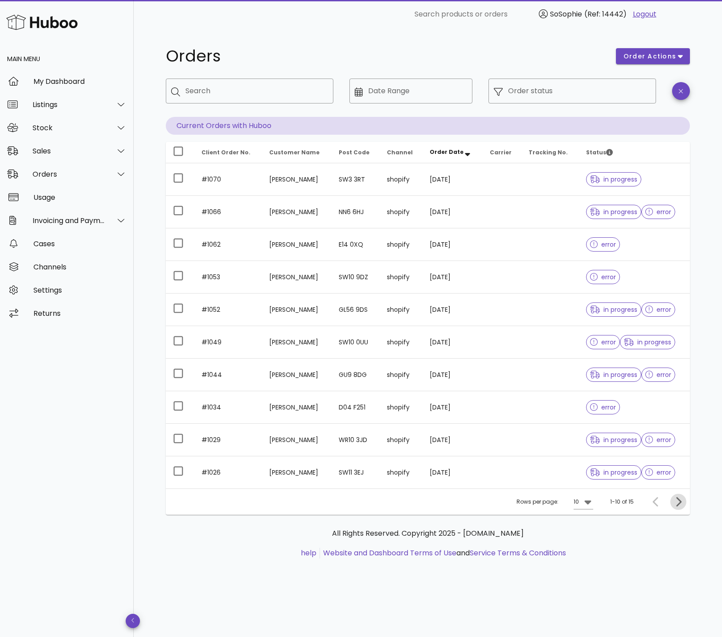
click at [678, 502] on icon "Next page" at bounding box center [678, 501] width 11 height 11
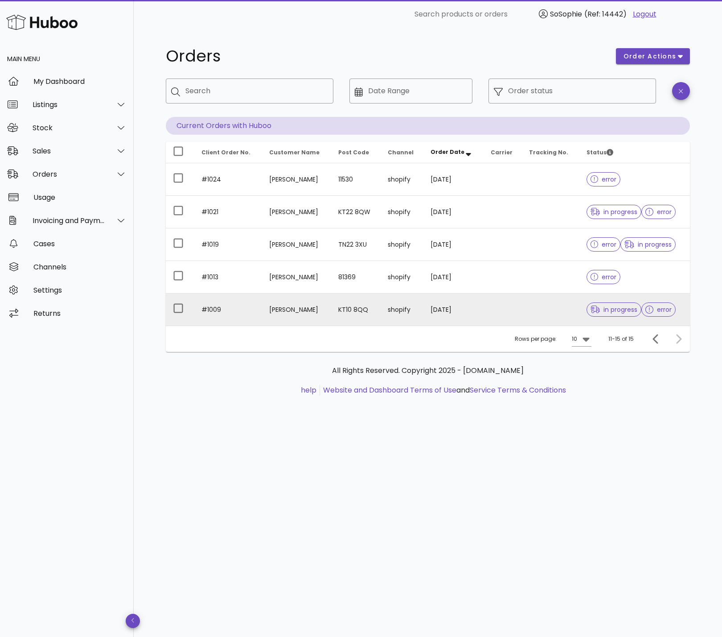
click at [346, 307] on td "KT10 8QQ" at bounding box center [355, 309] width 49 height 32
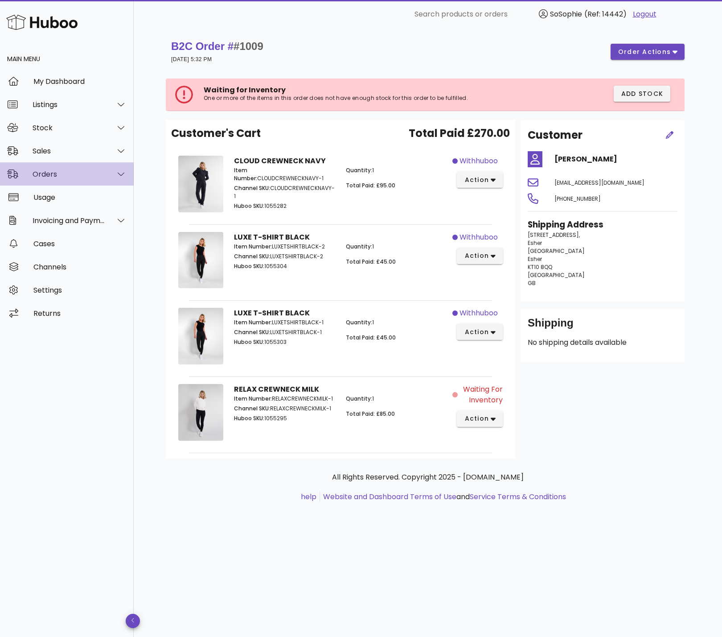
click at [55, 176] on div "Orders" at bounding box center [69, 174] width 73 height 8
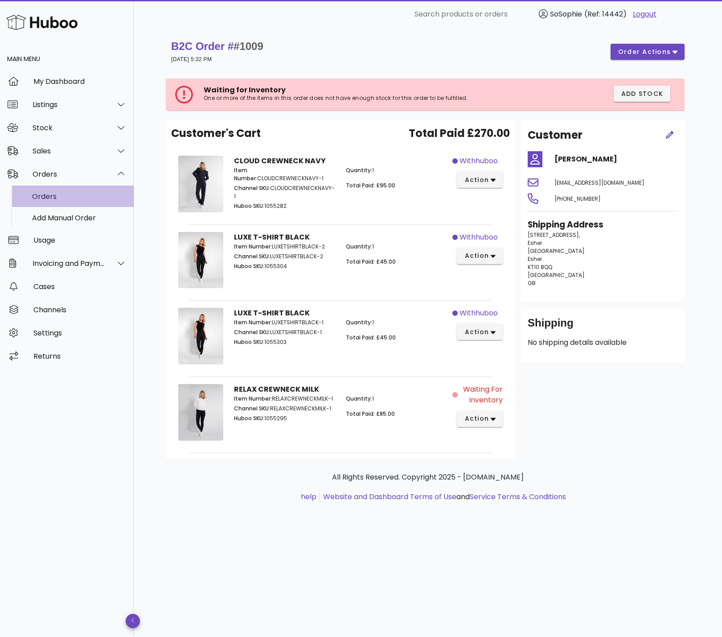
click at [65, 198] on div "Orders" at bounding box center [79, 196] width 95 height 8
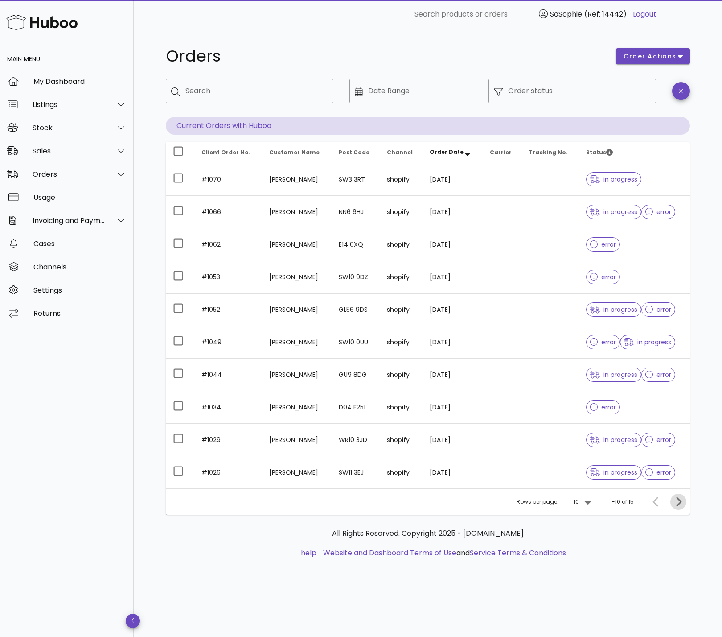
click at [678, 502] on icon "Next page" at bounding box center [678, 501] width 11 height 11
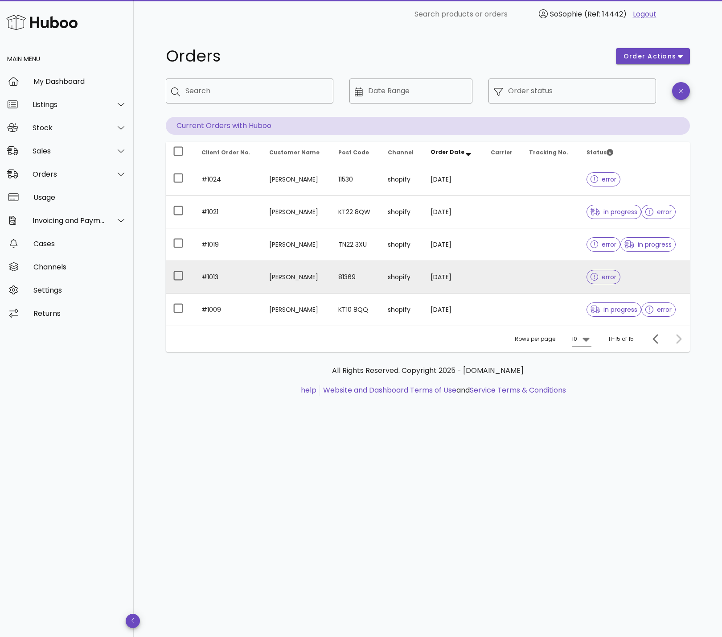
click at [339, 270] on td "81369" at bounding box center [355, 277] width 49 height 33
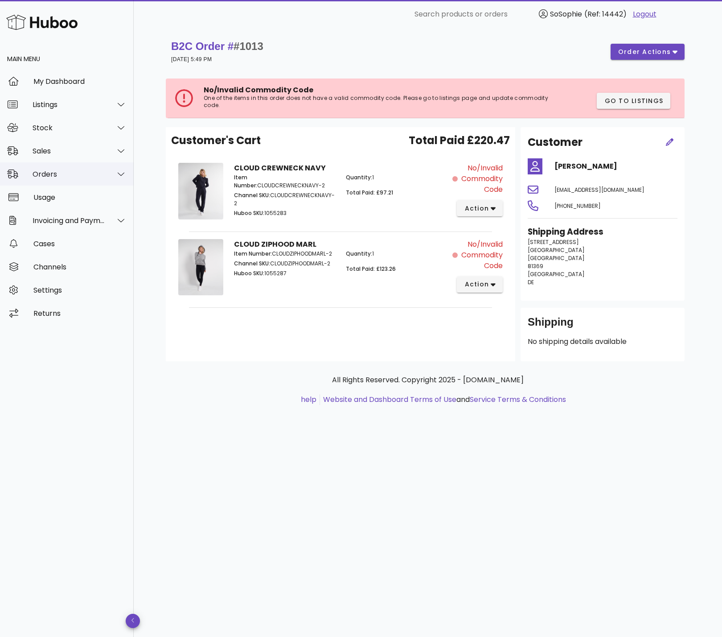
click at [34, 174] on div "Orders" at bounding box center [69, 174] width 73 height 8
click at [65, 199] on div "Orders" at bounding box center [79, 196] width 95 height 8
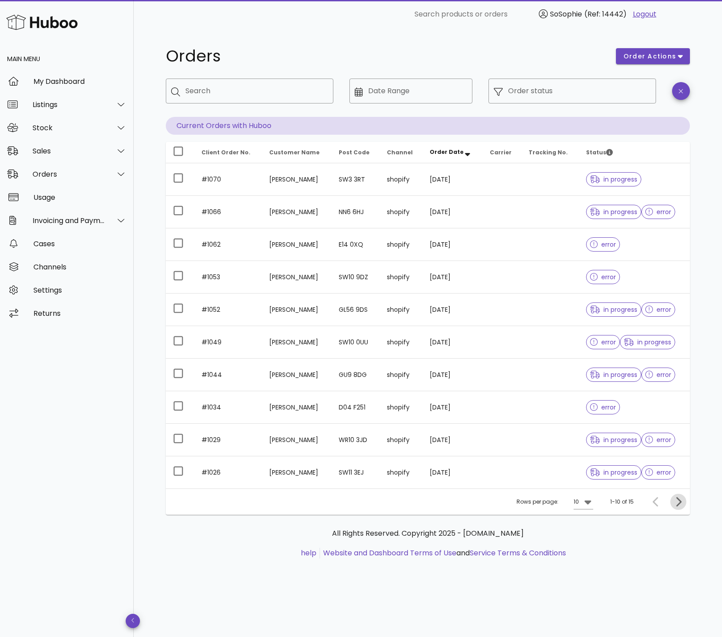
click at [676, 500] on icon "Next page" at bounding box center [678, 501] width 11 height 11
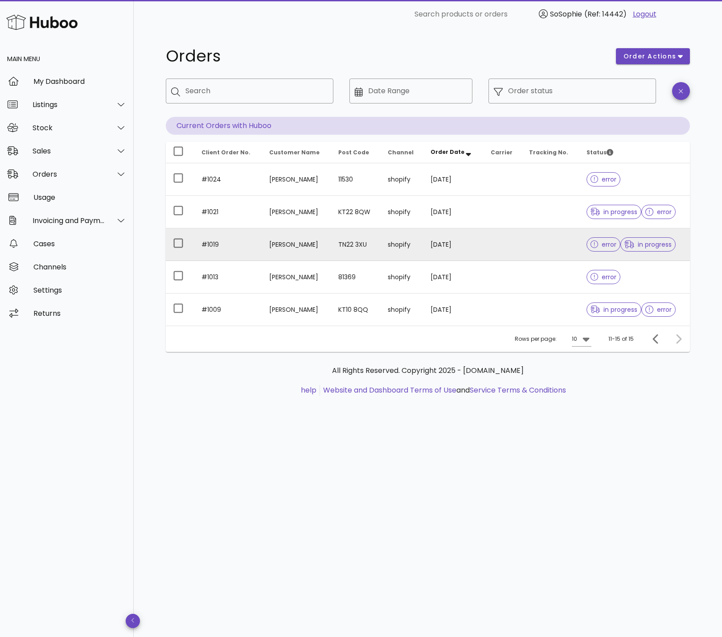
click at [329, 239] on td "Sally Foreman" at bounding box center [296, 244] width 69 height 33
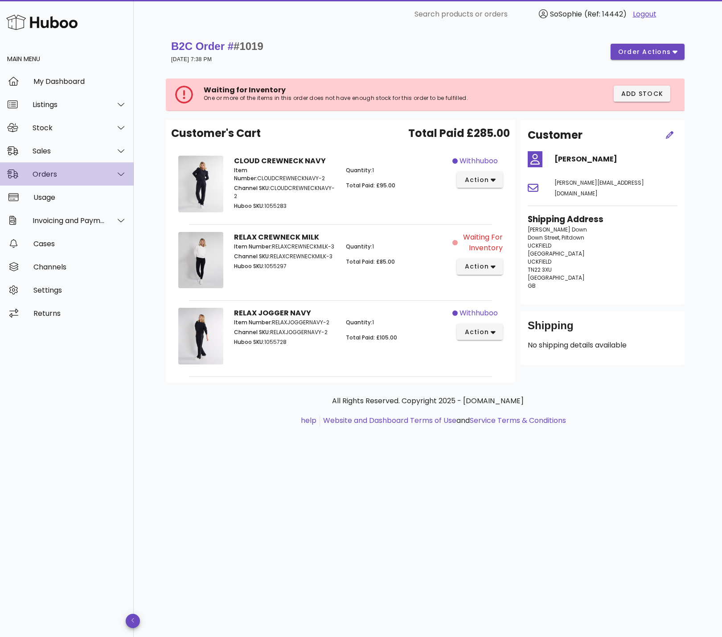
click at [40, 169] on div "Orders" at bounding box center [67, 173] width 134 height 23
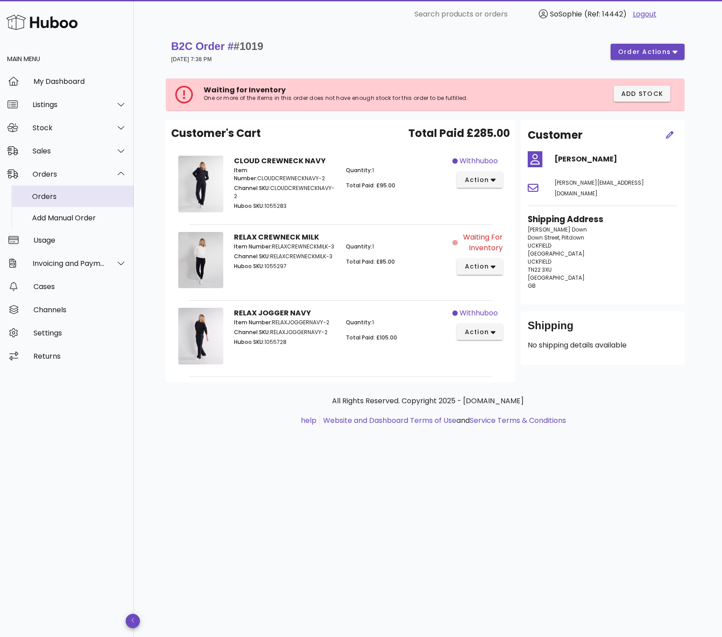
click at [49, 198] on div "Orders" at bounding box center [79, 196] width 95 height 8
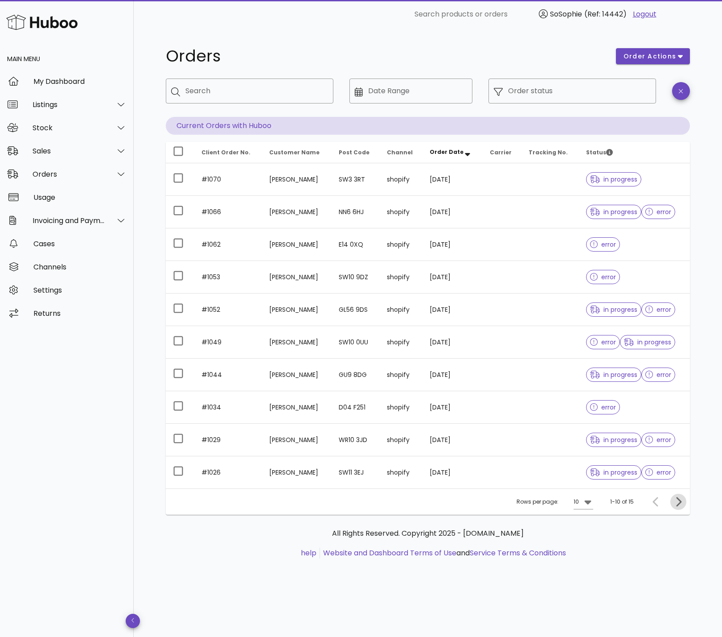
click at [678, 505] on icon "Next page" at bounding box center [678, 501] width 5 height 9
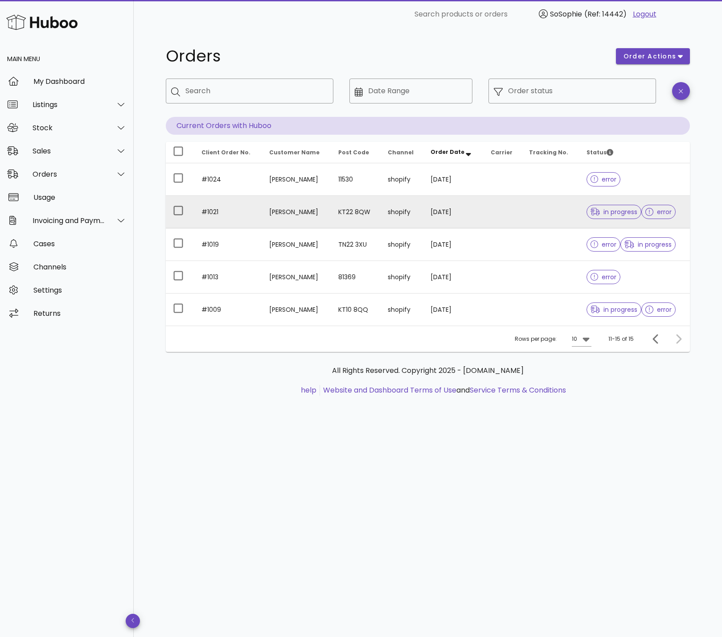
click at [318, 218] on td "[PERSON_NAME]" at bounding box center [296, 212] width 69 height 33
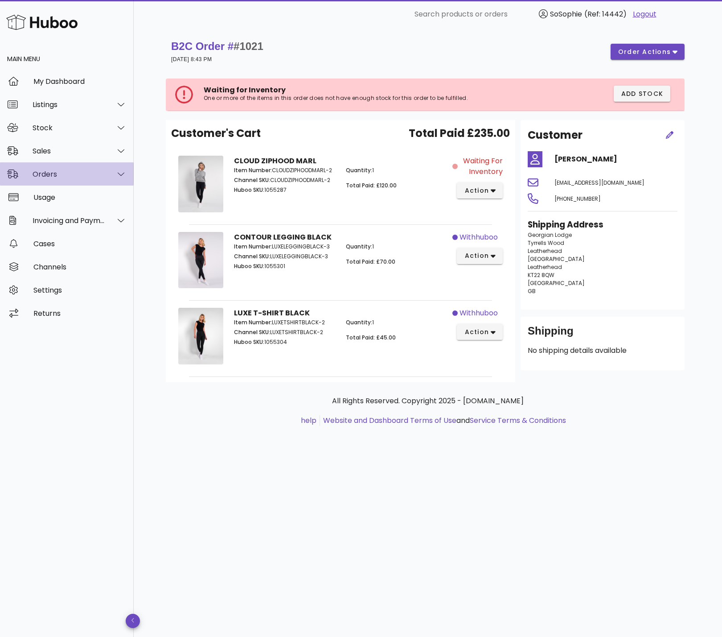
click at [52, 170] on div "Orders" at bounding box center [69, 174] width 73 height 8
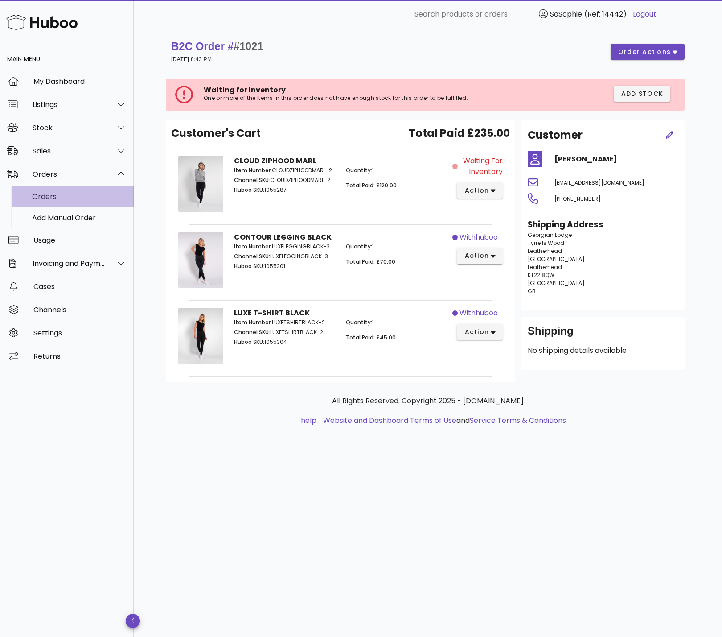
click at [52, 197] on div "Orders" at bounding box center [79, 196] width 95 height 8
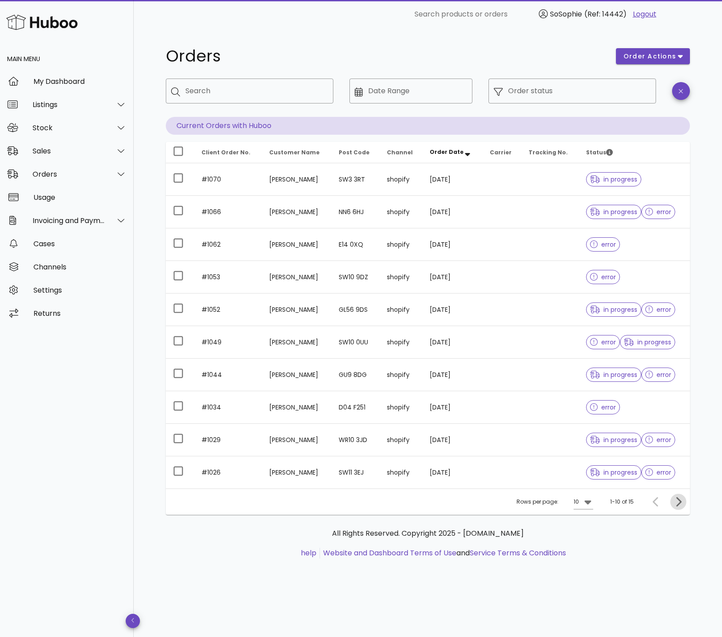
click at [679, 500] on icon "Next page" at bounding box center [678, 501] width 11 height 11
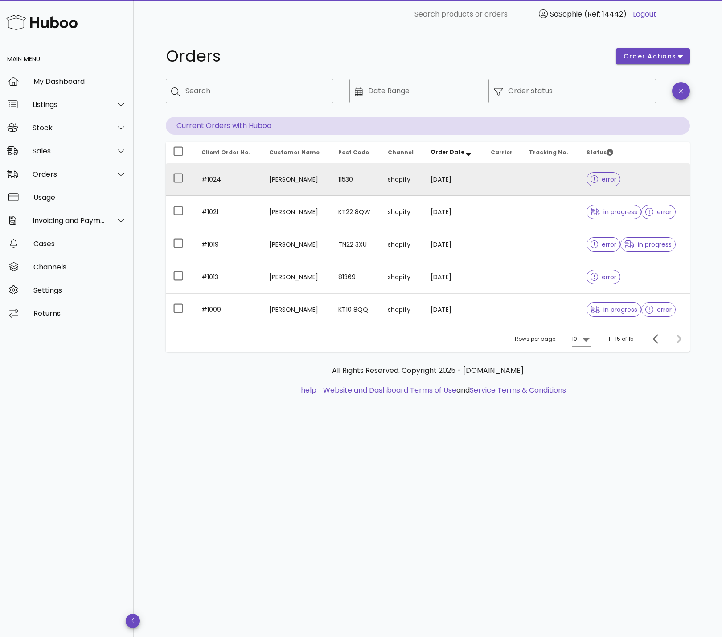
click at [375, 186] on td "11530" at bounding box center [355, 179] width 49 height 33
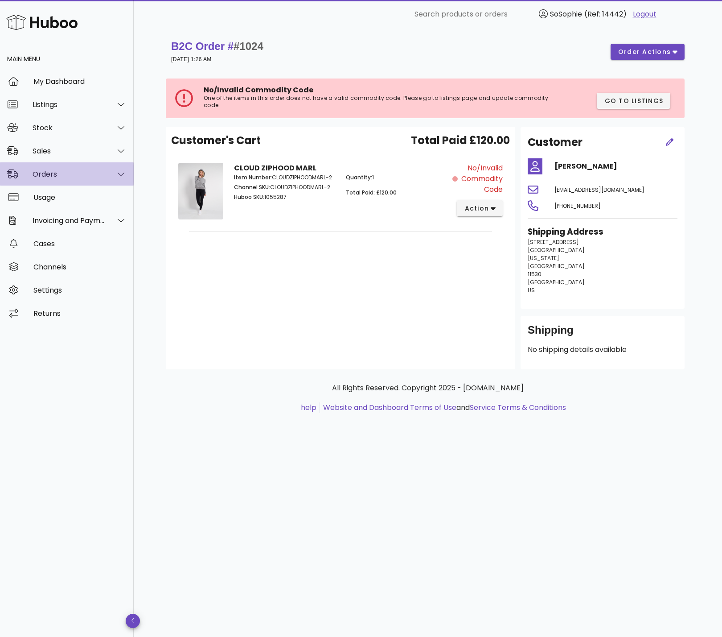
click at [51, 173] on div "Orders" at bounding box center [69, 174] width 73 height 8
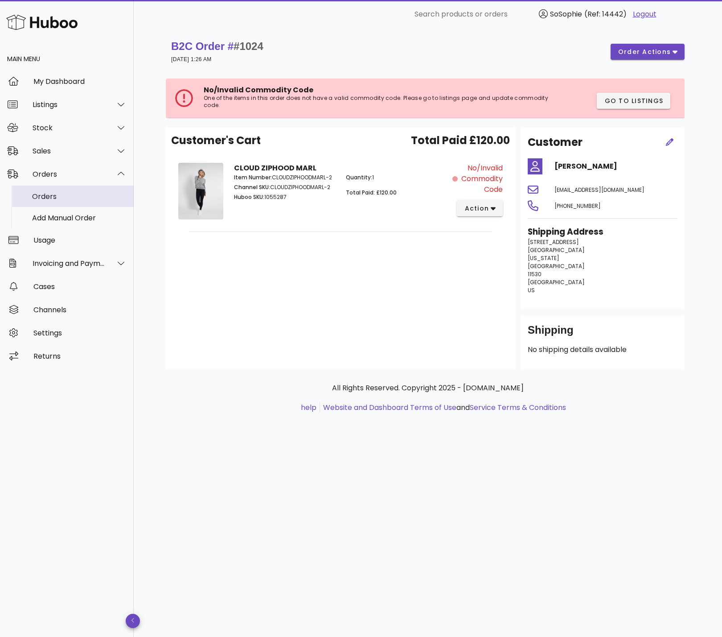
click at [52, 198] on div "Orders" at bounding box center [79, 196] width 95 height 8
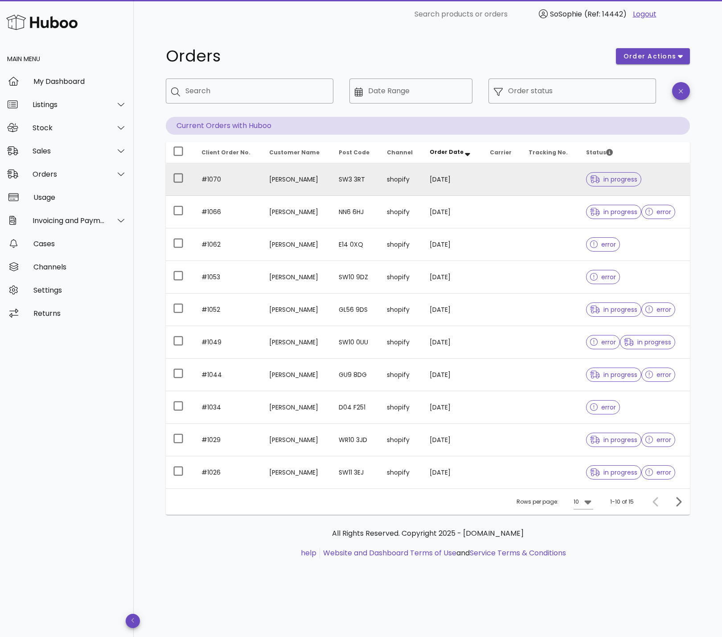
click at [290, 187] on td "[PERSON_NAME]" at bounding box center [296, 179] width 69 height 33
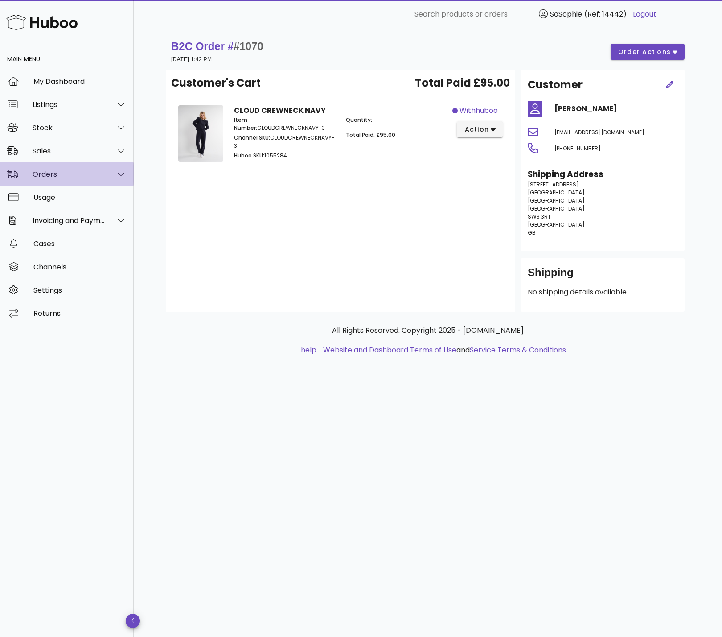
click at [51, 175] on div "Orders" at bounding box center [69, 174] width 73 height 8
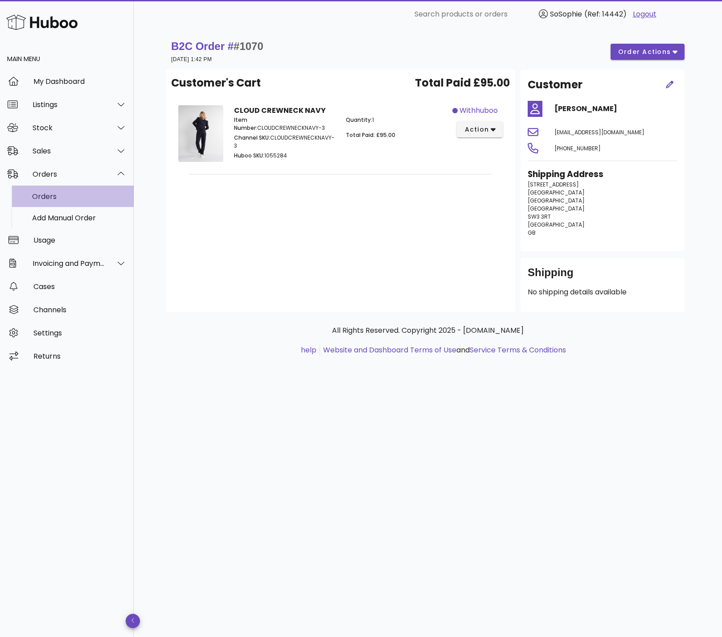
click at [55, 195] on div "Orders" at bounding box center [79, 196] width 95 height 8
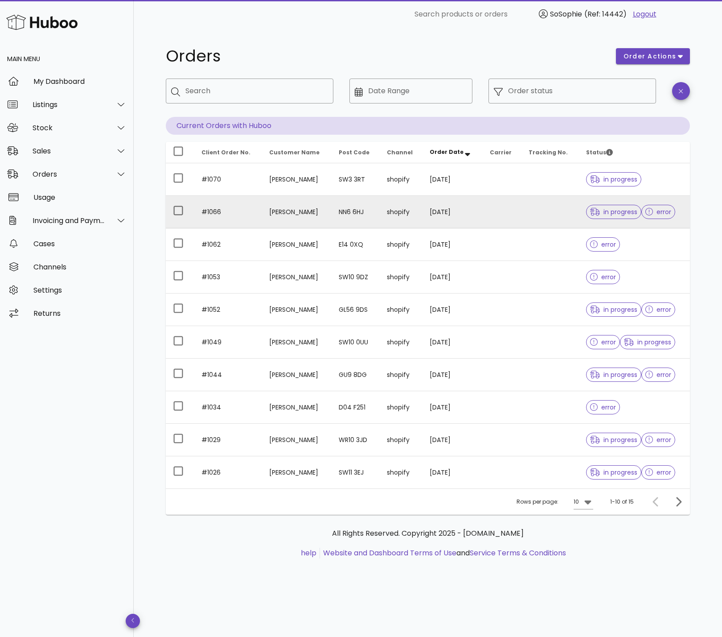
click at [303, 214] on td "[PERSON_NAME]" at bounding box center [296, 212] width 69 height 33
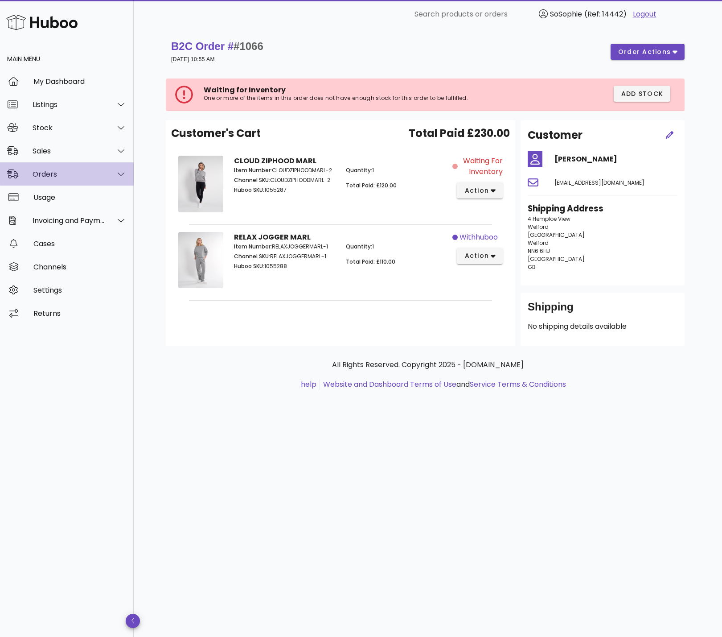
click at [85, 176] on div "Orders" at bounding box center [69, 174] width 73 height 8
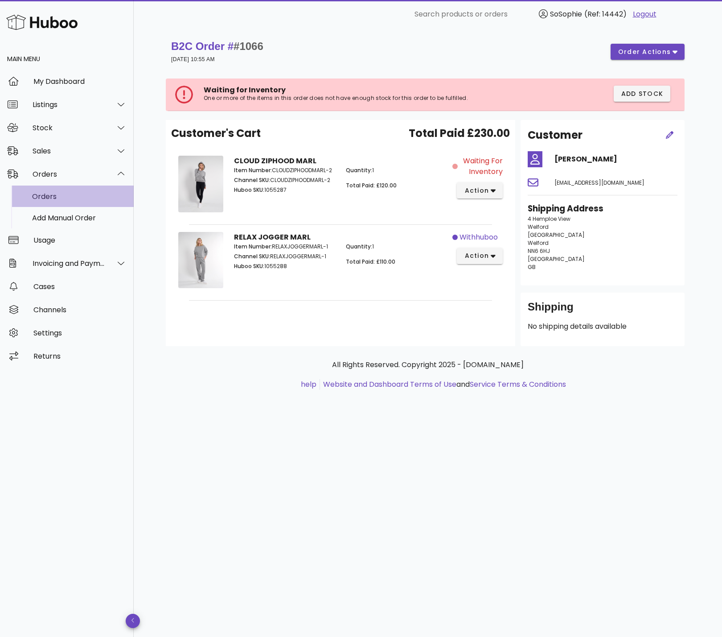
click at [86, 200] on div "Orders" at bounding box center [79, 196] width 95 height 8
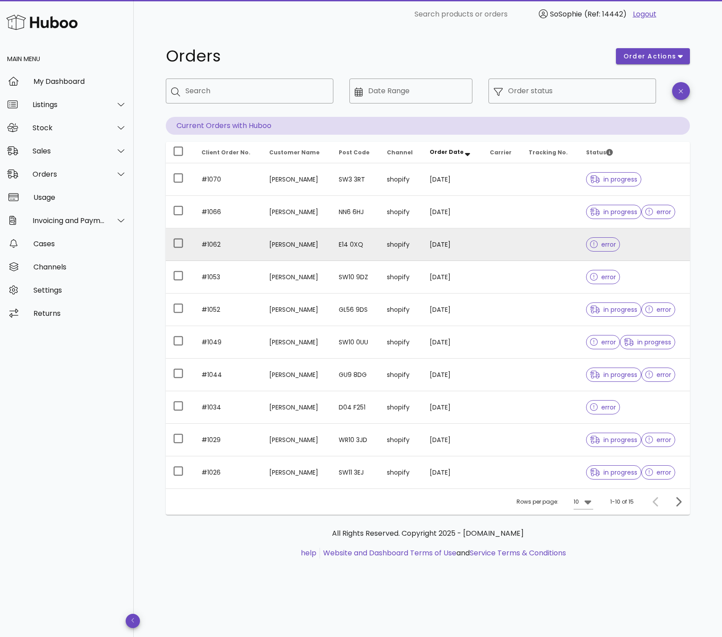
click at [294, 253] on td "[PERSON_NAME]" at bounding box center [296, 244] width 69 height 33
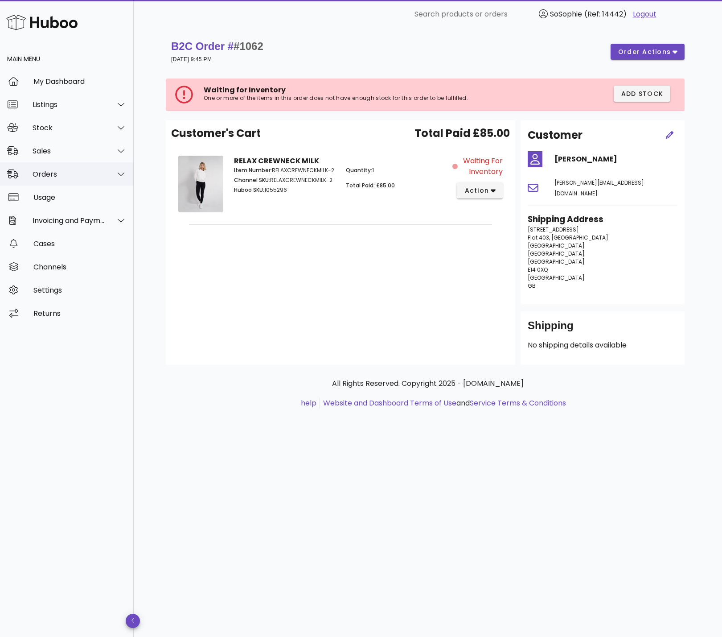
click at [81, 176] on div "Orders" at bounding box center [69, 174] width 73 height 8
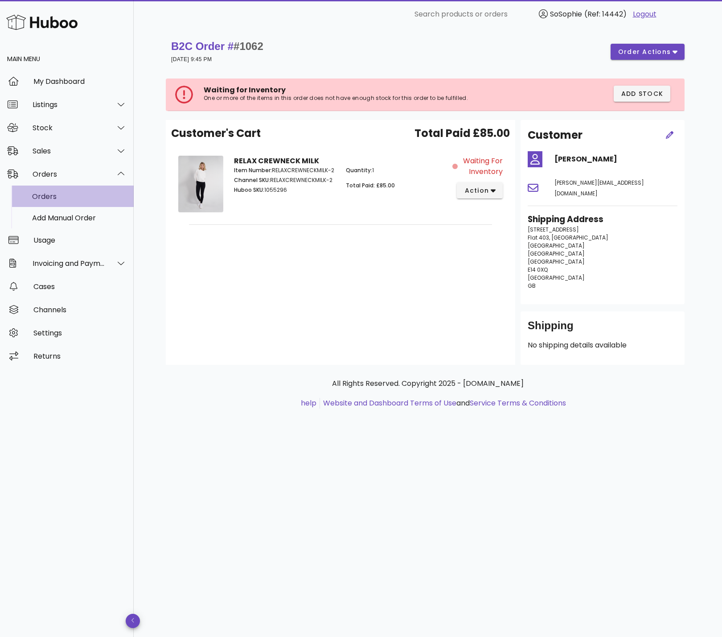
click at [82, 200] on div "Orders" at bounding box center [79, 196] width 95 height 8
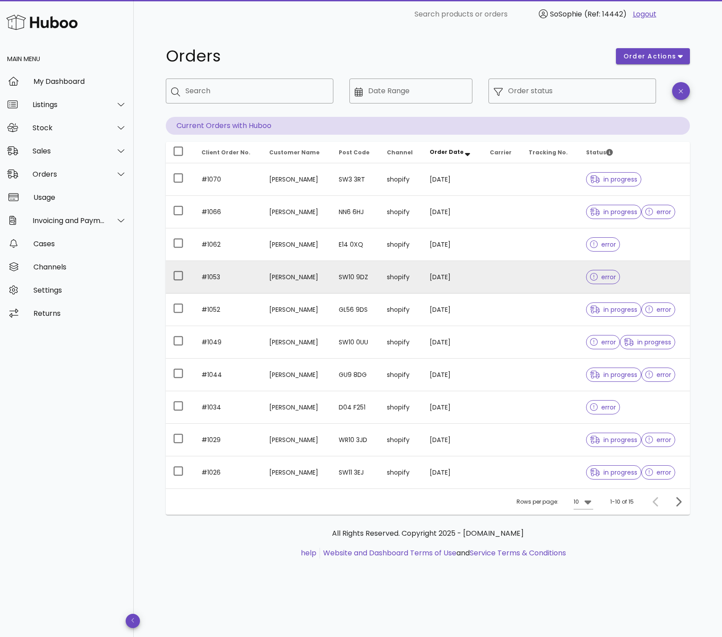
click at [322, 276] on td "[PERSON_NAME]" at bounding box center [296, 277] width 69 height 33
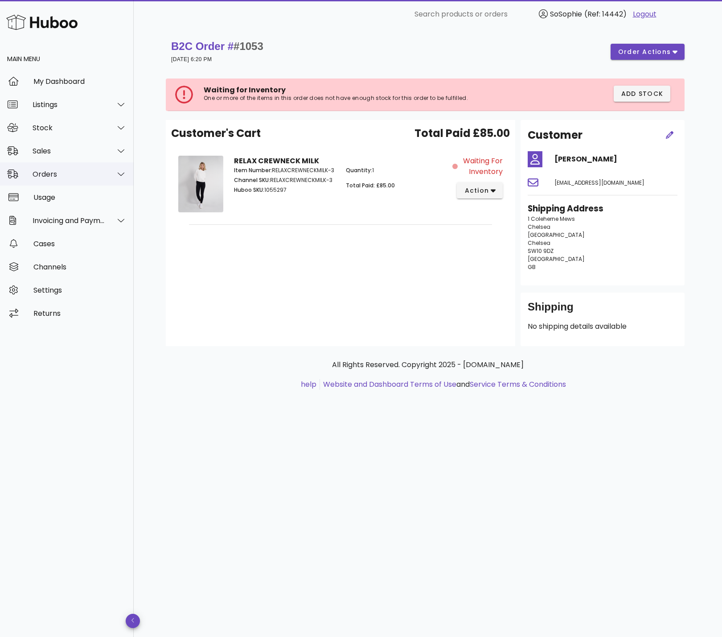
click at [46, 175] on div "Orders" at bounding box center [69, 174] width 73 height 8
click at [49, 195] on div "Orders" at bounding box center [79, 196] width 95 height 8
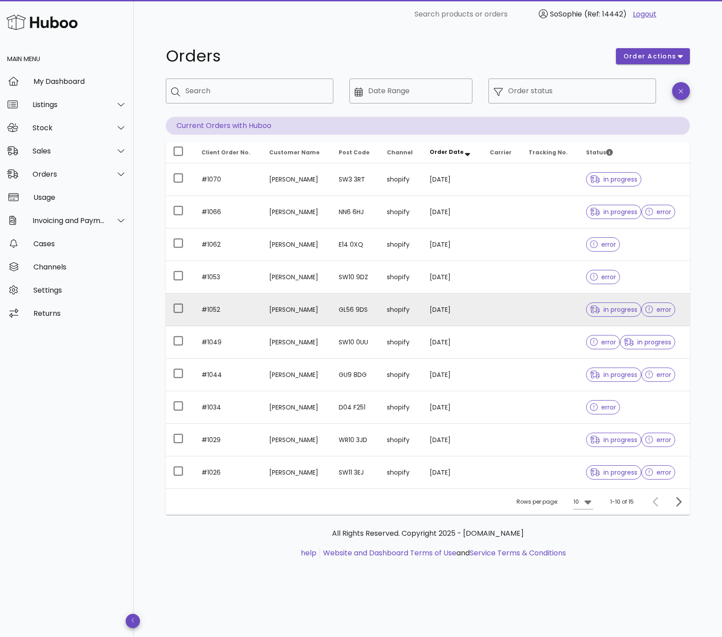
click td "[PERSON_NAME]"
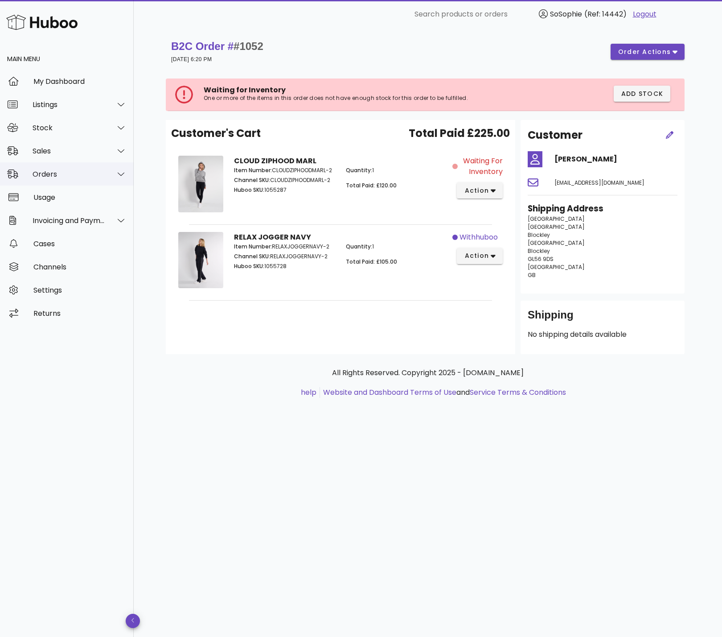
click div "Orders"
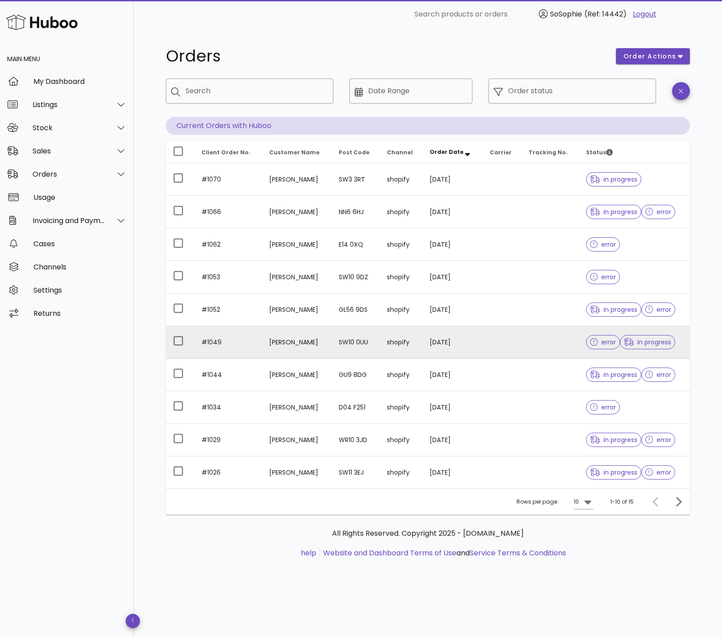
click at [294, 343] on td "[PERSON_NAME]" at bounding box center [296, 342] width 69 height 33
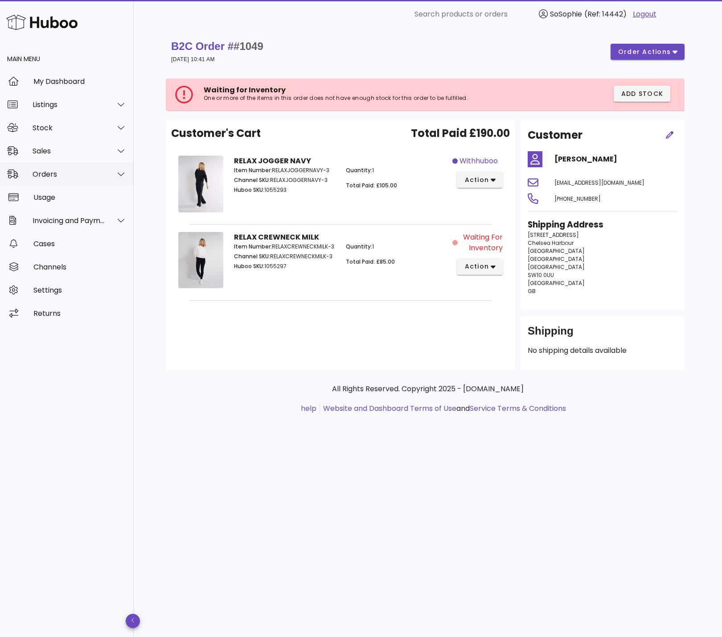
click at [73, 177] on div "Orders" at bounding box center [69, 174] width 73 height 8
click at [69, 199] on div "Orders" at bounding box center [79, 196] width 95 height 8
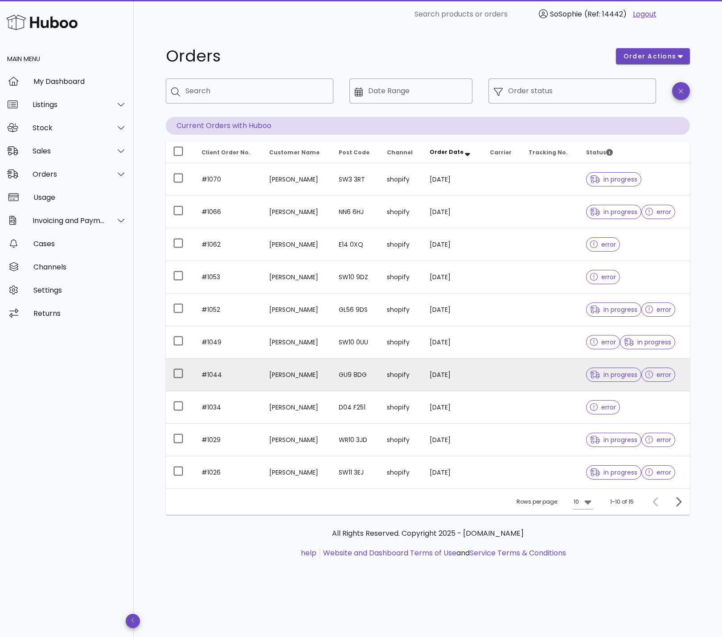
click at [296, 376] on td "[PERSON_NAME]" at bounding box center [296, 374] width 69 height 33
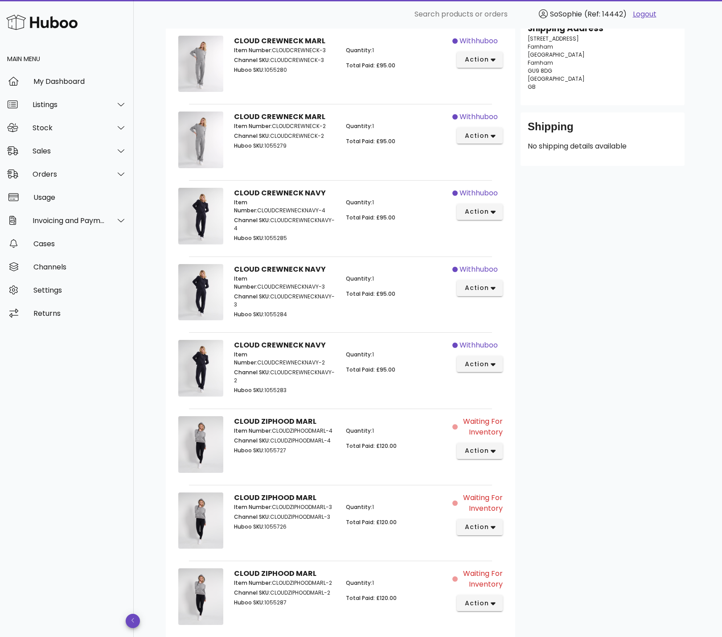
scroll to position [272, 0]
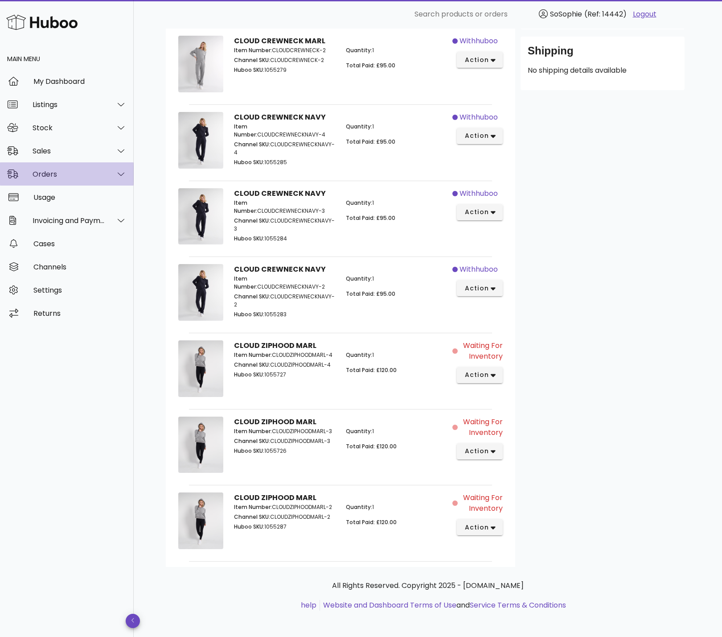
click at [46, 172] on div "Orders" at bounding box center [69, 174] width 73 height 8
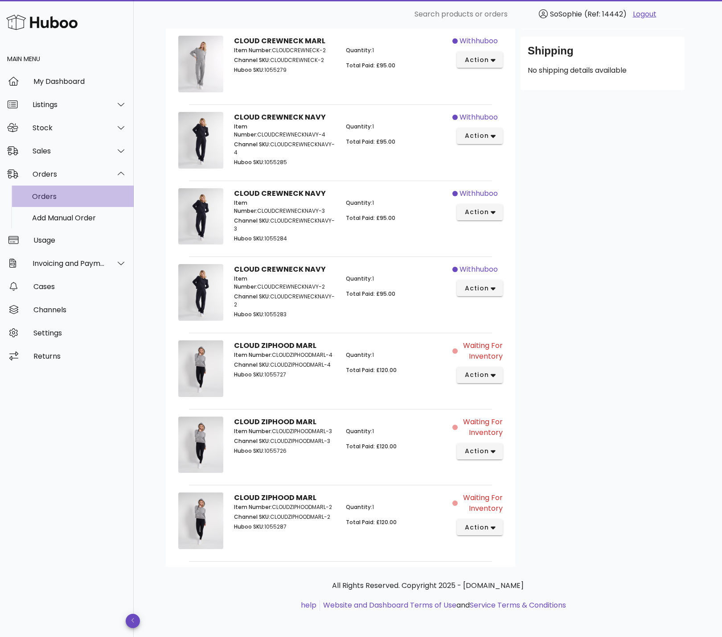
click at [54, 197] on div "Orders" at bounding box center [79, 196] width 95 height 8
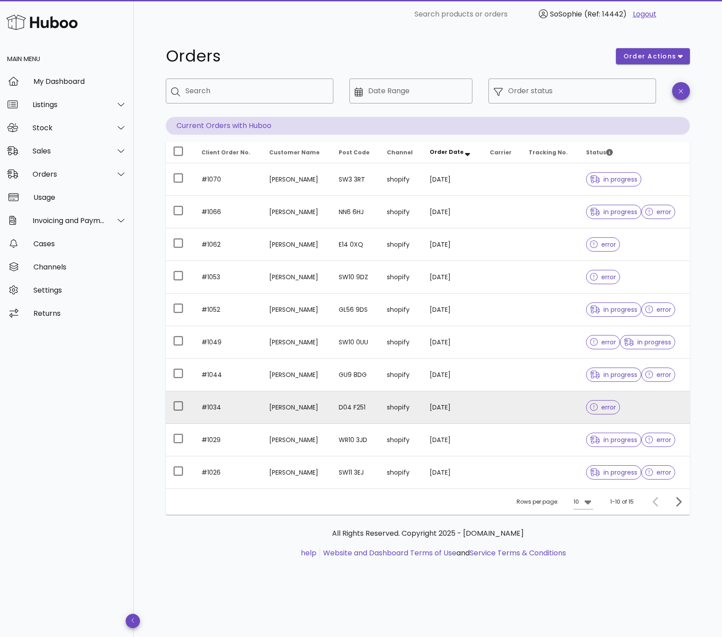
click at [288, 409] on td "[PERSON_NAME]" at bounding box center [296, 407] width 69 height 33
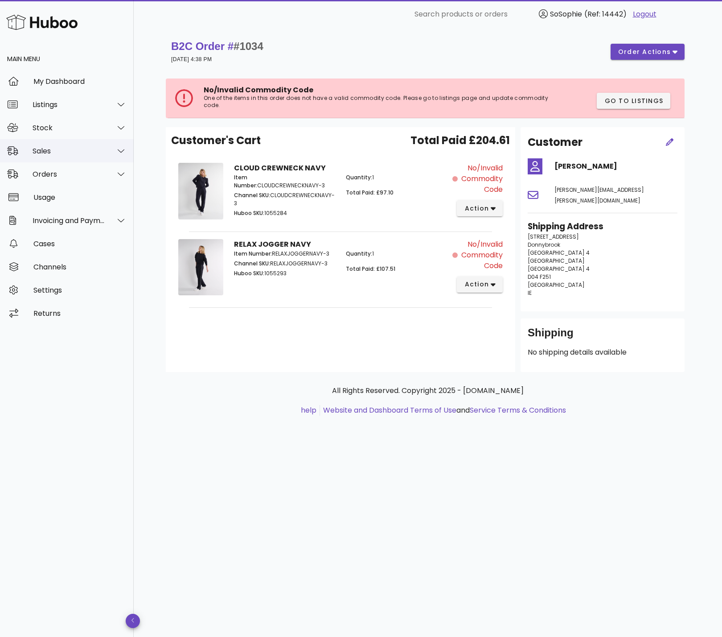
click at [81, 152] on div "Sales" at bounding box center [69, 151] width 73 height 8
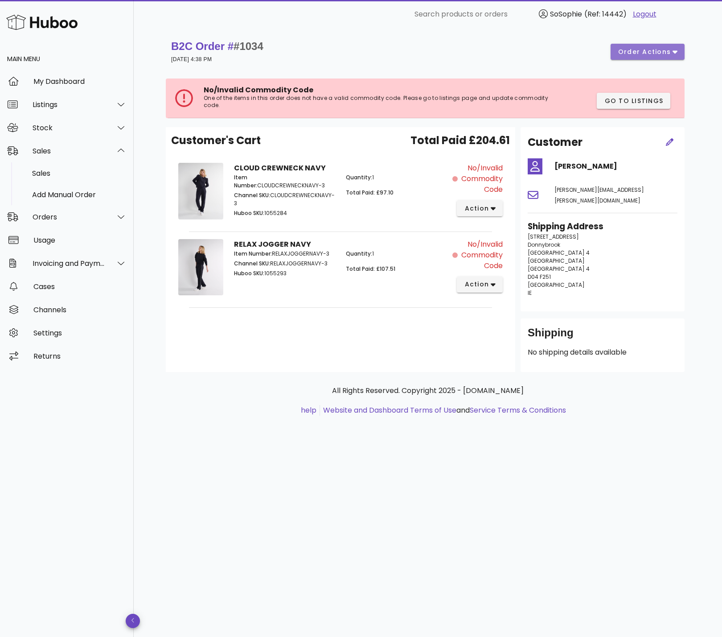
click at [658, 55] on span "order actions" at bounding box center [644, 51] width 53 height 9
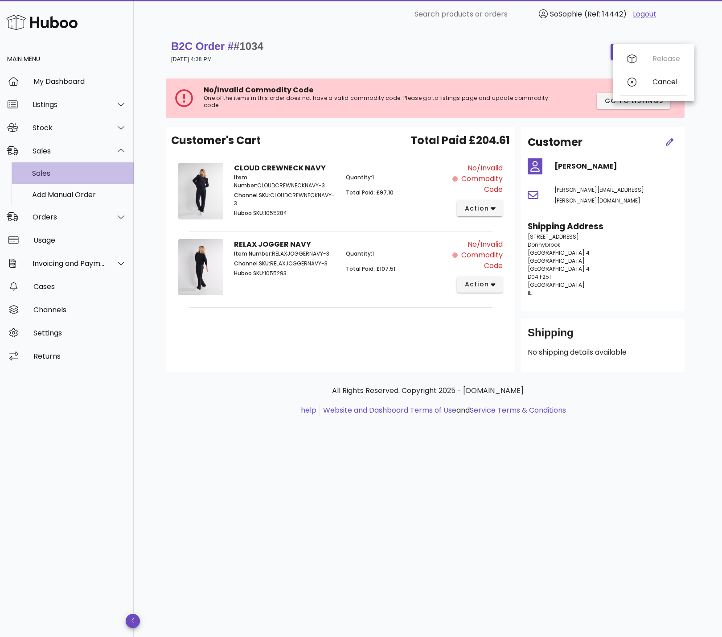
click at [51, 169] on div "Sales" at bounding box center [79, 173] width 95 height 8
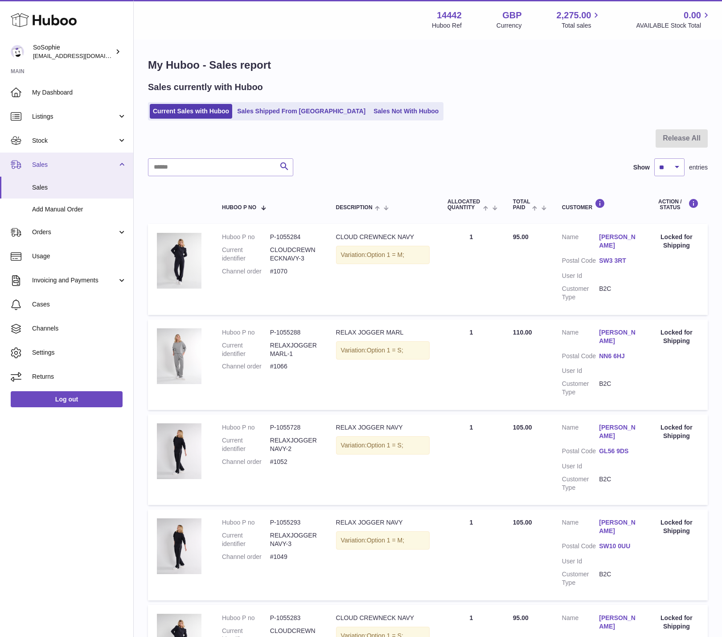
click at [52, 165] on span "Sales" at bounding box center [74, 164] width 85 height 8
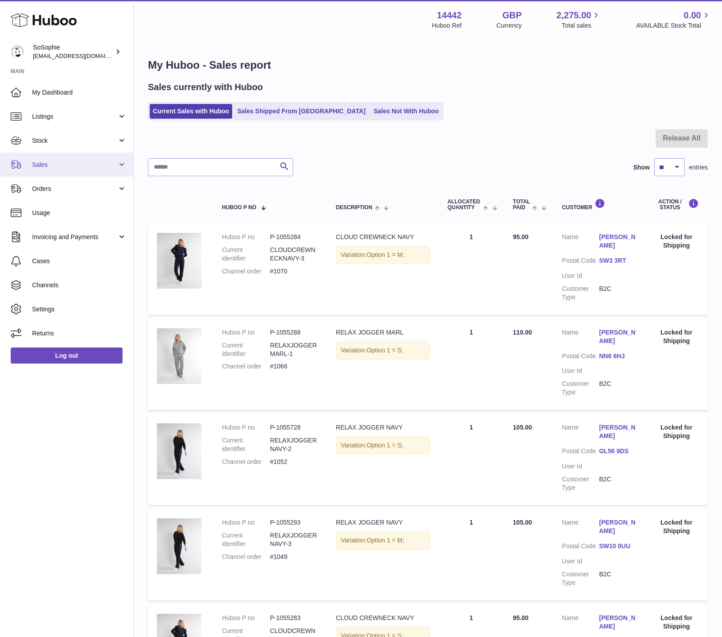
click at [52, 165] on span "Sales" at bounding box center [74, 164] width 85 height 8
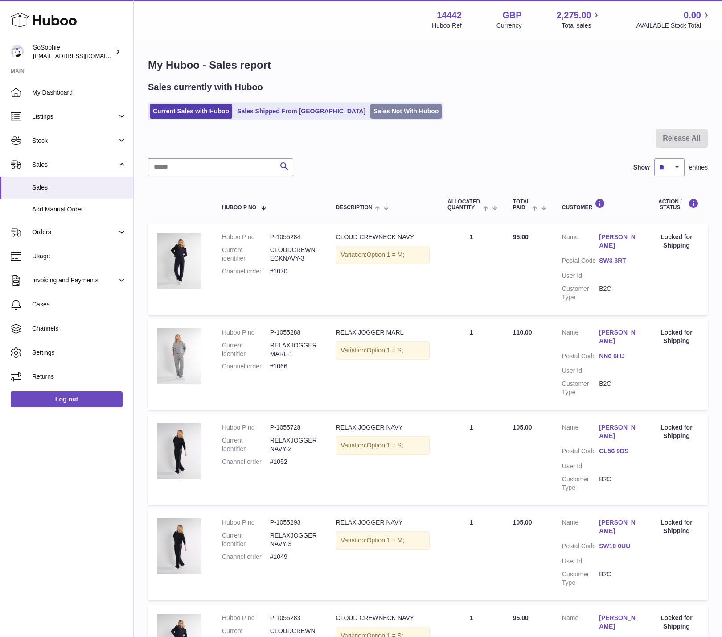
click at [370, 104] on link "Sales Not With Huboo" at bounding box center [405, 111] width 71 height 15
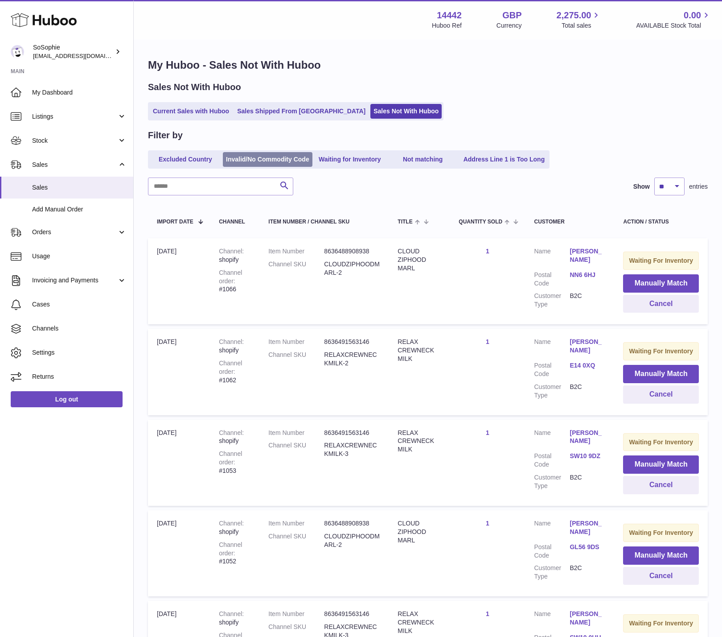
click at [280, 160] on link "Invalid/No Commodity Code" at bounding box center [268, 159] width 90 height 15
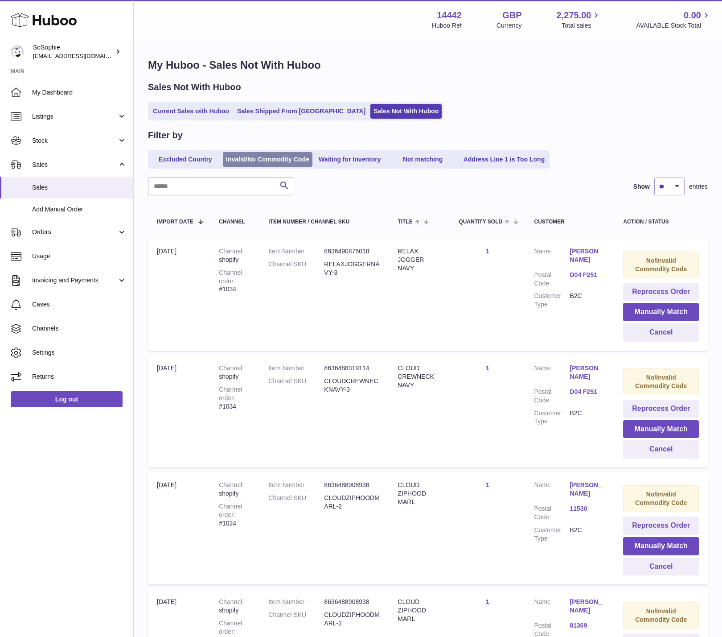
click at [285, 159] on link "Invalid/No Commodity Code" at bounding box center [268, 159] width 90 height 15
click at [274, 158] on link "Invalid/No Commodity Code" at bounding box center [268, 159] width 90 height 15
click at [661, 313] on button "Manually Match" at bounding box center [661, 312] width 76 height 18
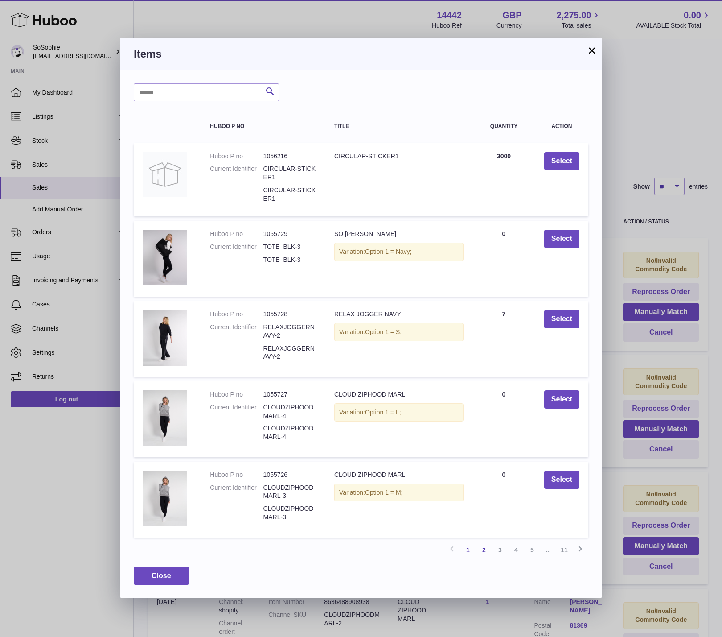
click at [485, 550] on link "2" at bounding box center [484, 550] width 16 height 16
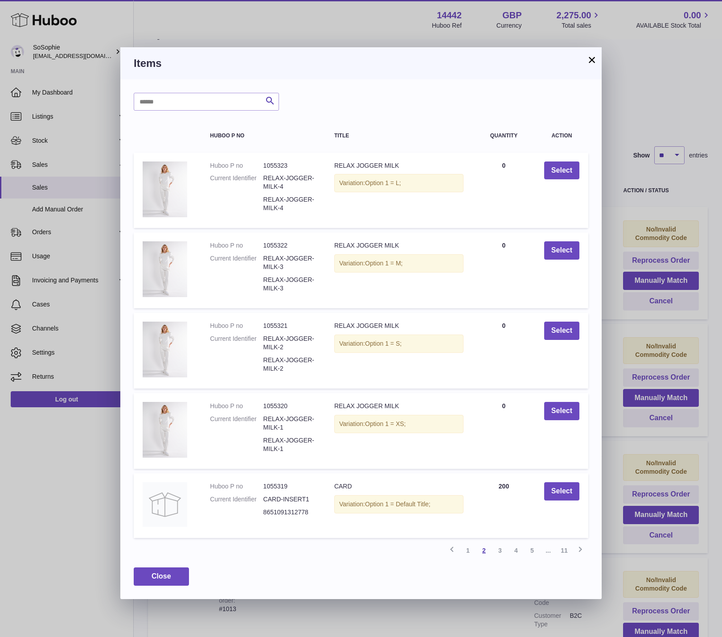
scroll to position [40, 0]
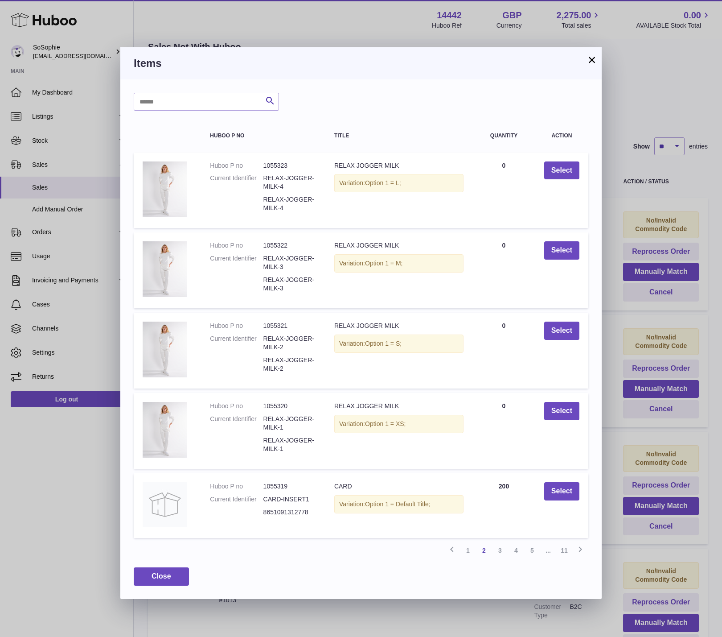
drag, startPoint x: 417, startPoint y: 62, endPoint x: 197, endPoint y: 145, distance: 235.6
click at [197, 145] on div "× Items Search Huboo P no Title Quantity Action Huboo P no 1055323 Current Iden…" at bounding box center [360, 322] width 481 height 551
click at [501, 550] on link "3" at bounding box center [500, 550] width 16 height 16
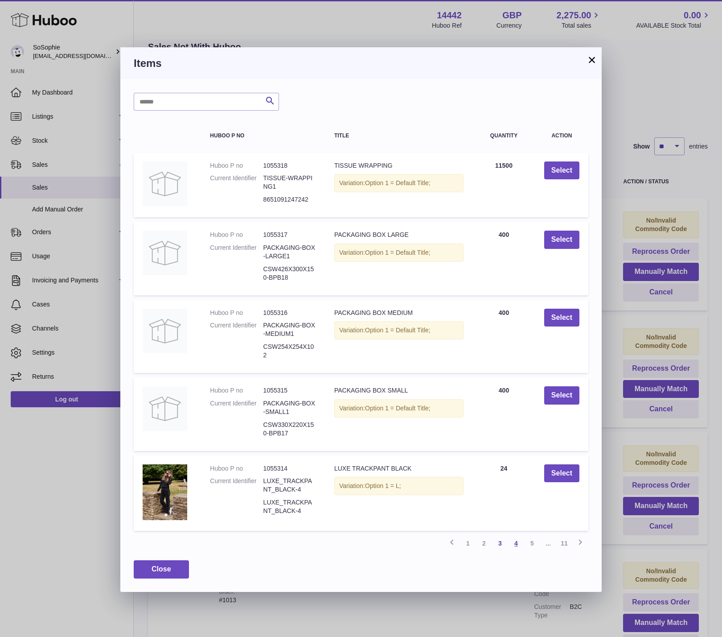
click at [517, 545] on link "4" at bounding box center [516, 543] width 16 height 16
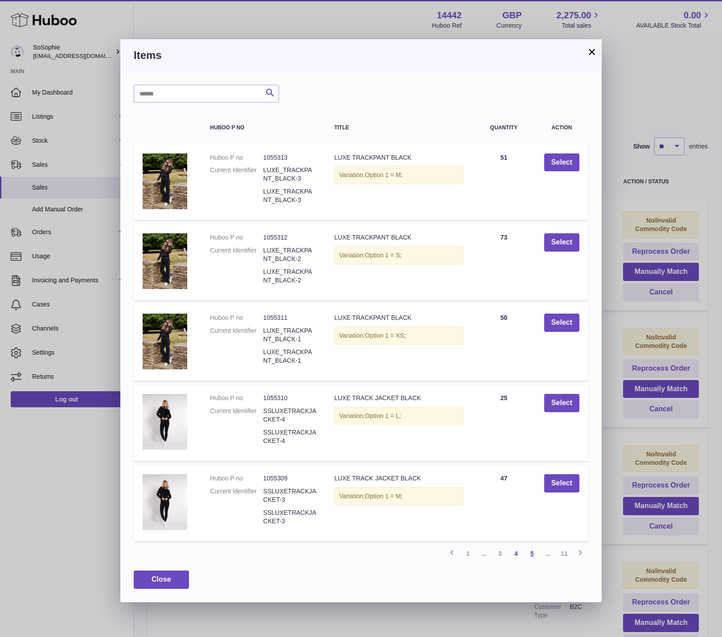
click at [532, 552] on link "5" at bounding box center [532, 553] width 16 height 16
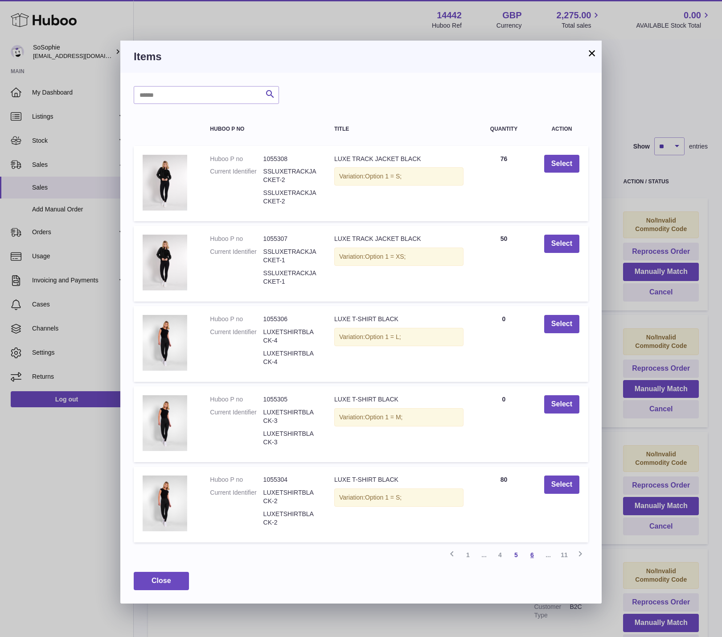
click at [532, 554] on link "6" at bounding box center [532, 555] width 16 height 16
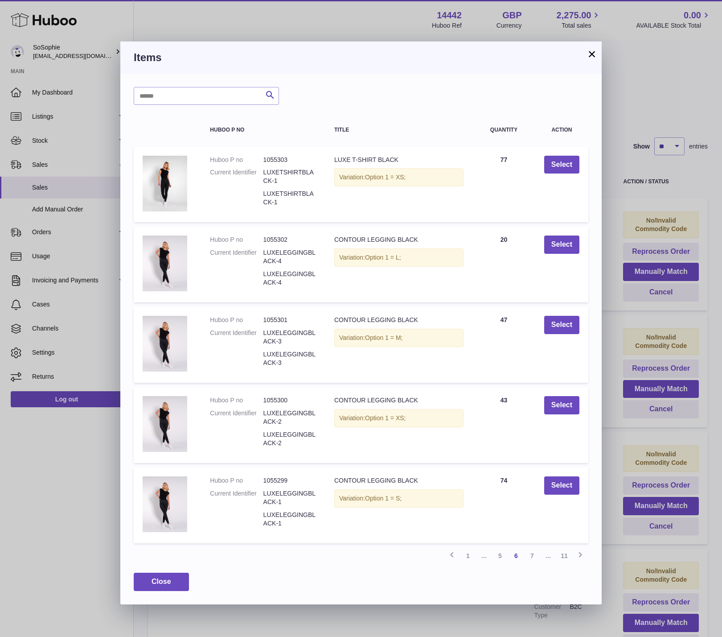
click at [591, 57] on button "×" at bounding box center [592, 54] width 11 height 11
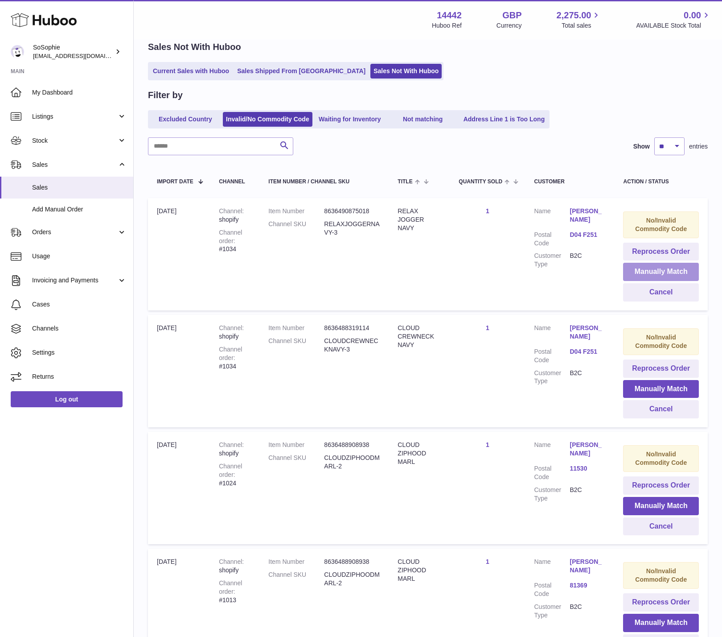
click at [660, 273] on button "Manually Match" at bounding box center [661, 272] width 76 height 18
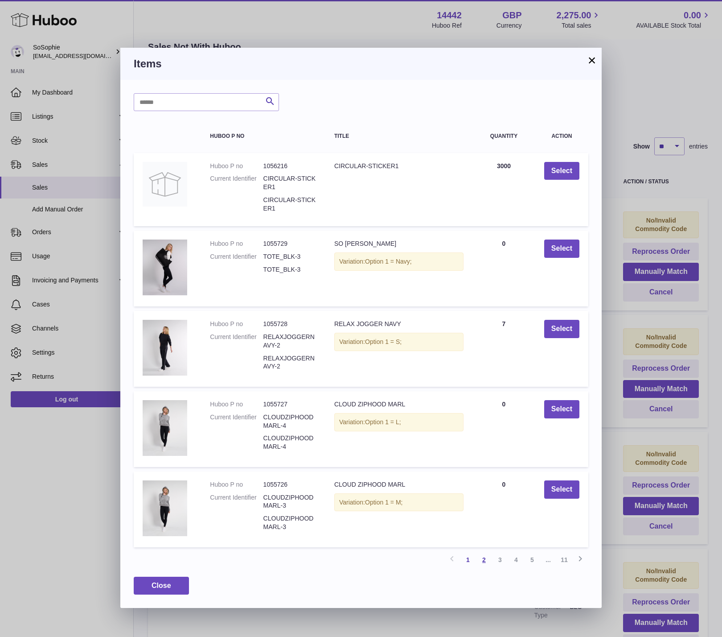
click at [484, 559] on link "2" at bounding box center [484, 559] width 16 height 16
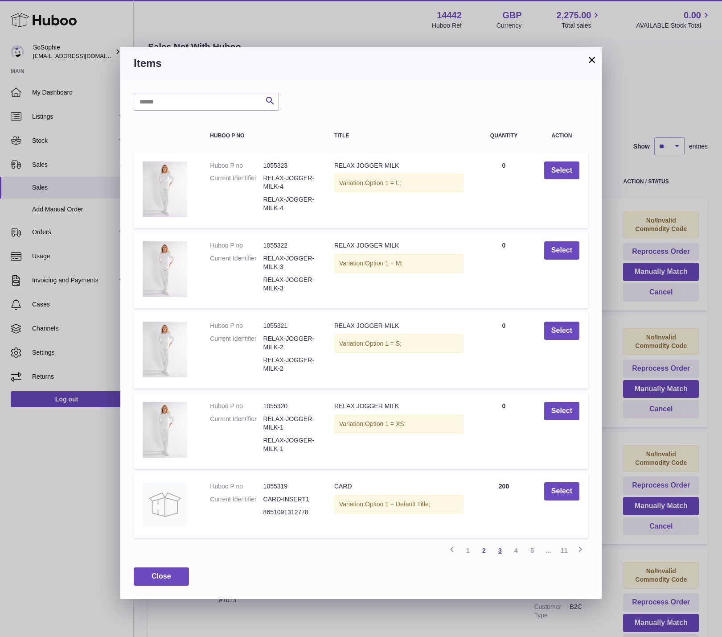
click at [499, 551] on link "3" at bounding box center [500, 550] width 16 height 16
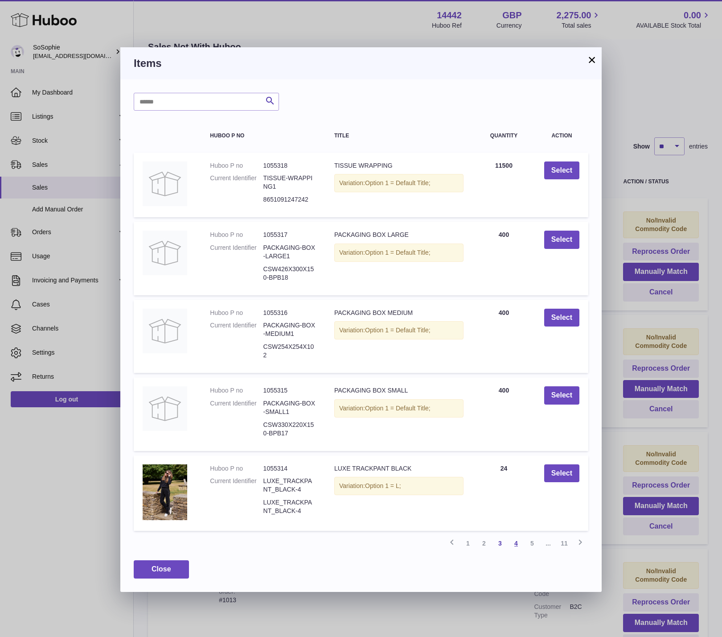
click at [516, 544] on link "4" at bounding box center [516, 543] width 16 height 16
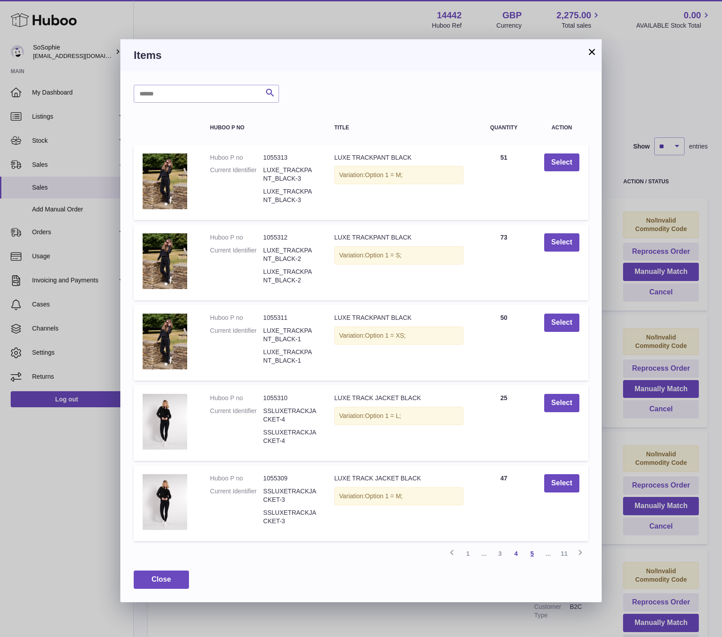
click at [533, 553] on link "5" at bounding box center [532, 553] width 16 height 16
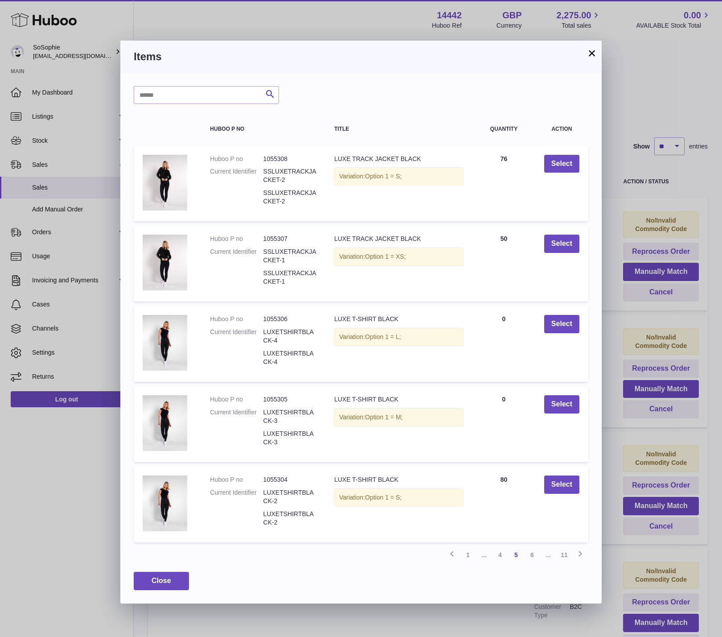
click at [547, 557] on span "..." at bounding box center [548, 555] width 16 height 16
click at [183, 97] on input "text" at bounding box center [206, 95] width 145 height 18
type input "**********"
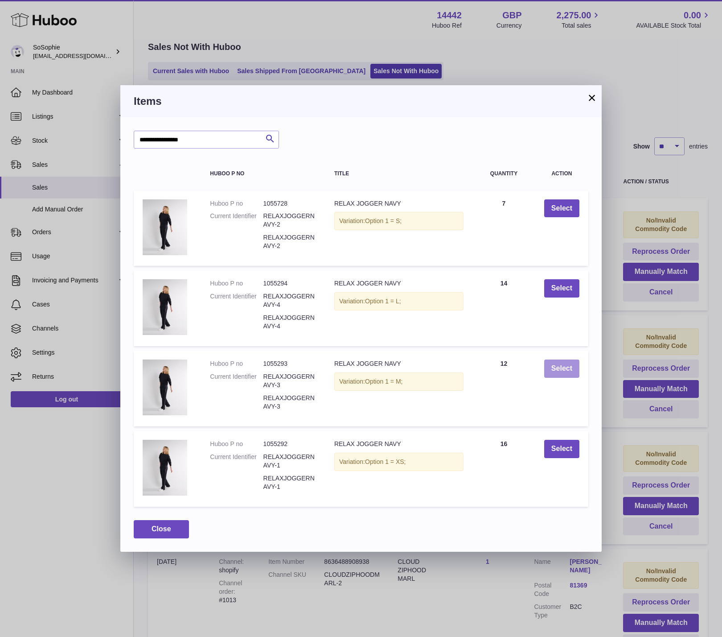
click at [558, 372] on button "Select" at bounding box center [561, 368] width 35 height 18
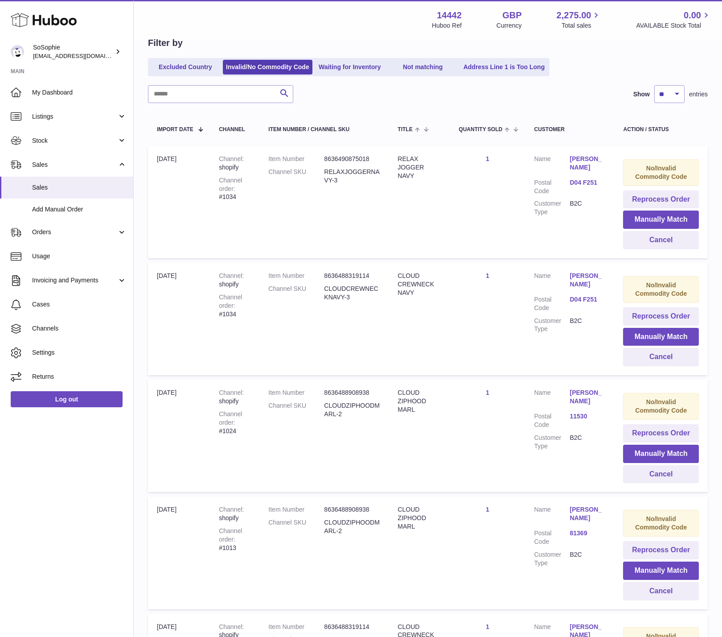
scroll to position [109, 0]
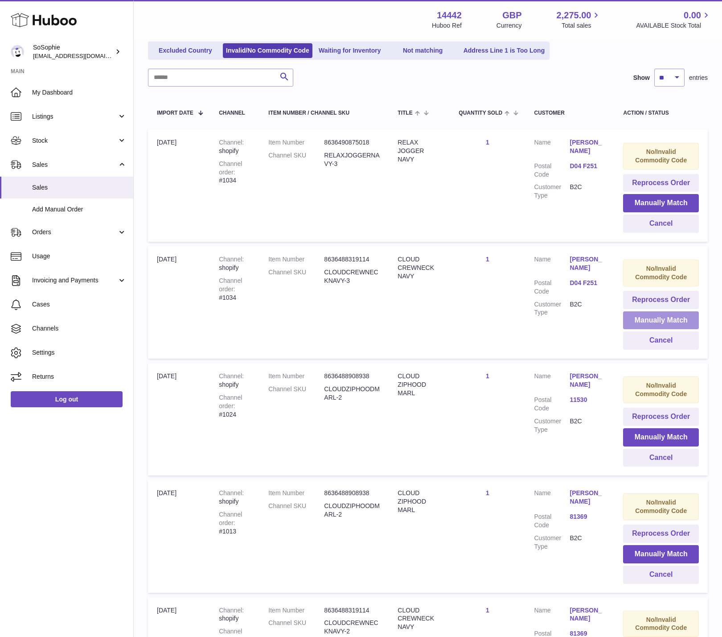
click at [662, 324] on button "Manually Match" at bounding box center [661, 320] width 76 height 18
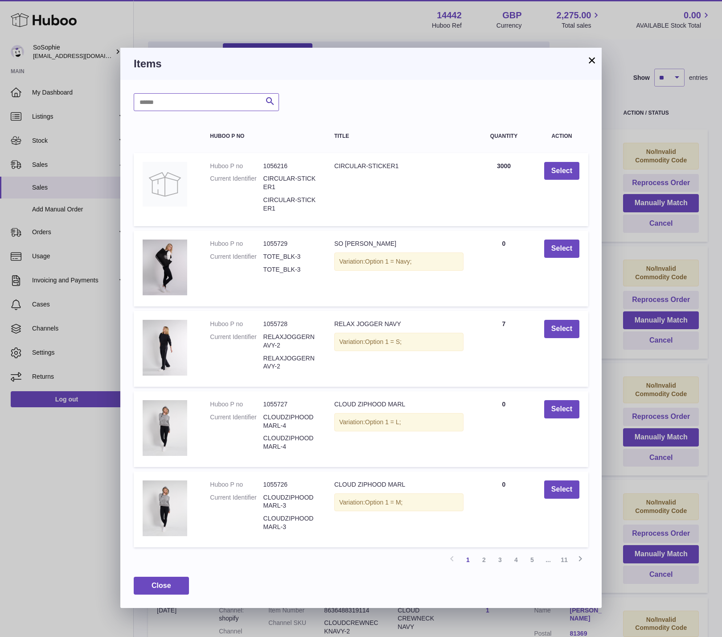
click at [145, 101] on input "text" at bounding box center [206, 102] width 145 height 18
type input "**********"
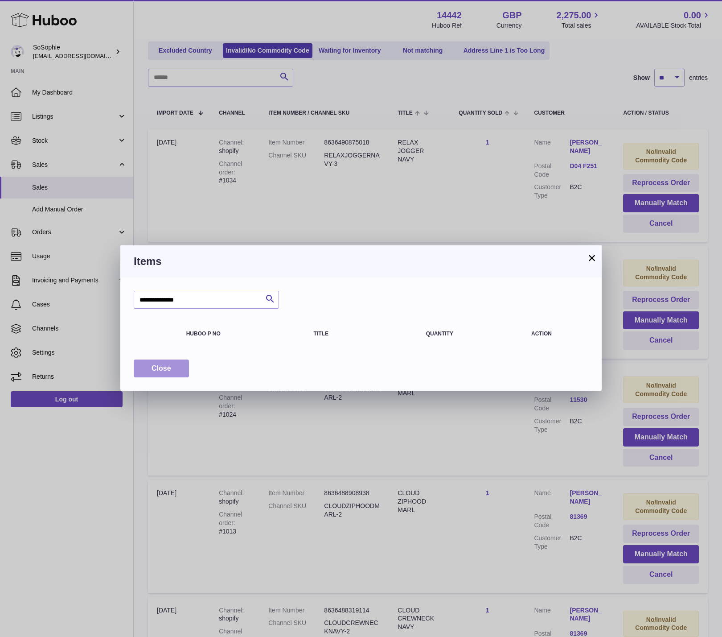
click at [173, 374] on button "Close" at bounding box center [161, 368] width 55 height 18
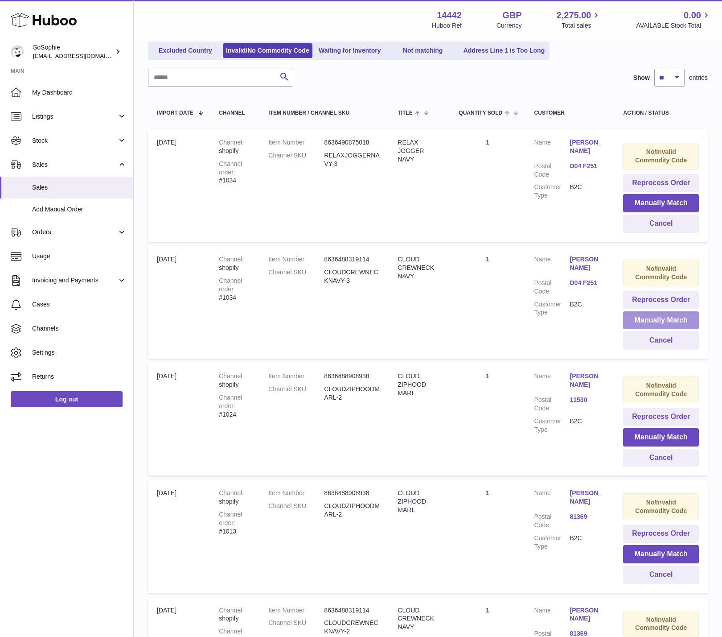
click at [664, 321] on button "Manually Match" at bounding box center [661, 320] width 76 height 18
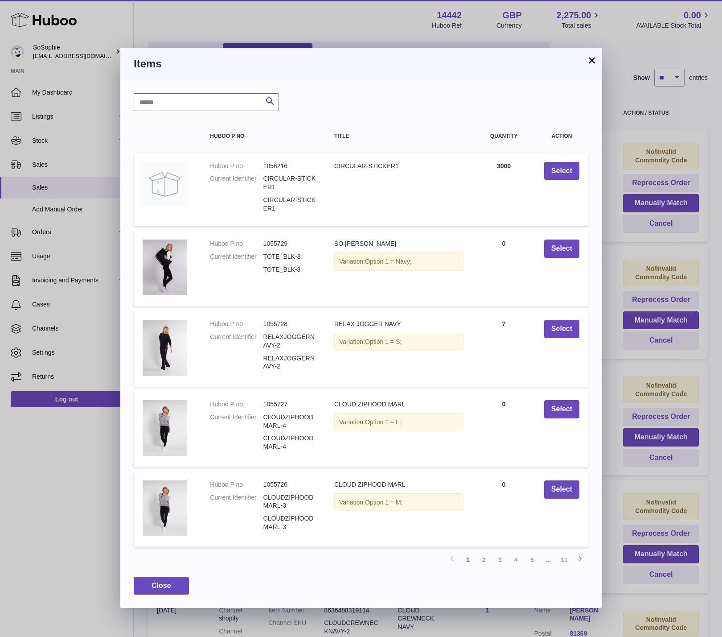
click at [150, 102] on input "text" at bounding box center [206, 102] width 145 height 18
type input "**********"
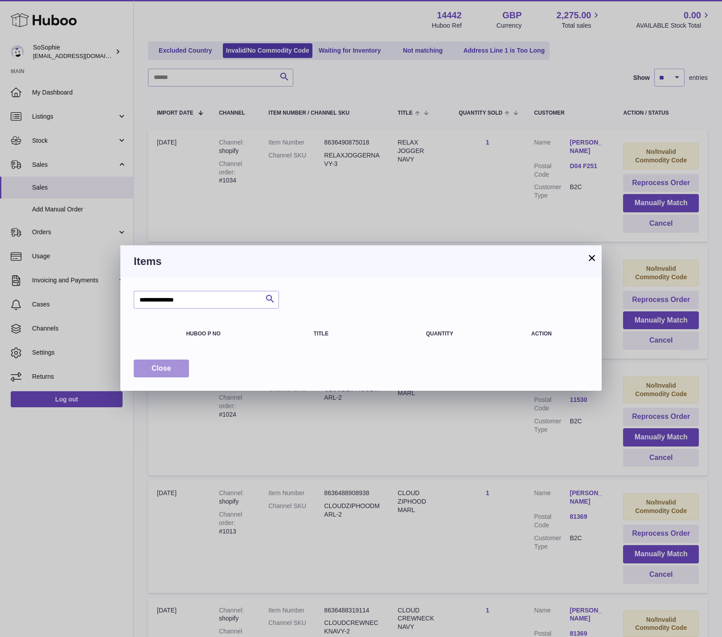
click at [160, 364] on span "Close" at bounding box center [162, 368] width 20 height 8
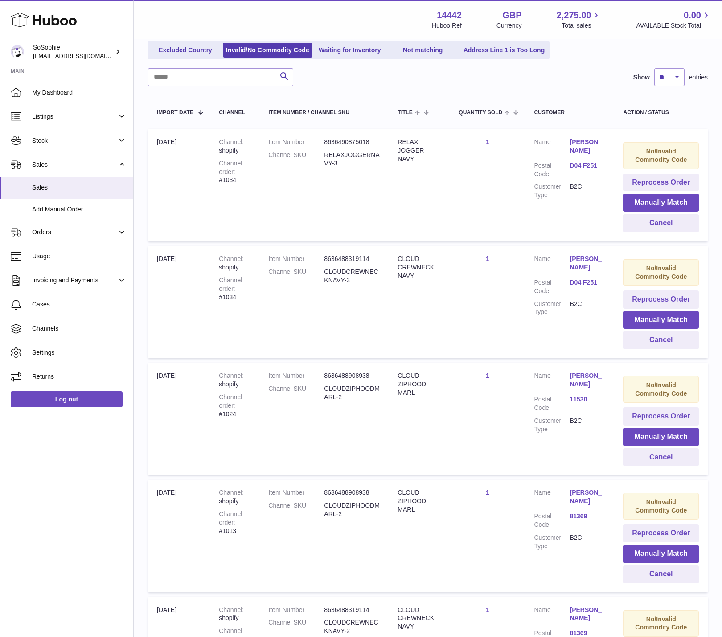
scroll to position [111, 0]
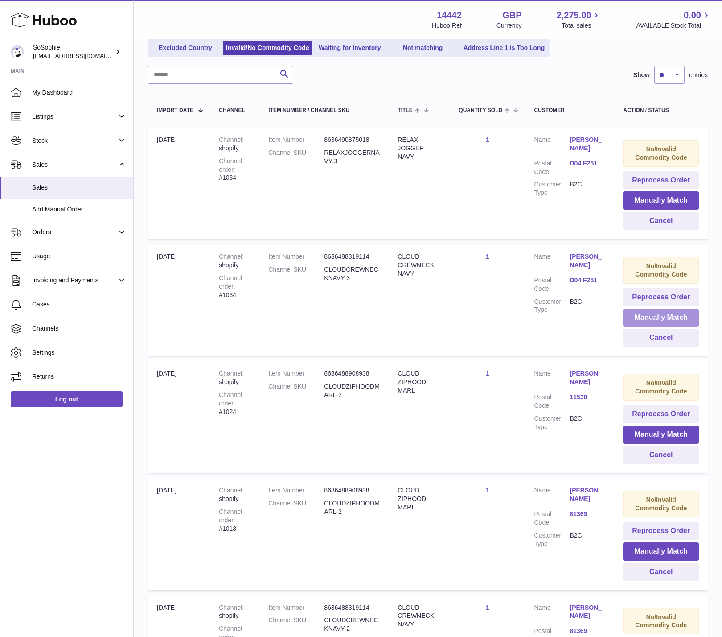
click at [653, 317] on button "Manually Match" at bounding box center [661, 318] width 76 height 18
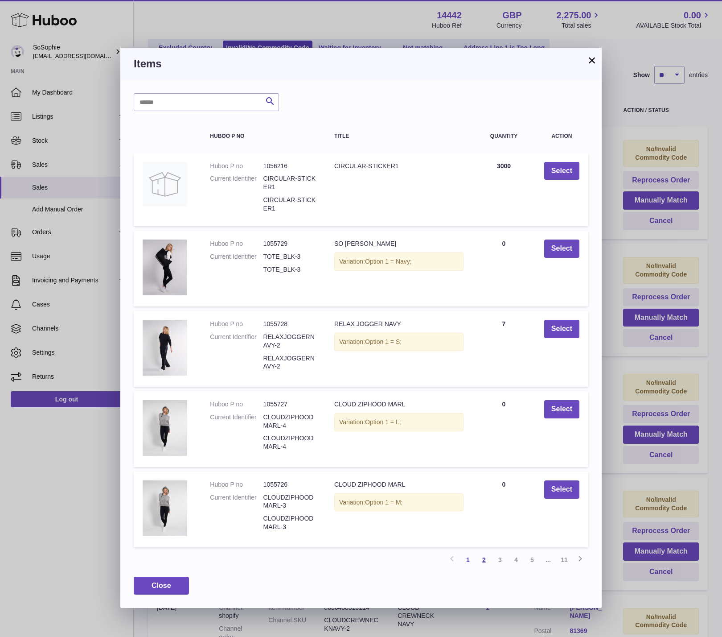
click at [483, 559] on link "2" at bounding box center [484, 559] width 16 height 16
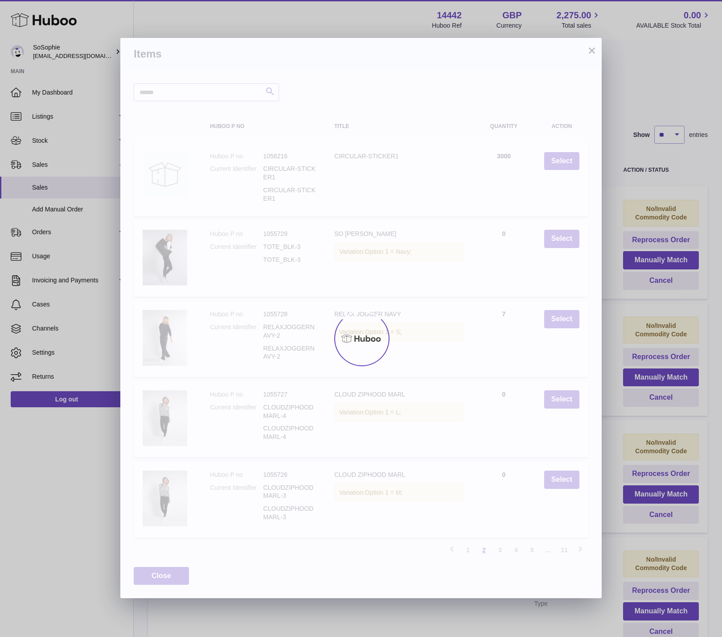
scroll to position [40, 0]
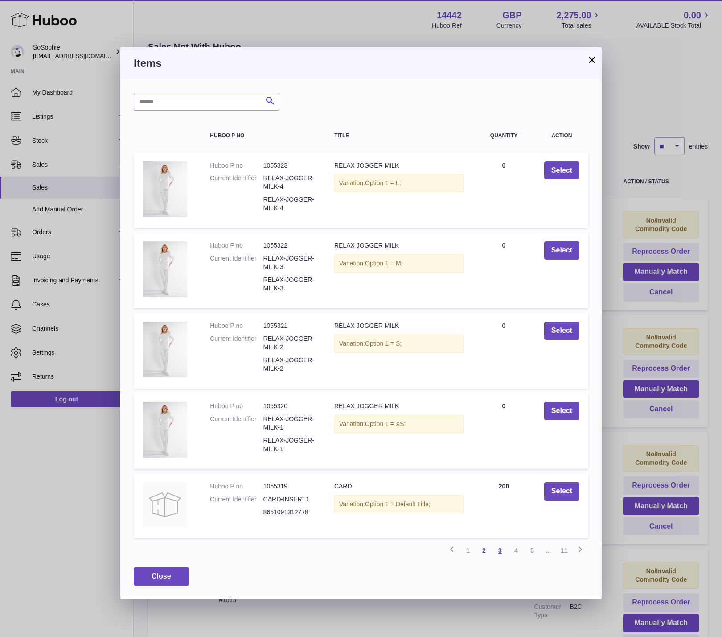
click at [502, 552] on link "3" at bounding box center [500, 550] width 16 height 16
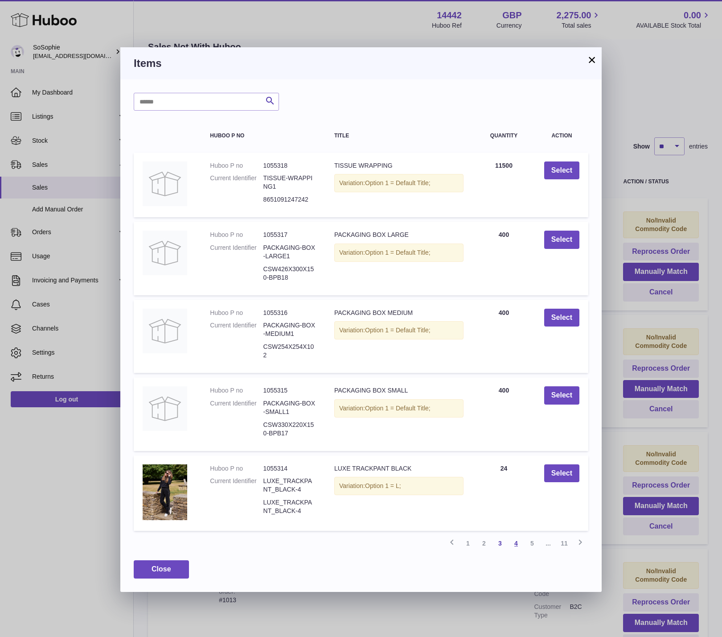
click at [516, 544] on link "4" at bounding box center [516, 543] width 16 height 16
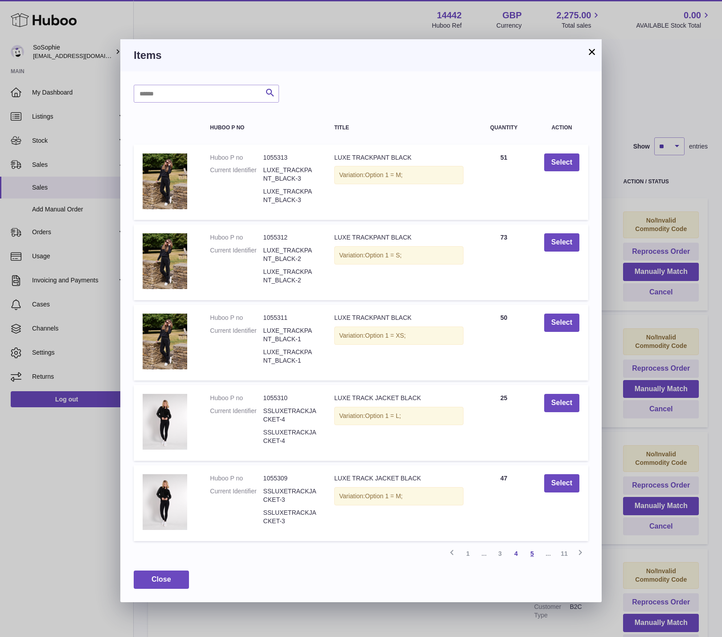
click at [533, 553] on link "5" at bounding box center [532, 553] width 16 height 16
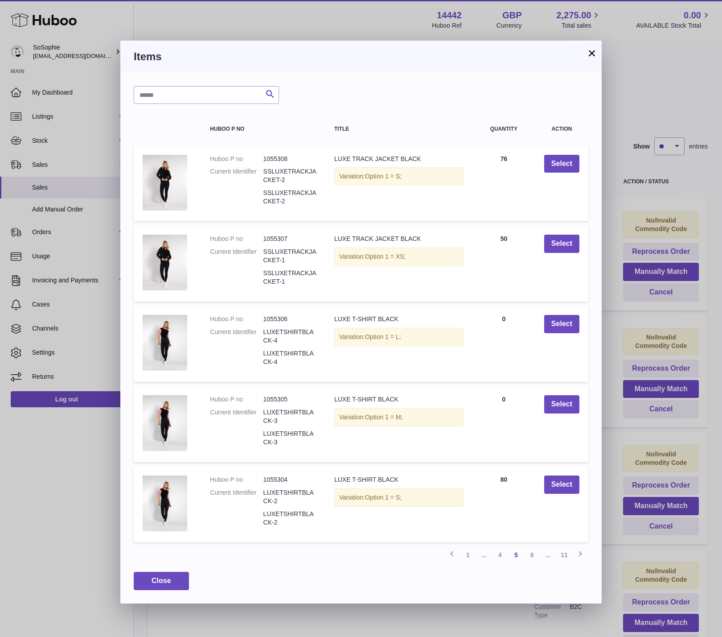
click at [548, 556] on span "..." at bounding box center [548, 555] width 16 height 16
click at [580, 553] on icon at bounding box center [580, 553] width 11 height 11
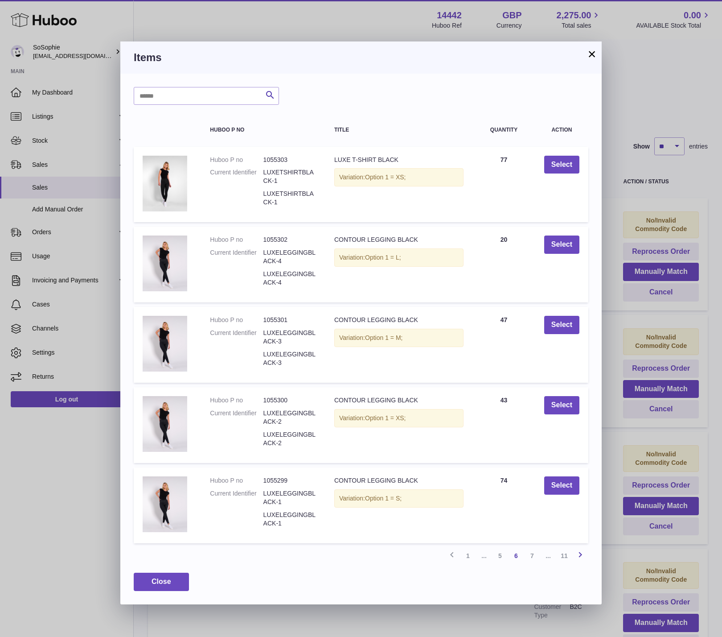
click at [580, 553] on icon at bounding box center [580, 554] width 11 height 11
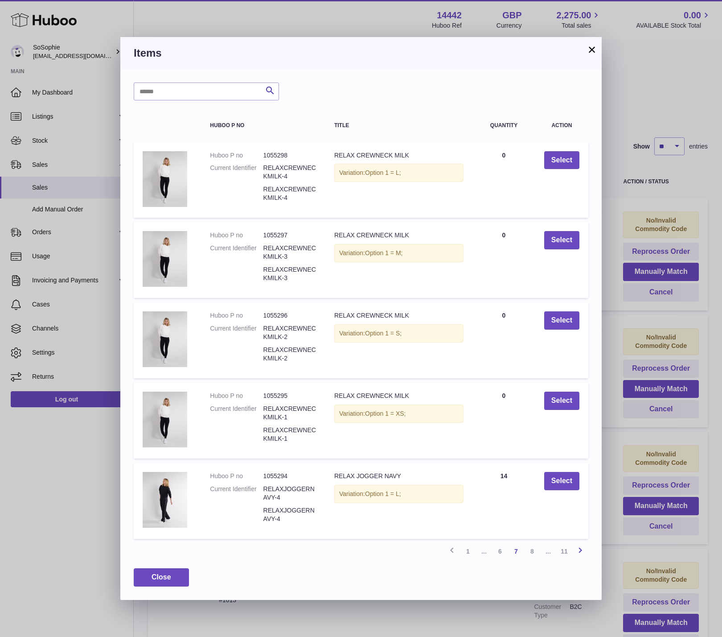
click at [580, 553] on icon at bounding box center [580, 549] width 11 height 11
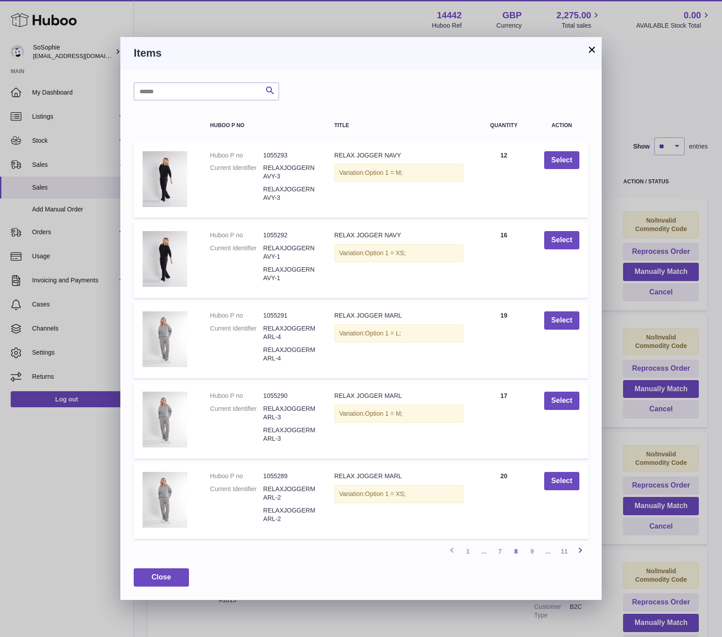
click at [580, 553] on icon at bounding box center [580, 549] width 11 height 11
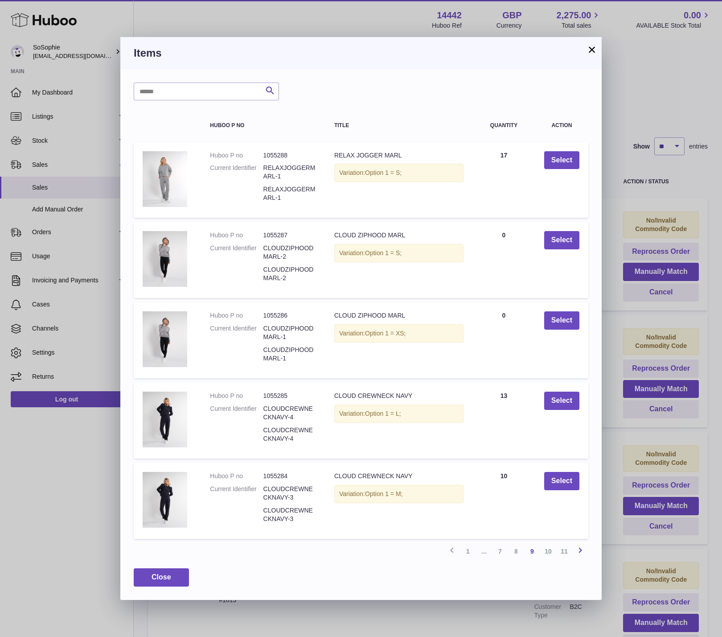
click at [580, 553] on icon at bounding box center [580, 549] width 11 height 11
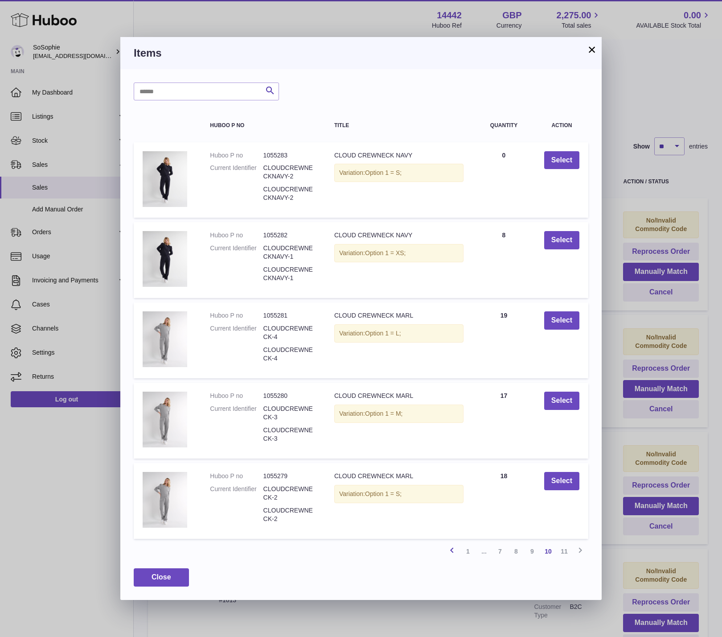
click at [451, 550] on icon at bounding box center [452, 549] width 11 height 11
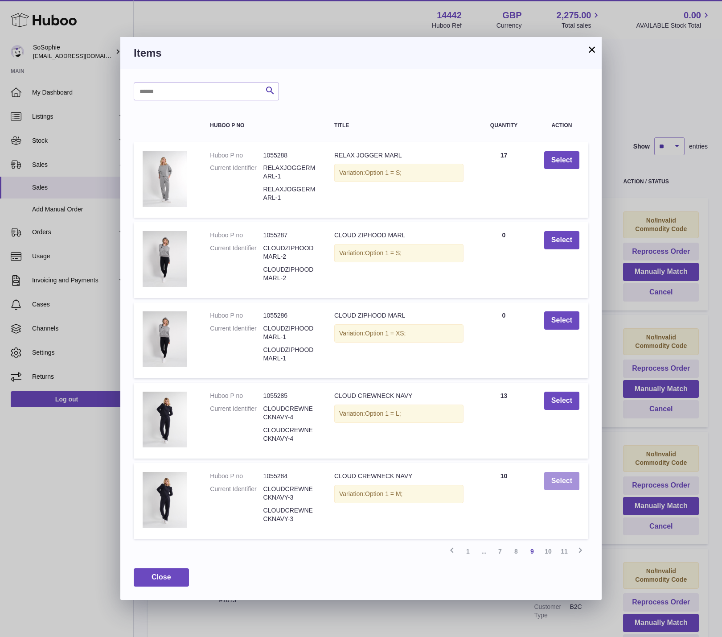
click at [566, 481] on button "Select" at bounding box center [561, 481] width 35 height 18
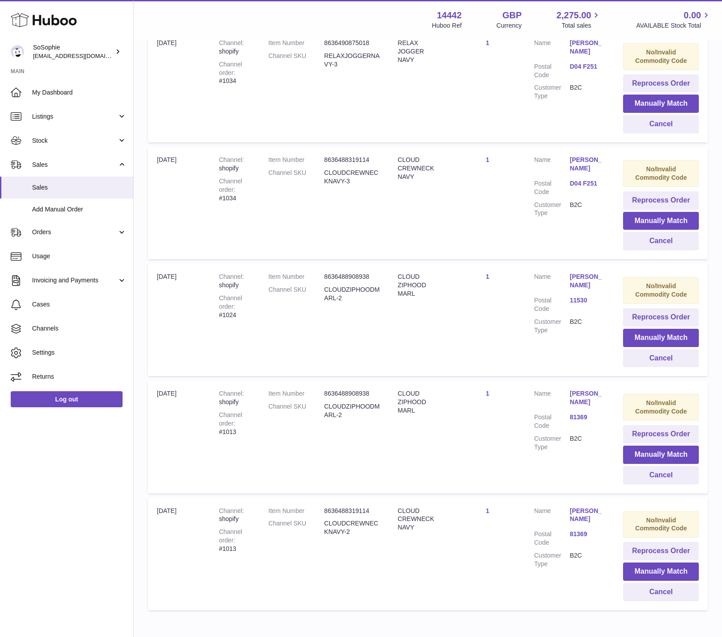
scroll to position [209, 0]
click at [662, 337] on button "Manually Match" at bounding box center [661, 337] width 76 height 18
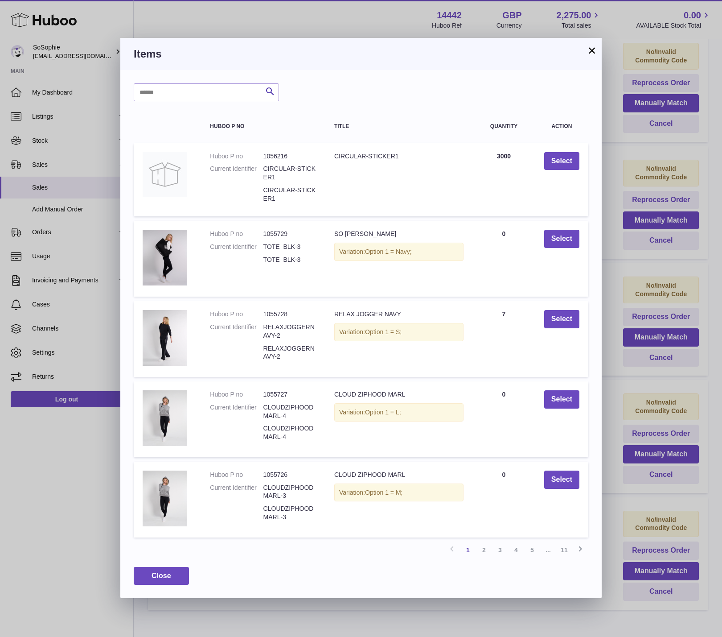
click at [591, 52] on button "×" at bounding box center [592, 50] width 11 height 11
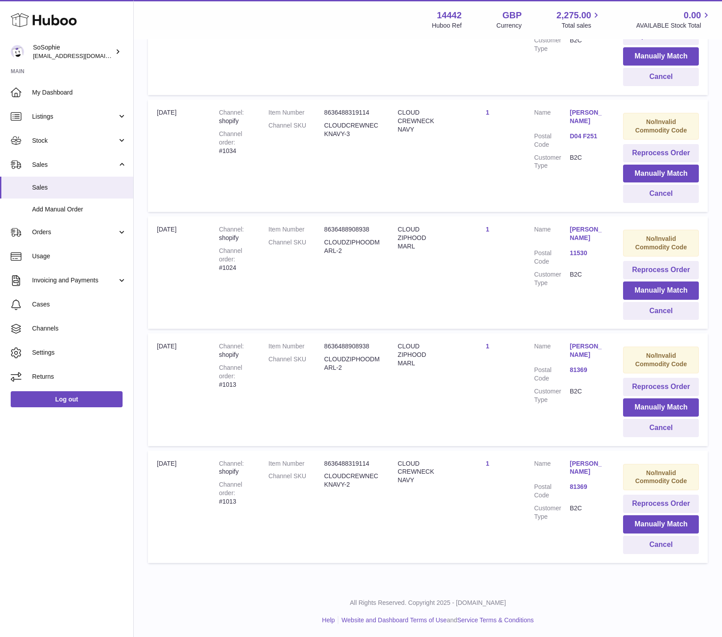
scroll to position [256, 0]
click at [654, 526] on button "Manually Match" at bounding box center [661, 523] width 76 height 18
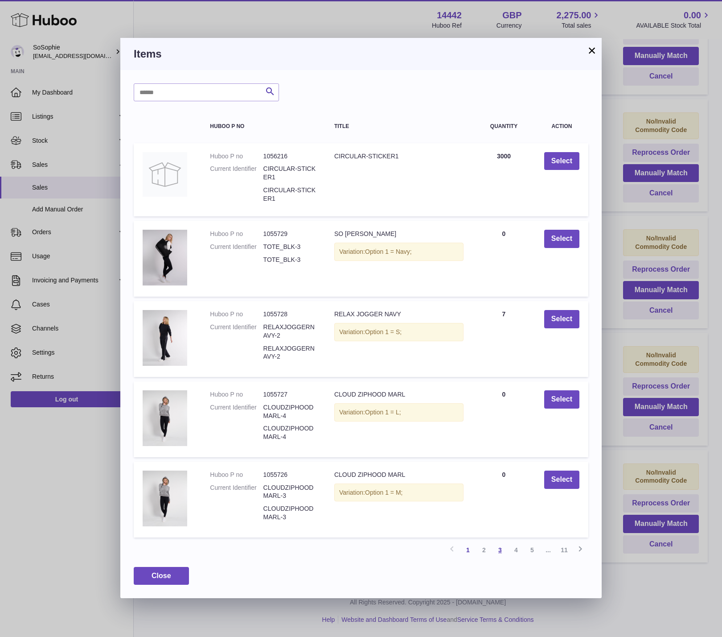
click at [500, 548] on link "3" at bounding box center [500, 550] width 16 height 16
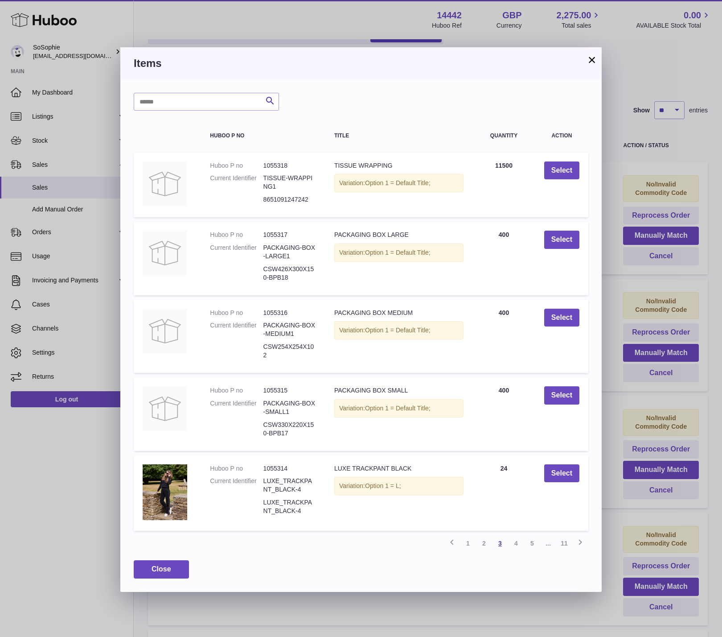
scroll to position [40, 0]
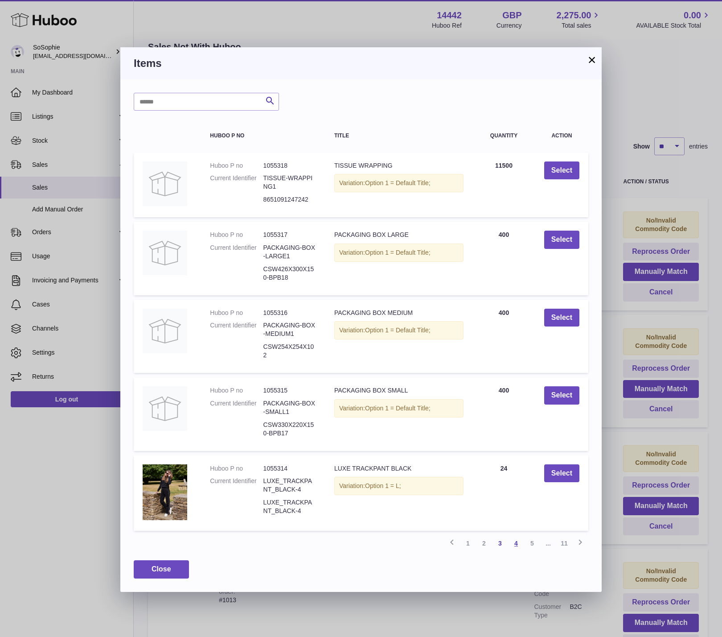
click at [518, 545] on link "4" at bounding box center [516, 543] width 16 height 16
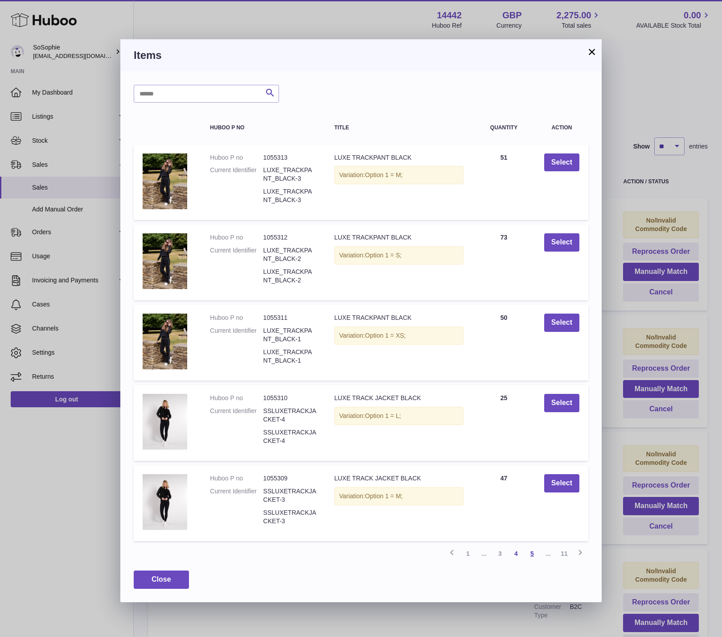
click at [533, 551] on link "5" at bounding box center [532, 553] width 16 height 16
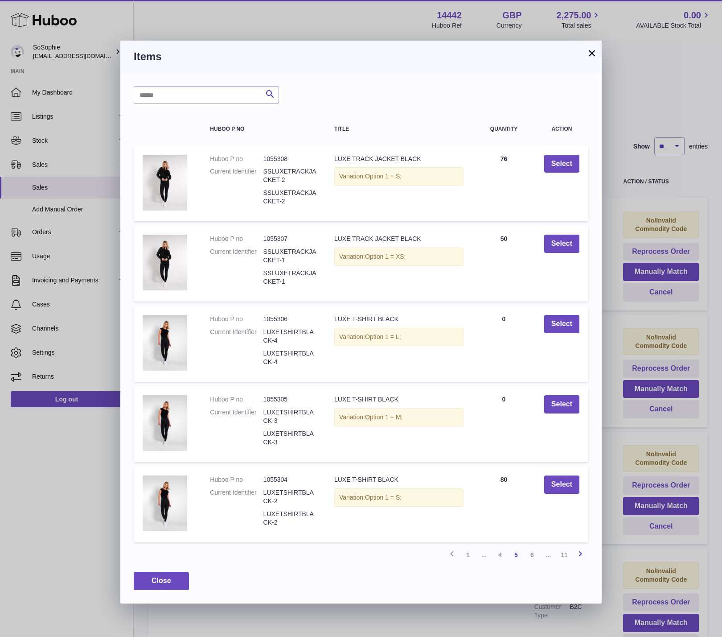
click at [581, 555] on icon at bounding box center [580, 553] width 11 height 11
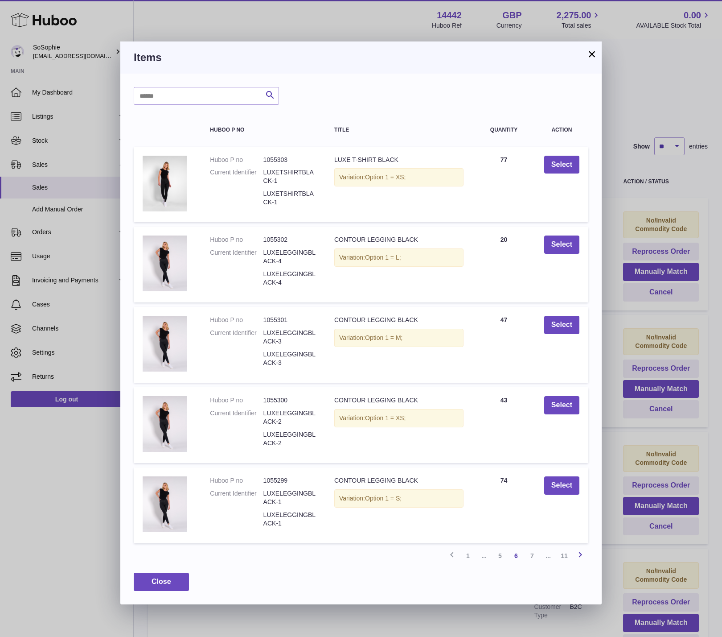
click at [582, 554] on icon at bounding box center [580, 554] width 11 height 11
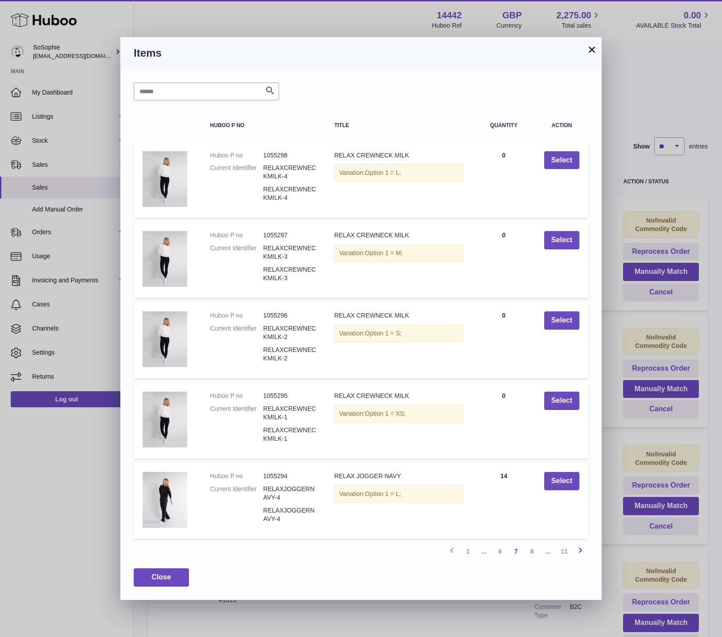
click at [580, 550] on icon at bounding box center [580, 549] width 11 height 11
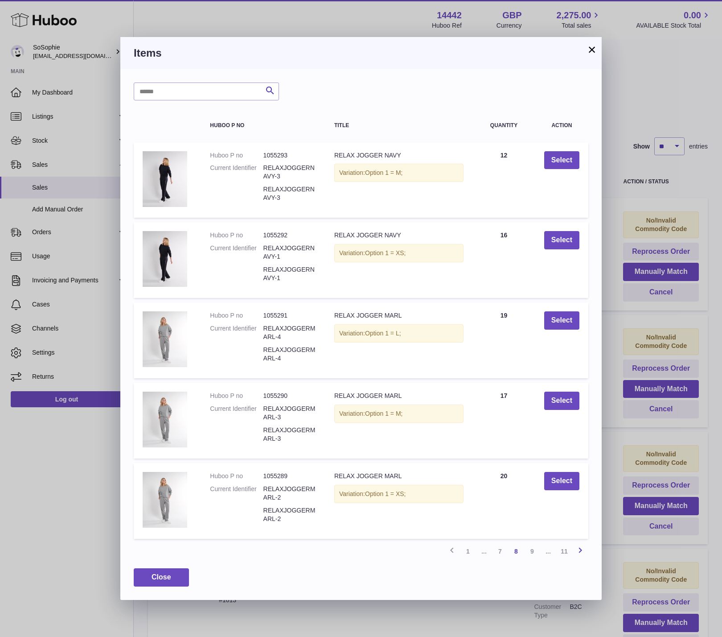
click at [580, 550] on icon at bounding box center [580, 549] width 11 height 11
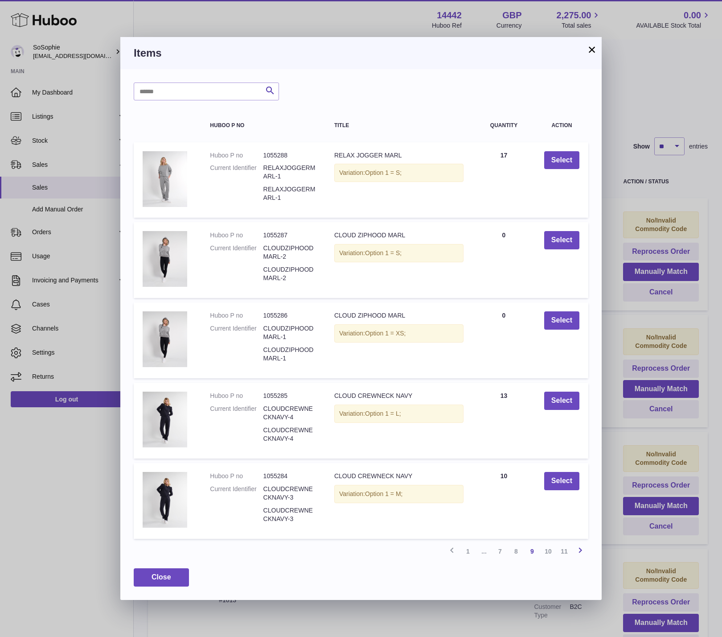
click at [580, 550] on icon at bounding box center [580, 549] width 11 height 11
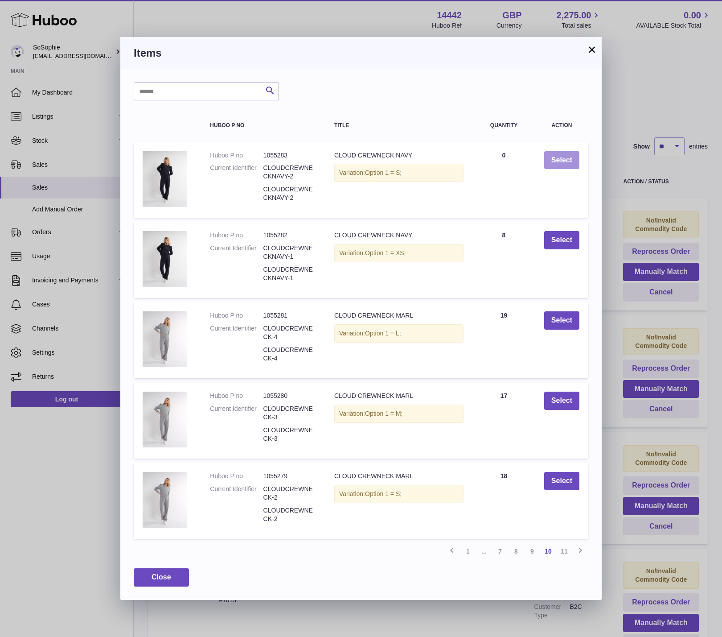
click at [561, 161] on button "Select" at bounding box center [561, 160] width 35 height 18
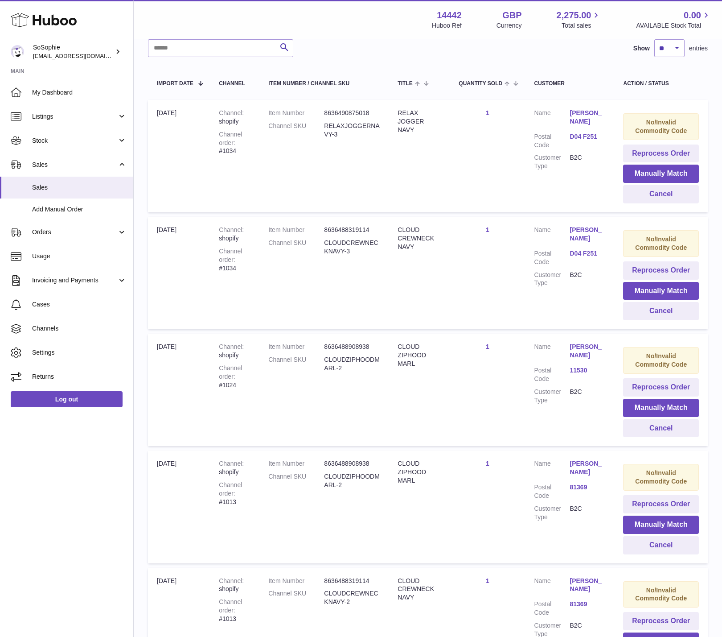
scroll to position [0, 0]
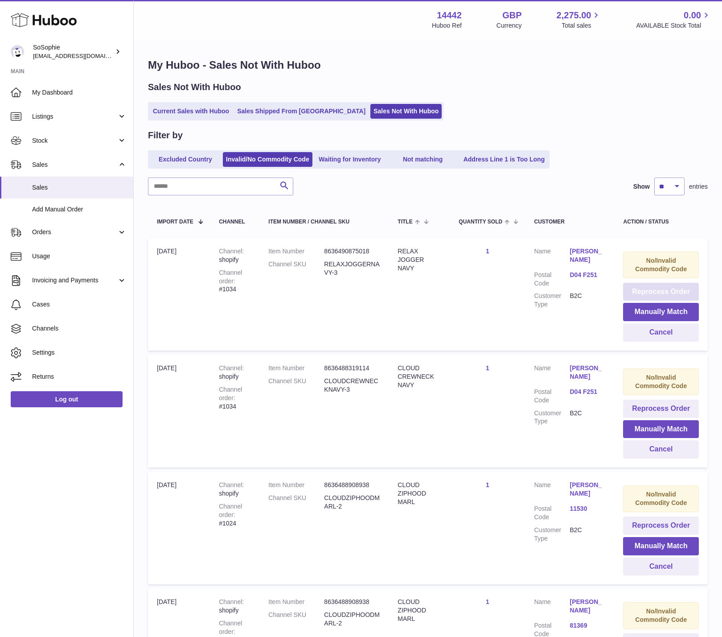
click at [651, 291] on button "Reprocess Order" at bounding box center [661, 292] width 76 height 18
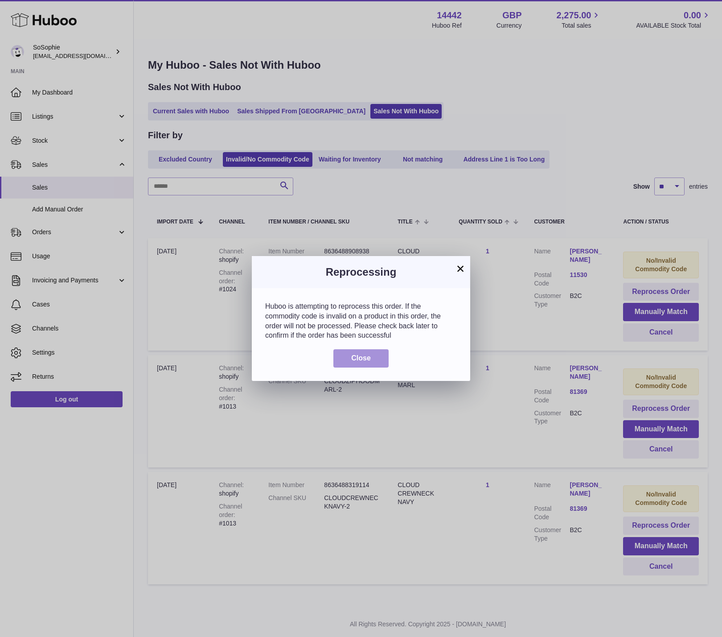
click at [366, 357] on span "Close" at bounding box center [361, 358] width 20 height 8
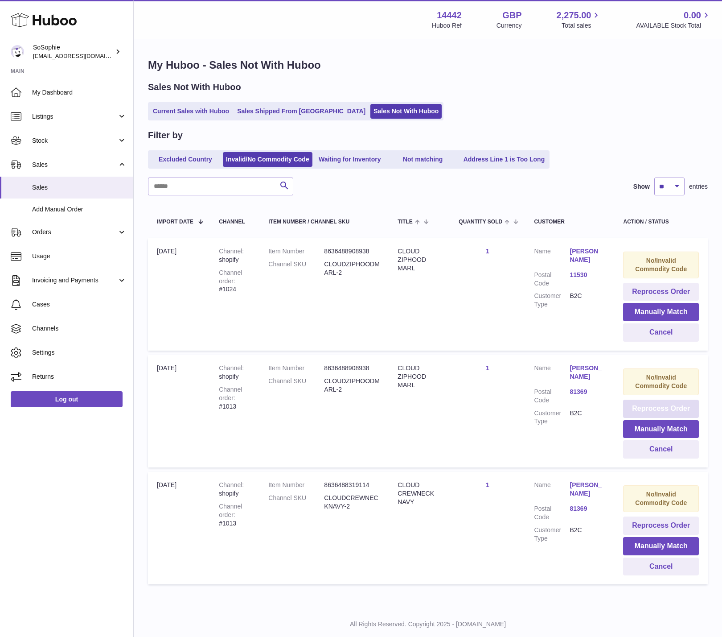
click at [646, 410] on button "Reprocess Order" at bounding box center [661, 408] width 76 height 18
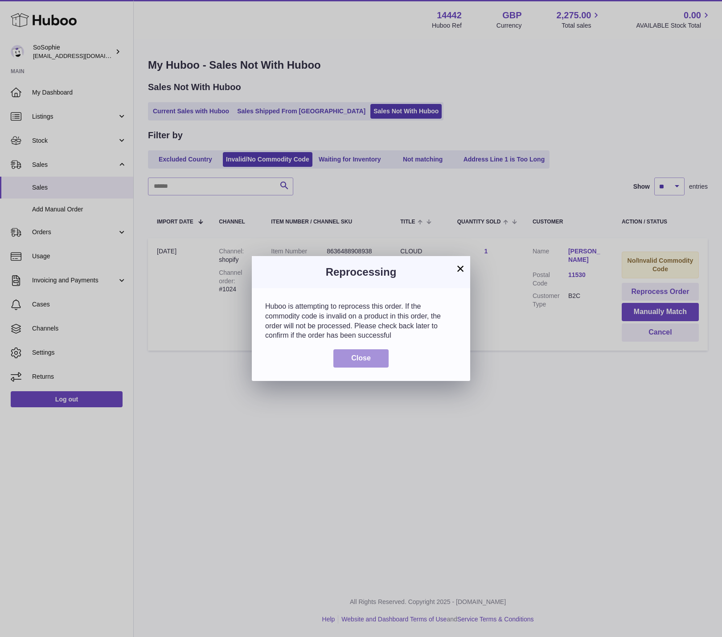
click at [361, 358] on span "Close" at bounding box center [361, 358] width 20 height 8
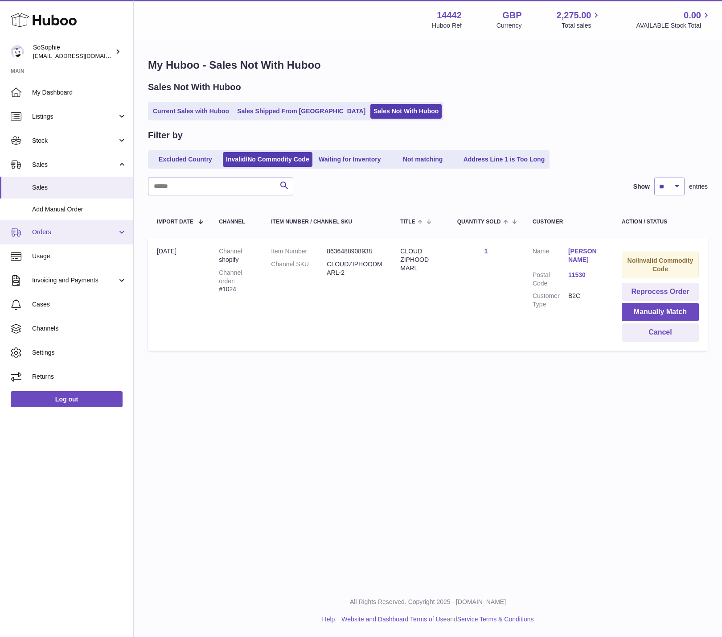
click at [62, 234] on span "Orders" at bounding box center [74, 232] width 85 height 8
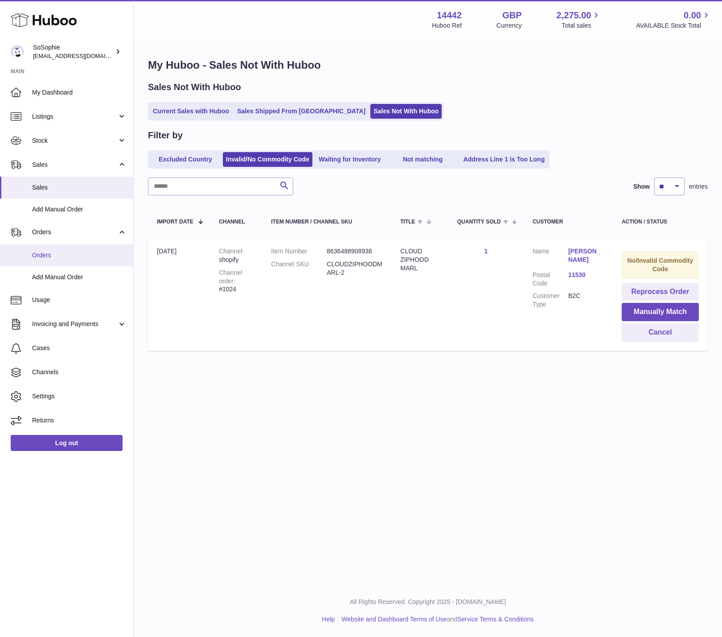
click at [59, 260] on link "Orders" at bounding box center [66, 255] width 133 height 22
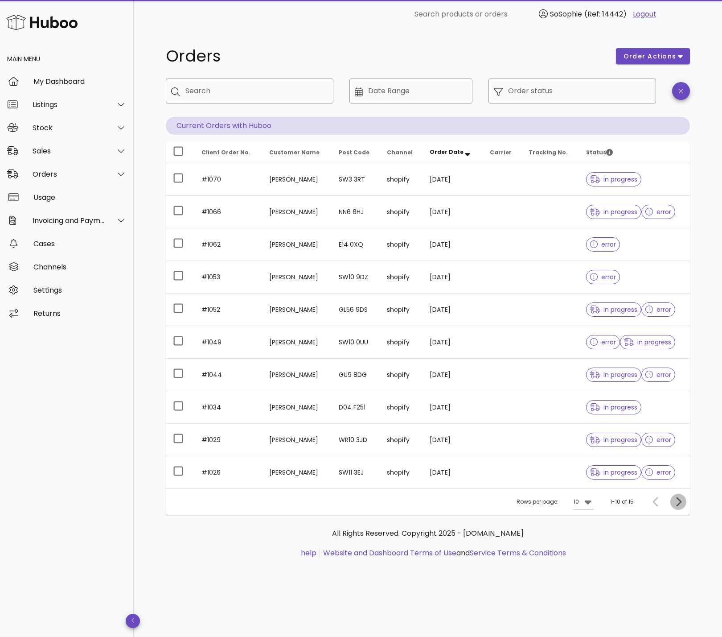
click at [678, 501] on icon "Next page" at bounding box center [678, 501] width 11 height 11
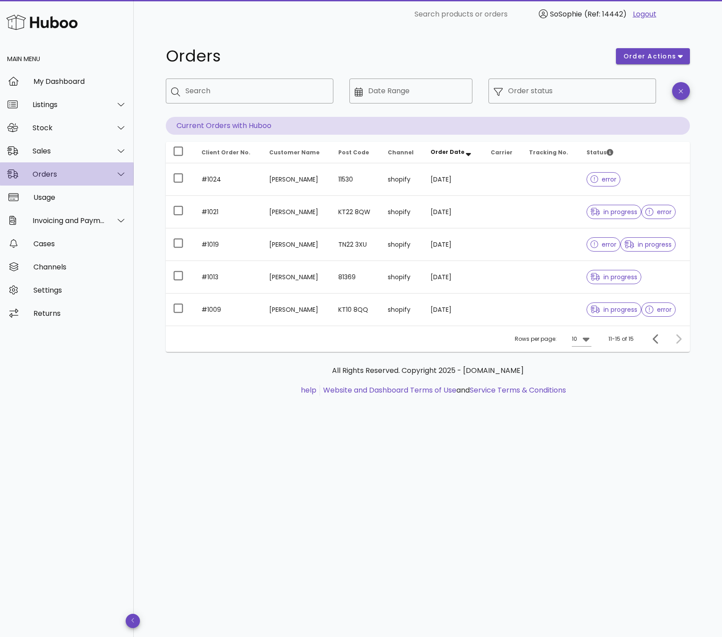
click at [91, 174] on div "Orders" at bounding box center [69, 174] width 73 height 8
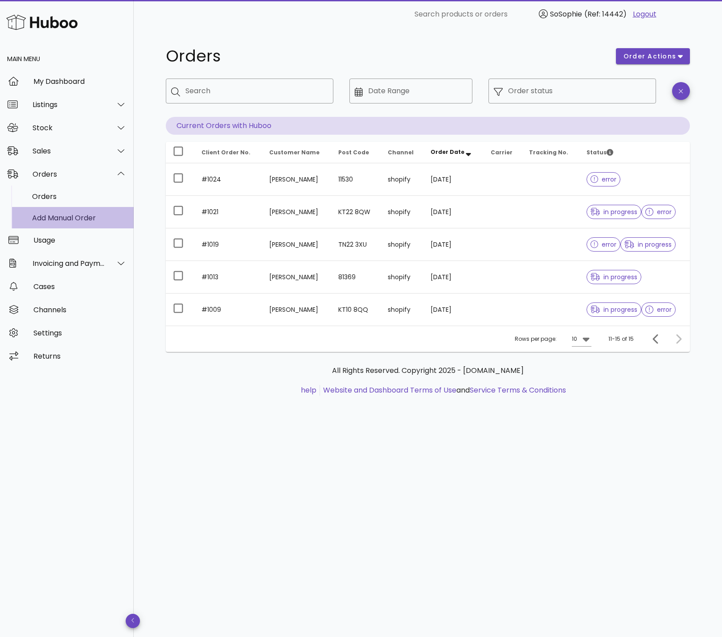
click at [73, 219] on div "Add Manual Order" at bounding box center [79, 218] width 95 height 8
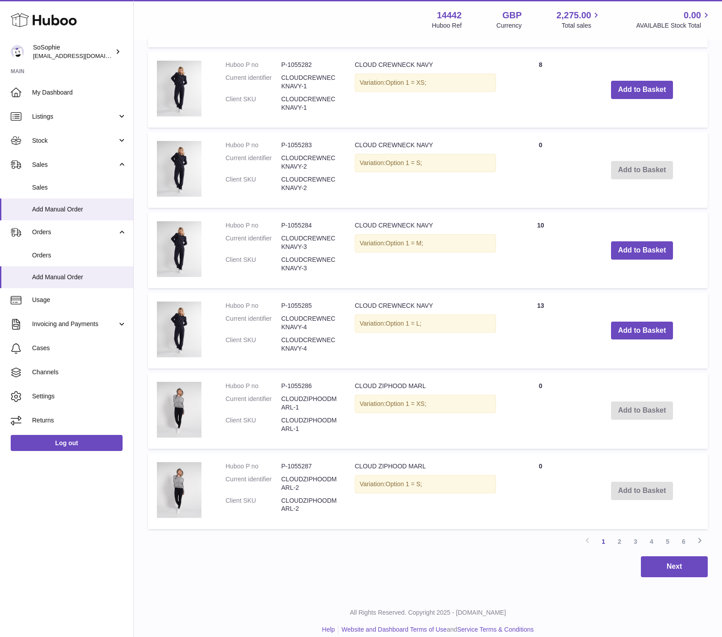
scroll to position [580, 0]
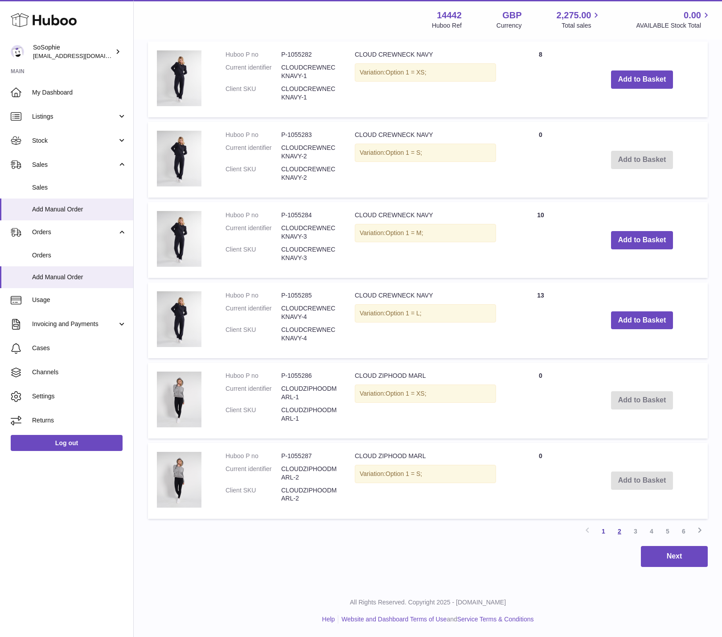
click at [620, 530] on link "2" at bounding box center [620, 531] width 16 height 16
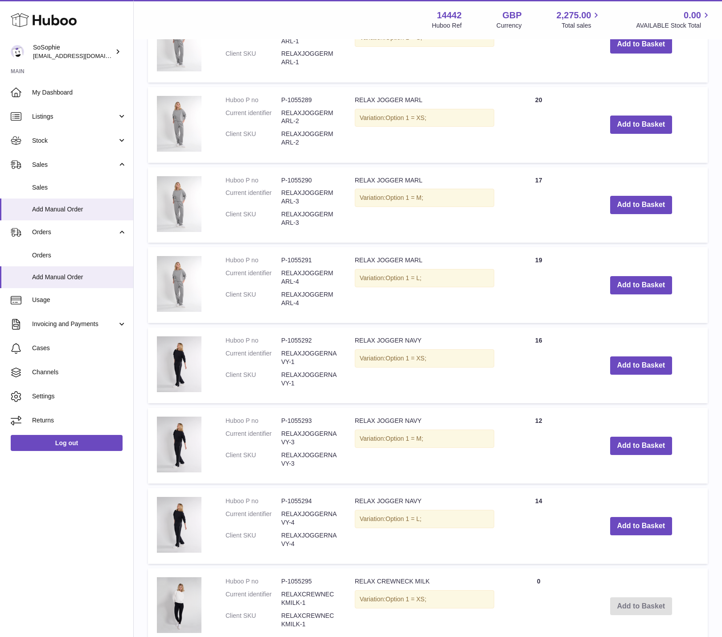
scroll to position [307, 0]
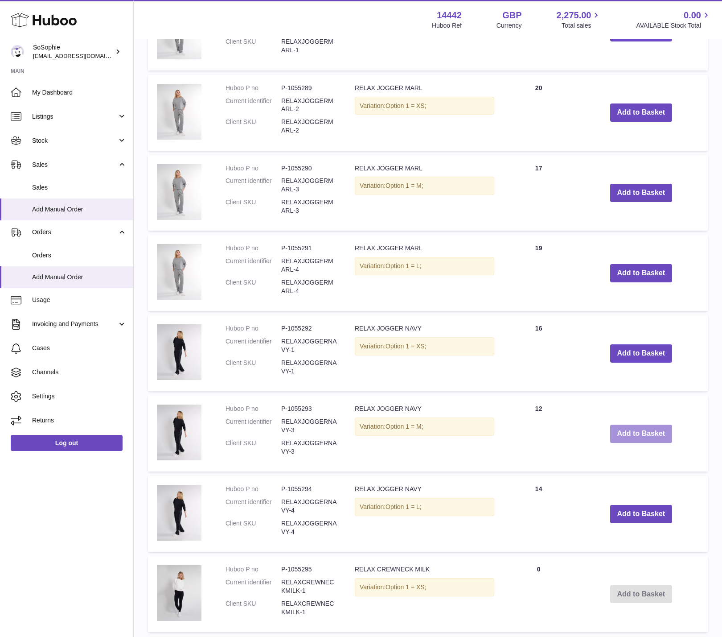
click at [642, 434] on button "Add to Basket" at bounding box center [641, 433] width 62 height 18
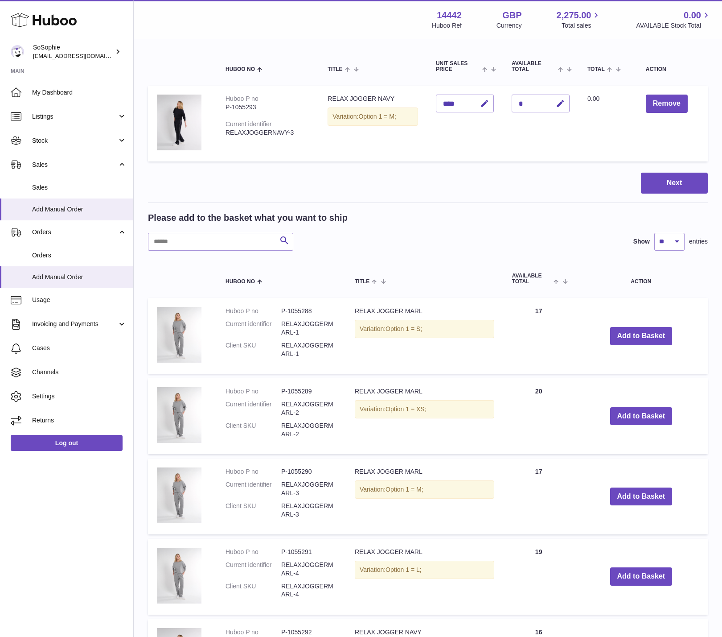
scroll to position [0, 0]
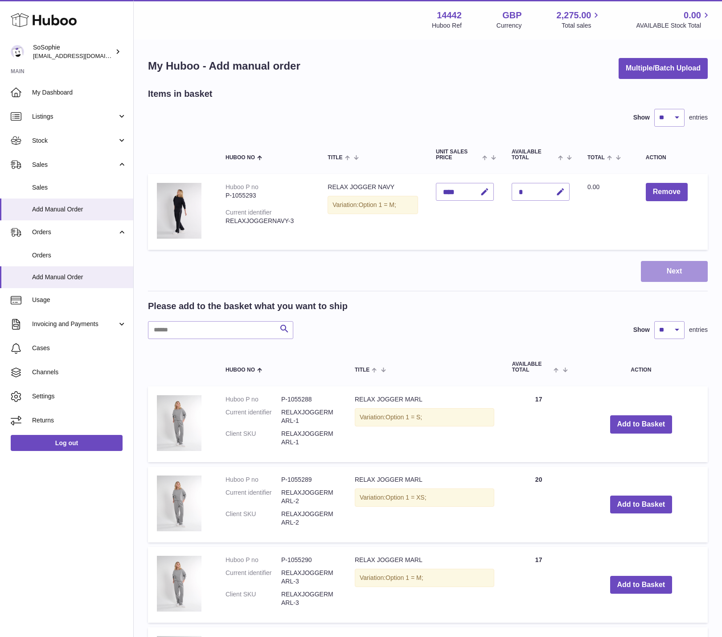
click at [673, 274] on button "Next" at bounding box center [674, 271] width 67 height 21
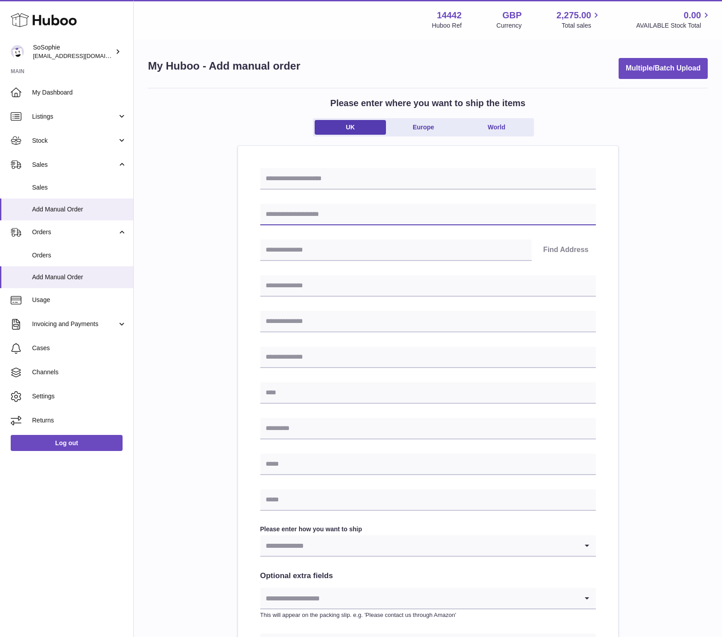
click at [280, 215] on input "text" at bounding box center [428, 214] width 336 height 21
paste input "**********"
type input "**********"
click at [284, 249] on input "text" at bounding box center [396, 249] width 272 height 21
type input "*******"
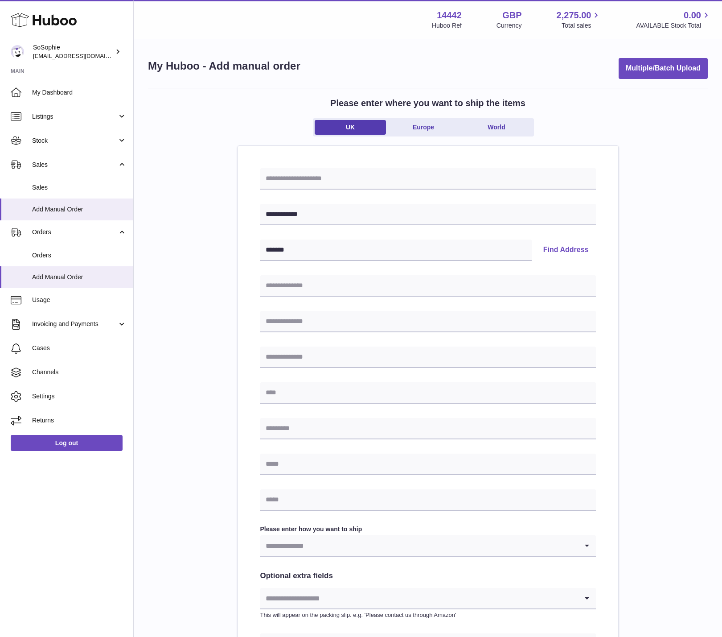
click at [559, 249] on button "Find Address" at bounding box center [566, 249] width 60 height 21
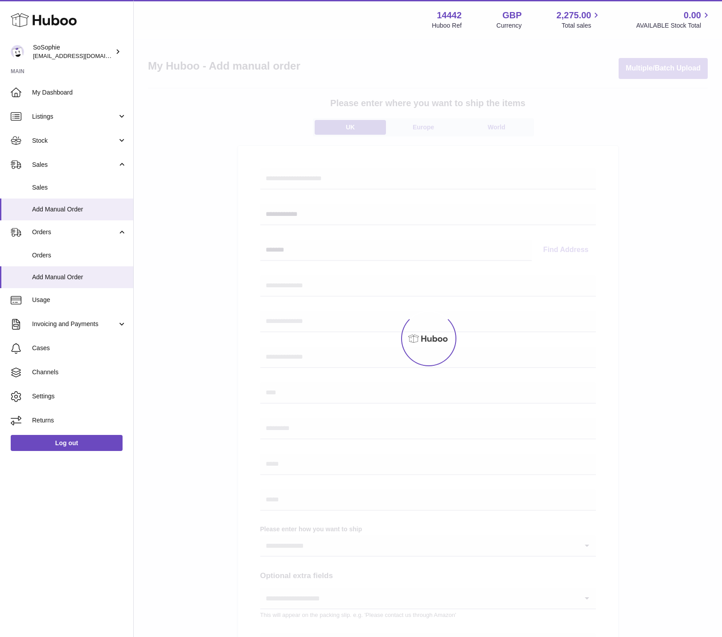
select select
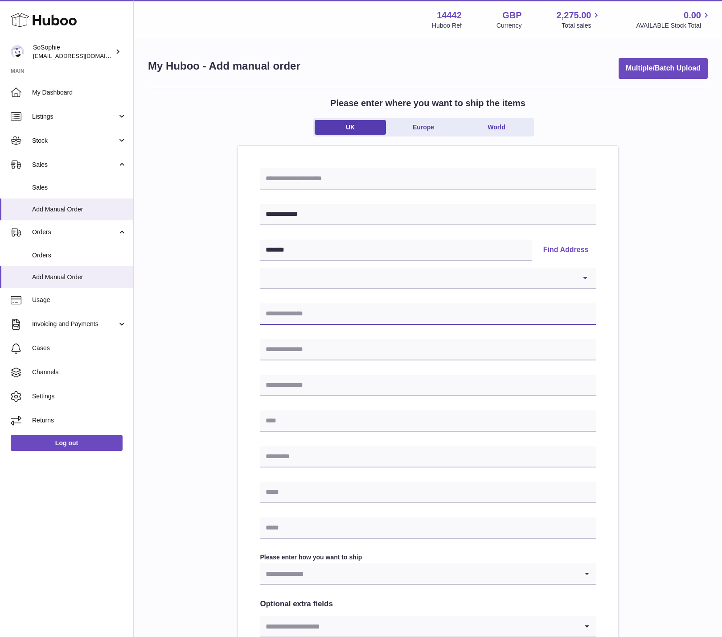
click at [278, 312] on input "text" at bounding box center [428, 313] width 336 height 21
type input "**********"
click at [278, 384] on input "text" at bounding box center [428, 384] width 336 height 21
type input "**********"
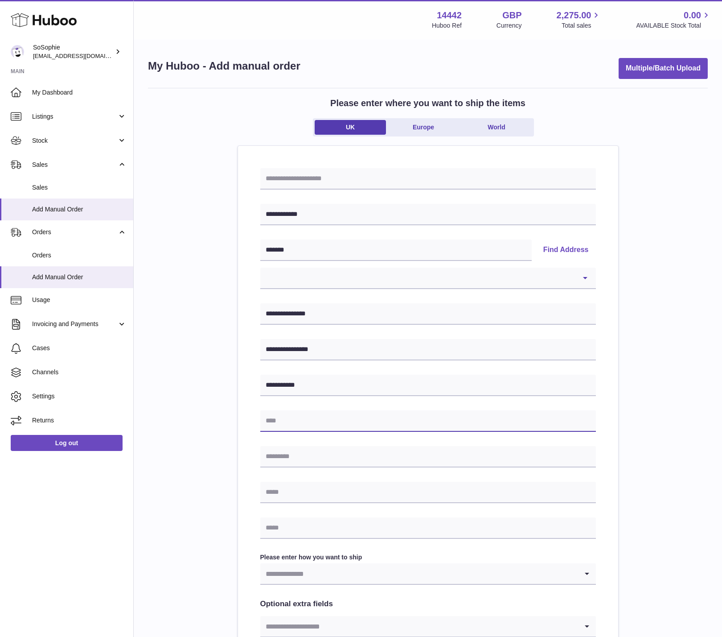
click at [285, 422] on input "text" at bounding box center [428, 420] width 336 height 21
type input "*"
type input "*******"
click at [279, 455] on input "text" at bounding box center [428, 456] width 336 height 21
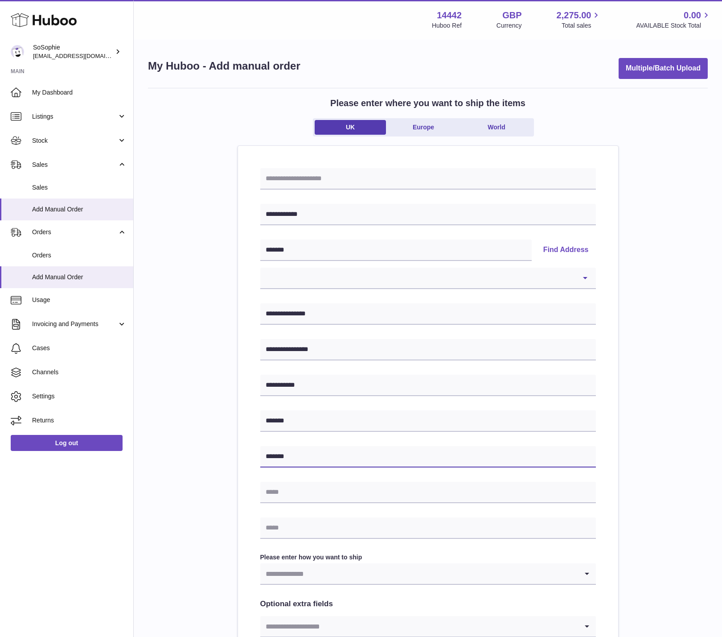
type input "*******"
click at [326, 493] on input "text" at bounding box center [428, 491] width 336 height 21
type input "**********"
click at [304, 524] on input "text" at bounding box center [428, 527] width 336 height 21
paste input "**********"
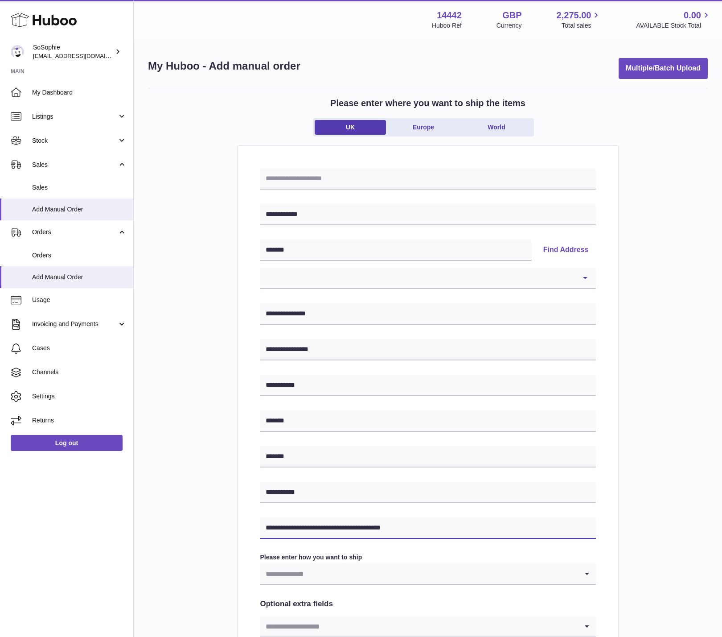
click at [333, 526] on input "**********" at bounding box center [428, 527] width 336 height 21
drag, startPoint x: 333, startPoint y: 526, endPoint x: 260, endPoint y: 522, distance: 72.8
click at [260, 522] on input "**********" at bounding box center [428, 527] width 336 height 21
click at [351, 527] on input "**********" at bounding box center [428, 527] width 336 height 21
type input "**********"
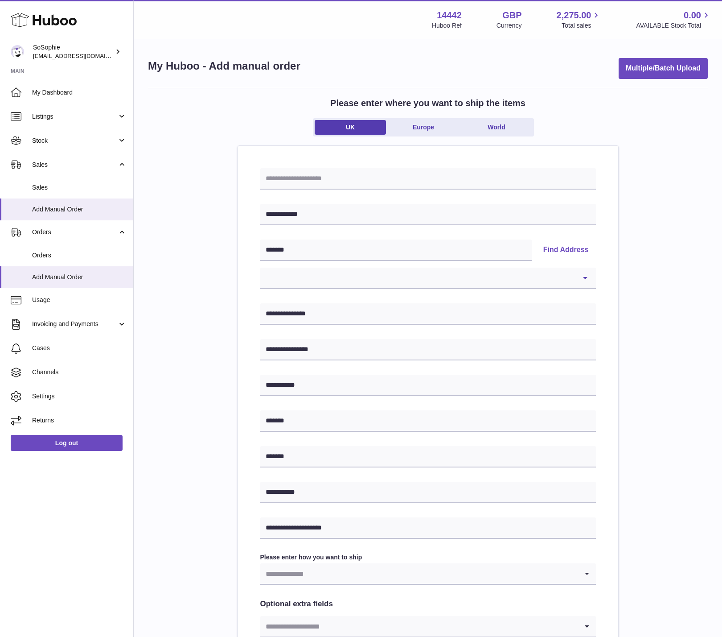
click at [367, 576] on input "Search for option" at bounding box center [419, 573] width 318 height 21
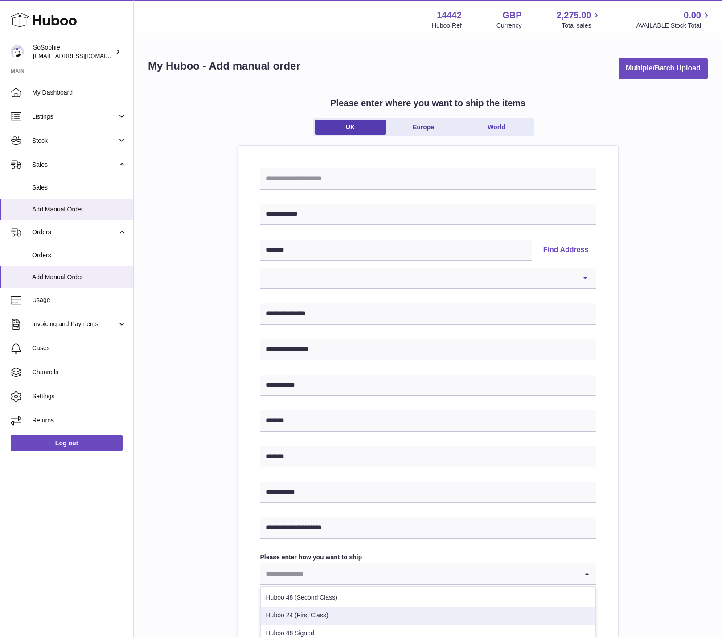
click at [353, 615] on li "Huboo 24 (First Class)" at bounding box center [428, 615] width 335 height 18
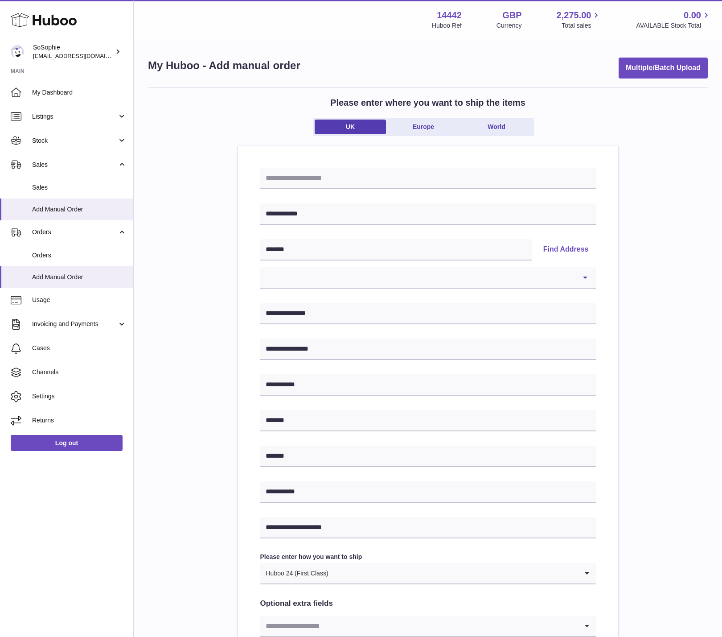
scroll to position [139, 0]
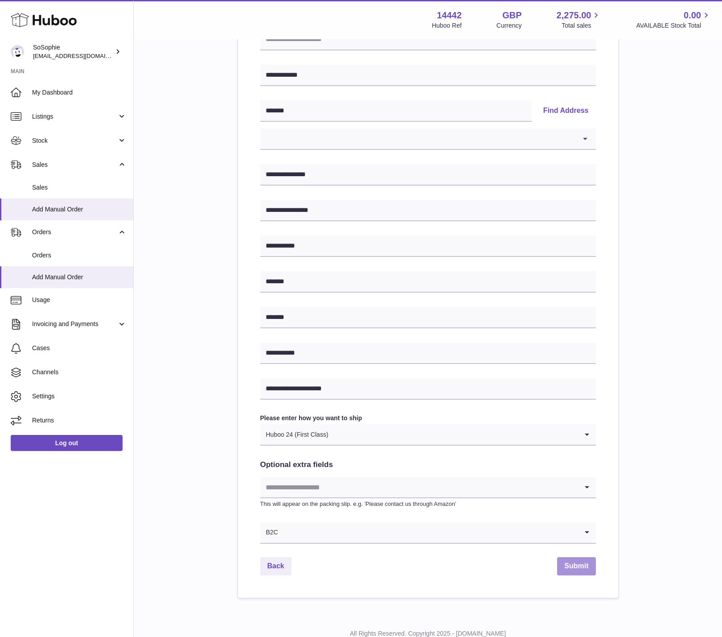
click at [588, 568] on button "Submit" at bounding box center [576, 566] width 38 height 18
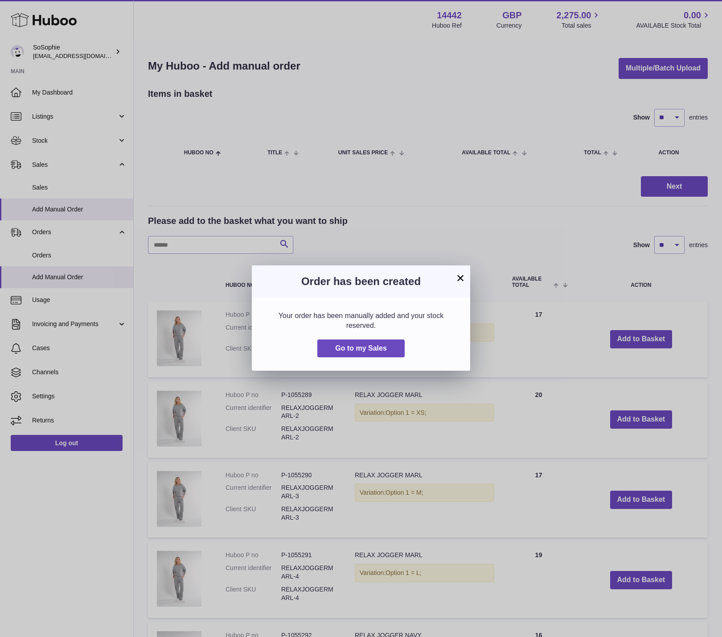
click at [461, 280] on button "×" at bounding box center [460, 277] width 11 height 11
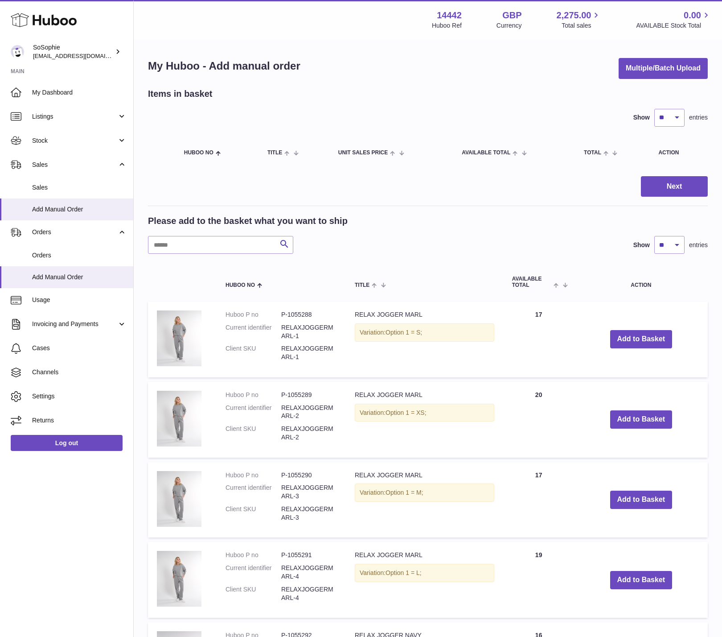
scroll to position [4, 0]
